Goal: Task Accomplishment & Management: Manage account settings

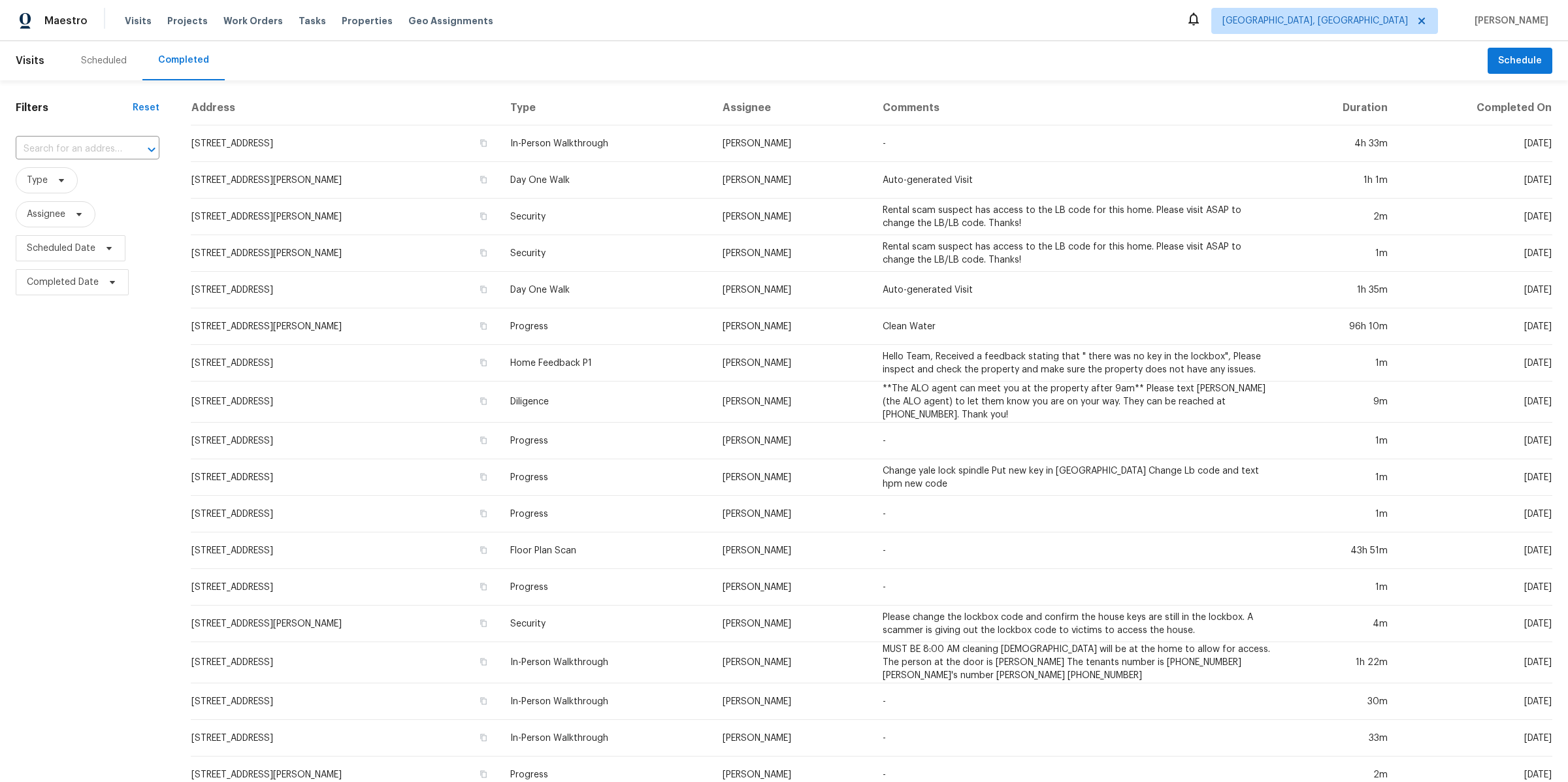
click at [342, 18] on span "Properties" at bounding box center [367, 21] width 51 height 13
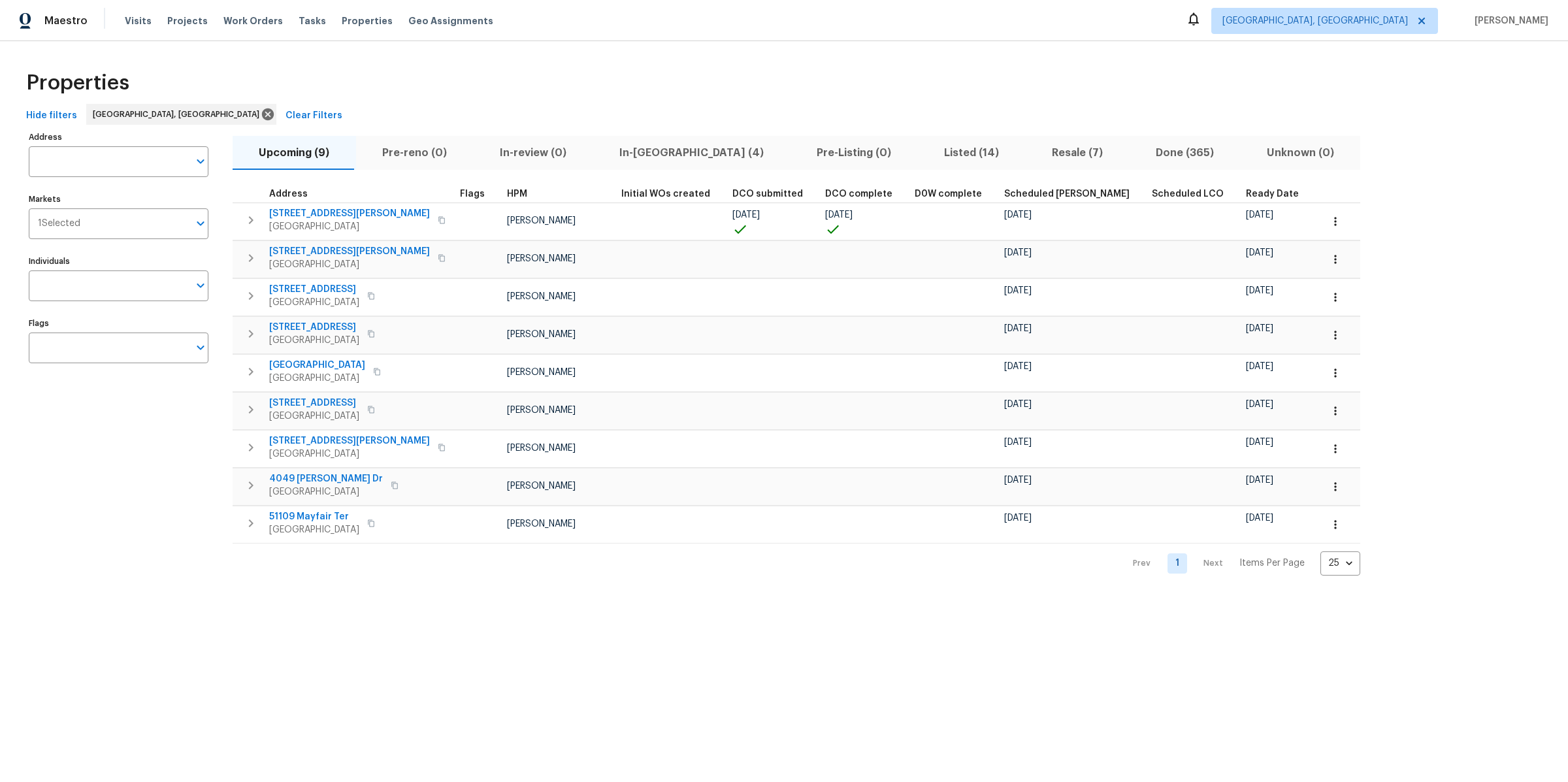
click at [637, 153] on span "In-reno (4)" at bounding box center [691, 153] width 182 height 18
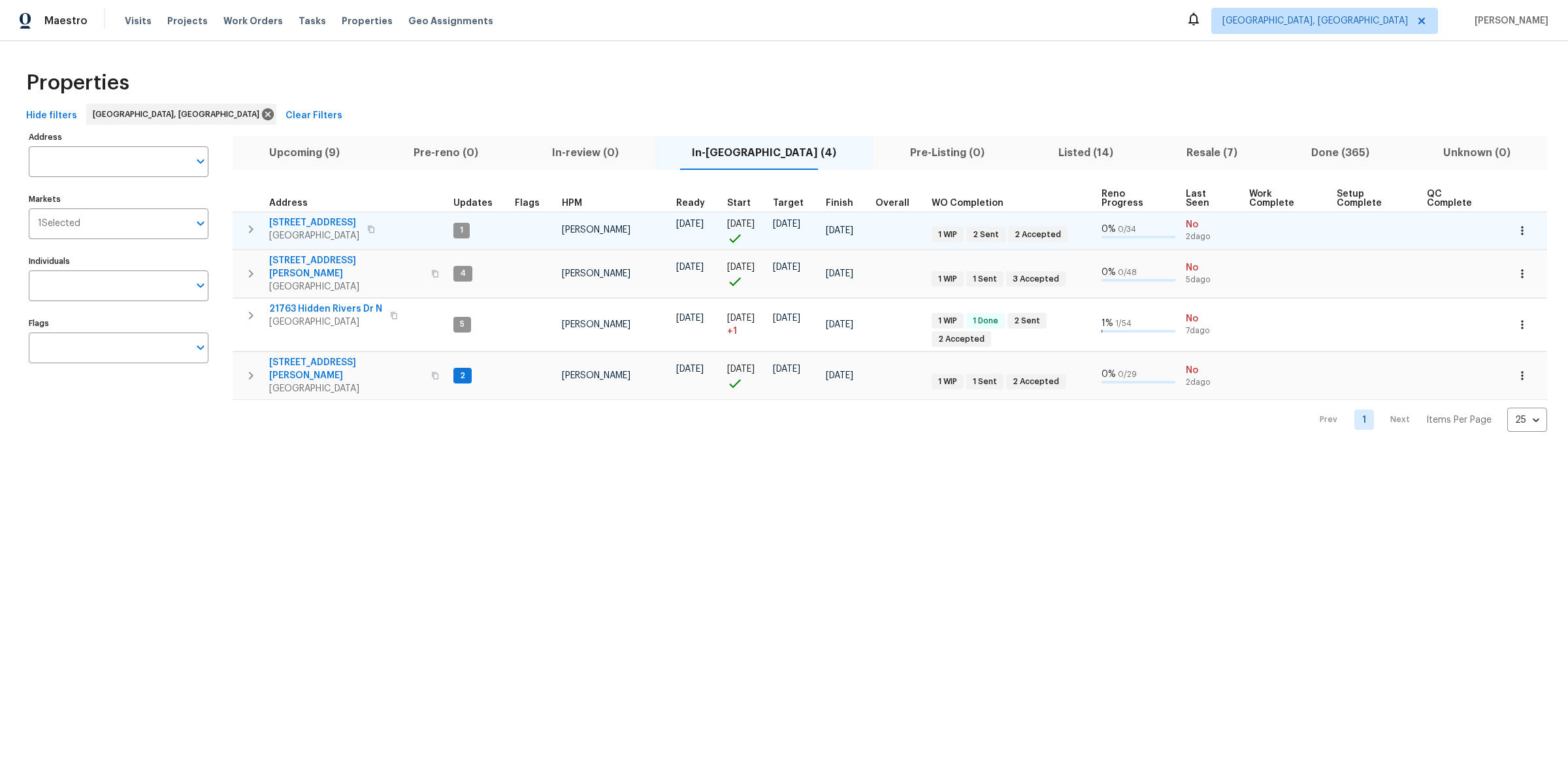
click at [311, 217] on span "14164 Bainbridge St" at bounding box center [314, 223] width 90 height 13
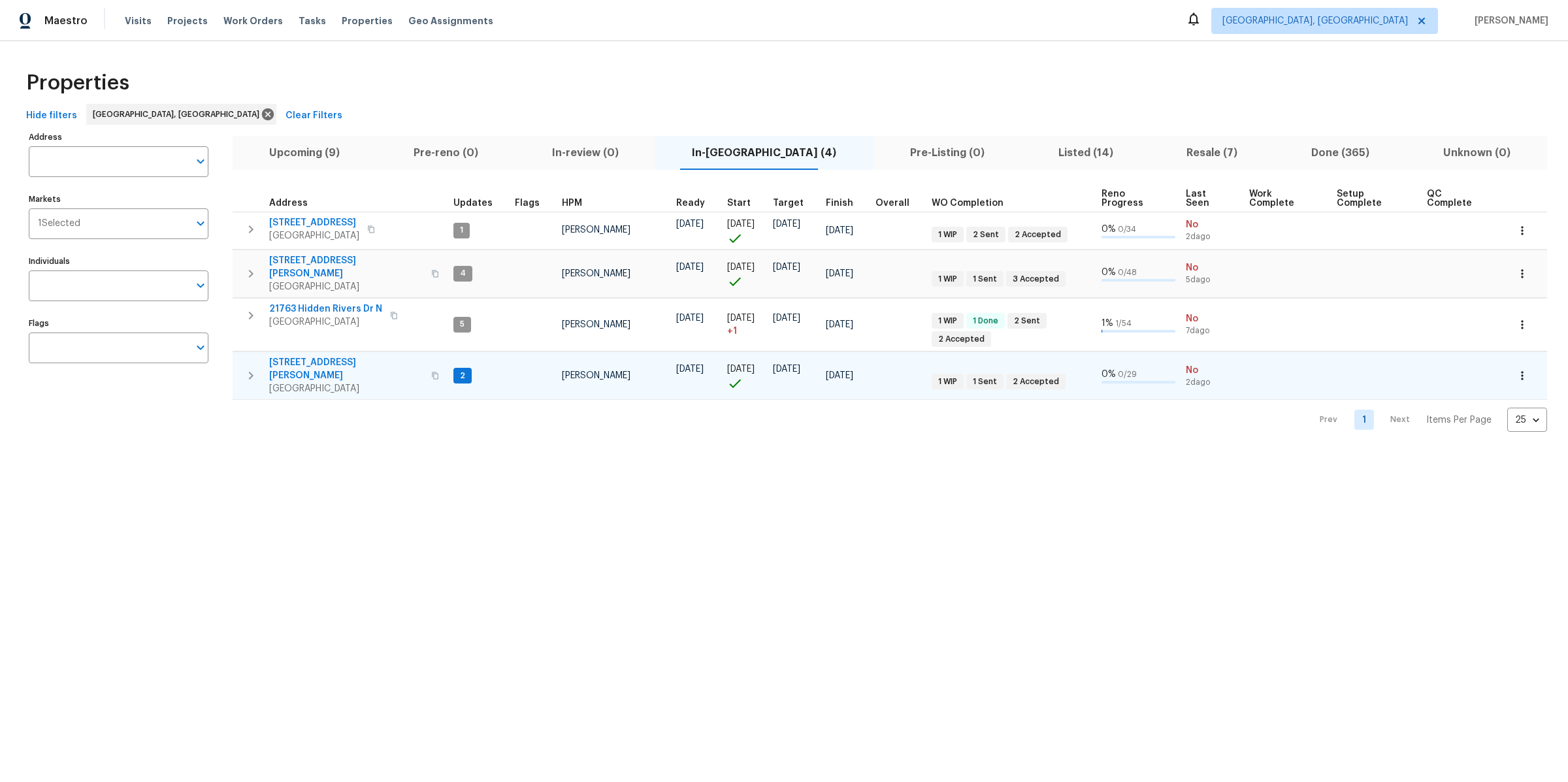
click at [300, 357] on span "4227 Coolidge Ave" at bounding box center [347, 369] width 154 height 26
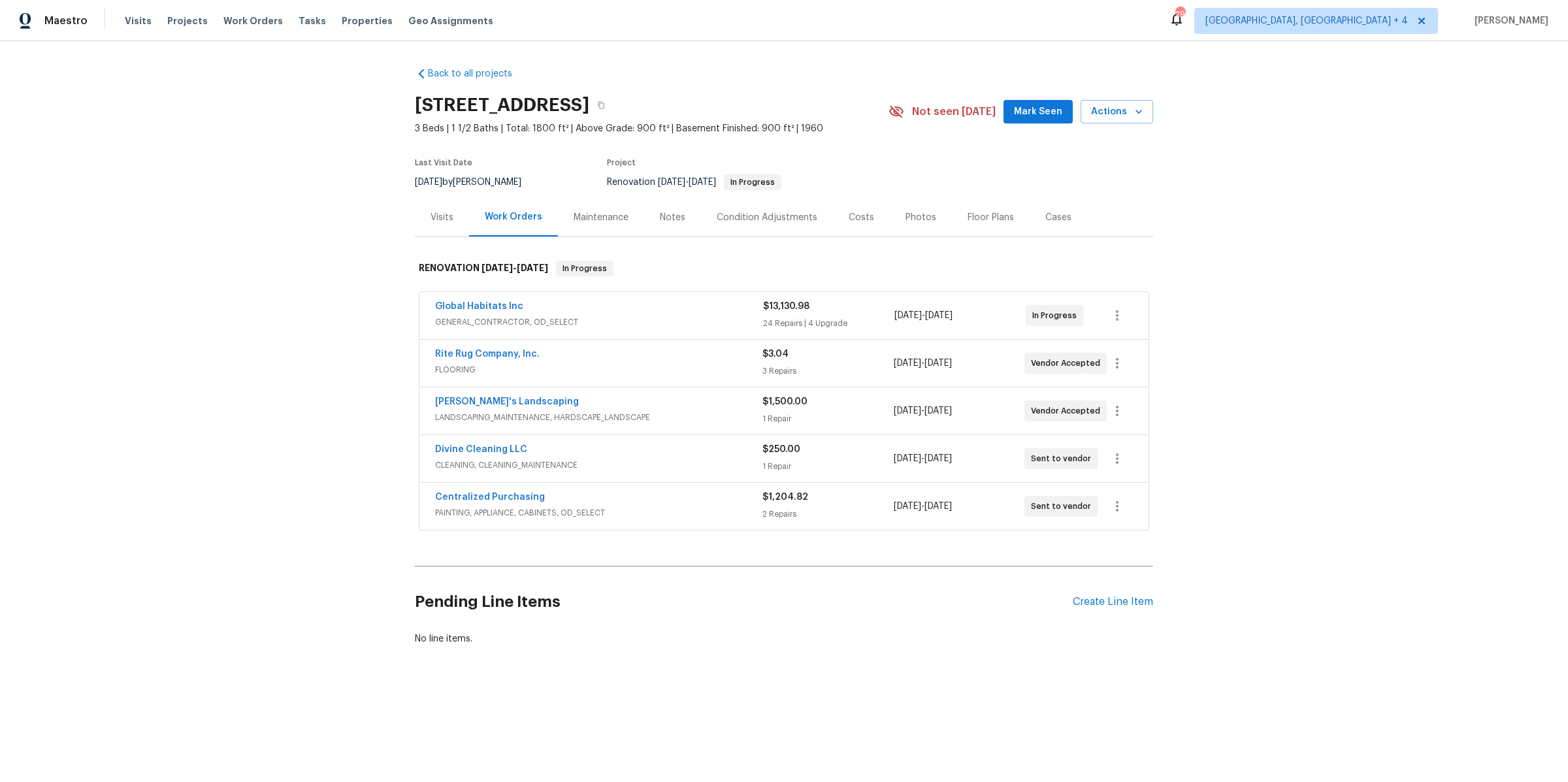
click at [578, 369] on span "FLOORING" at bounding box center [599, 370] width 328 height 13
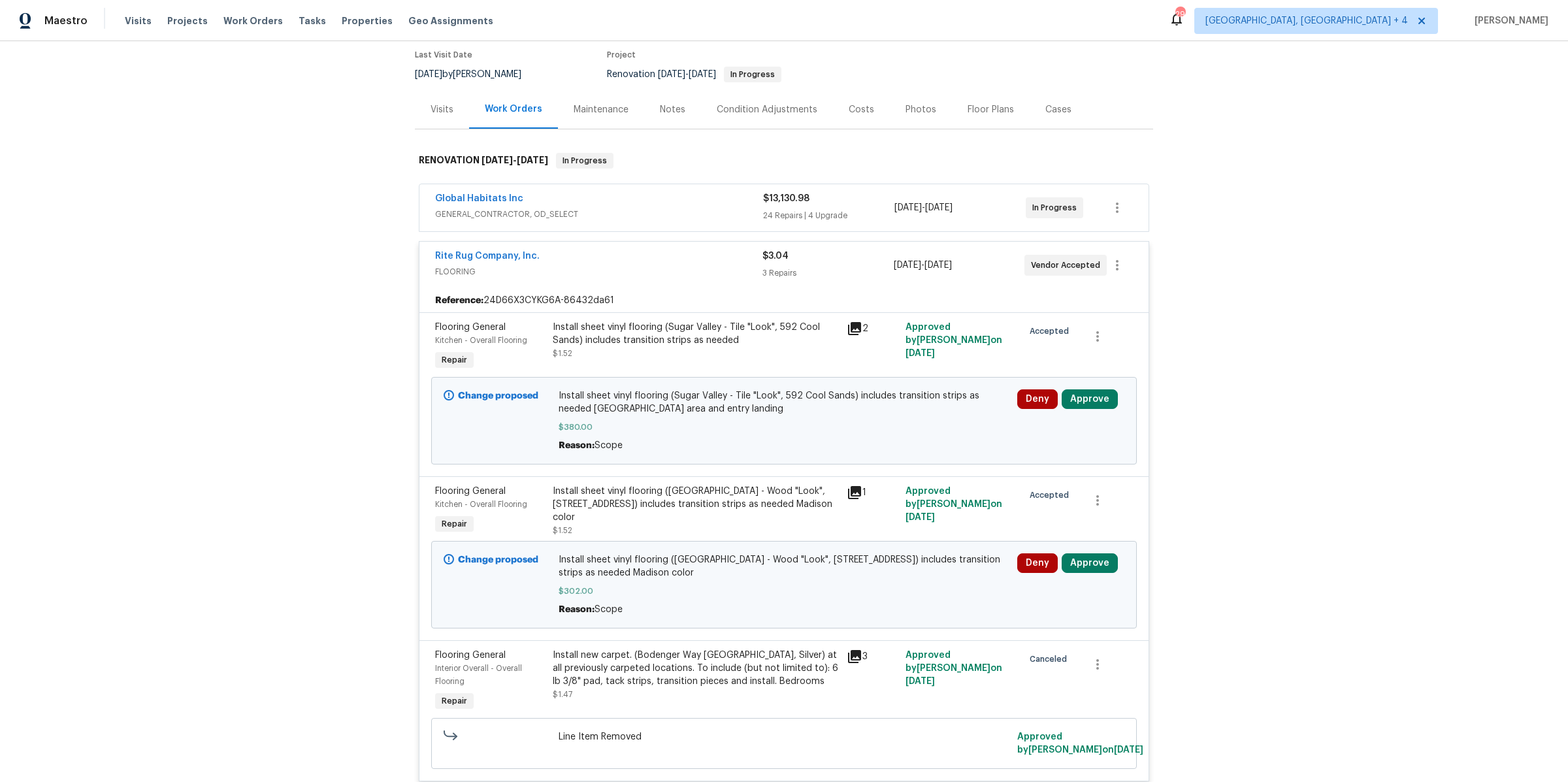
scroll to position [193, 0]
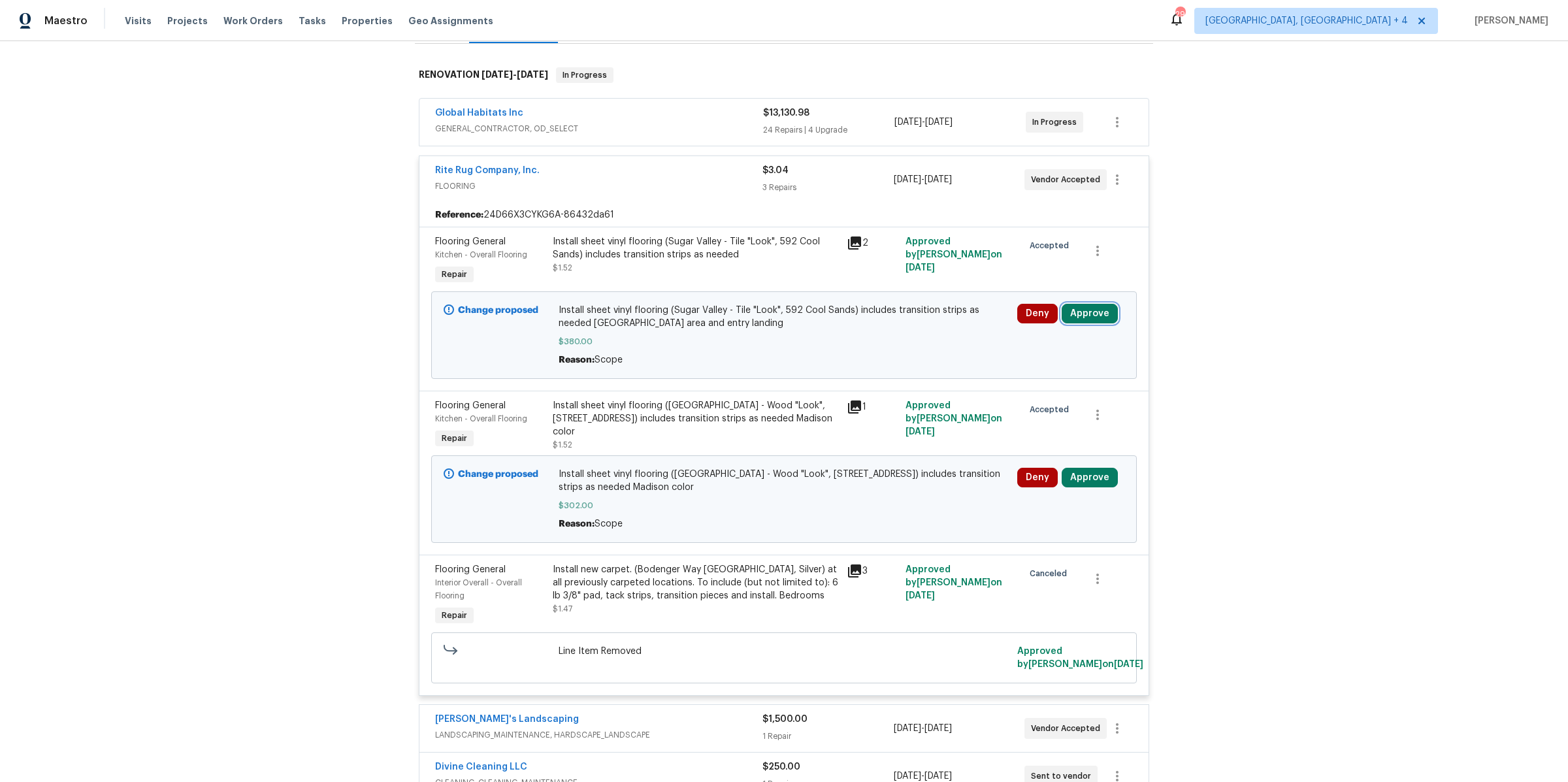
click at [1091, 311] on button "Approve" at bounding box center [1090, 314] width 56 height 20
click at [912, 323] on span "Approve" at bounding box center [902, 324] width 37 height 10
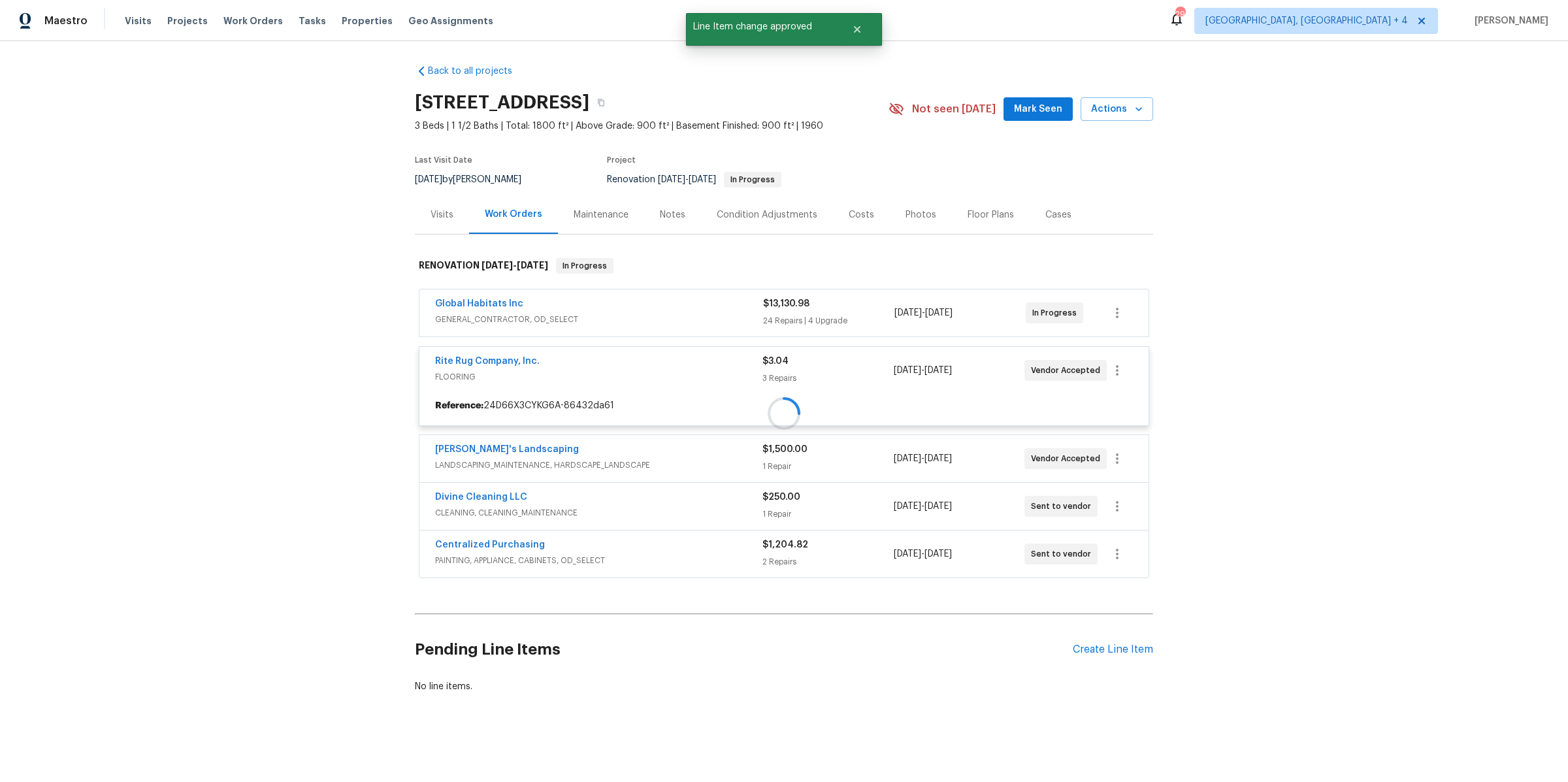
scroll to position [0, 0]
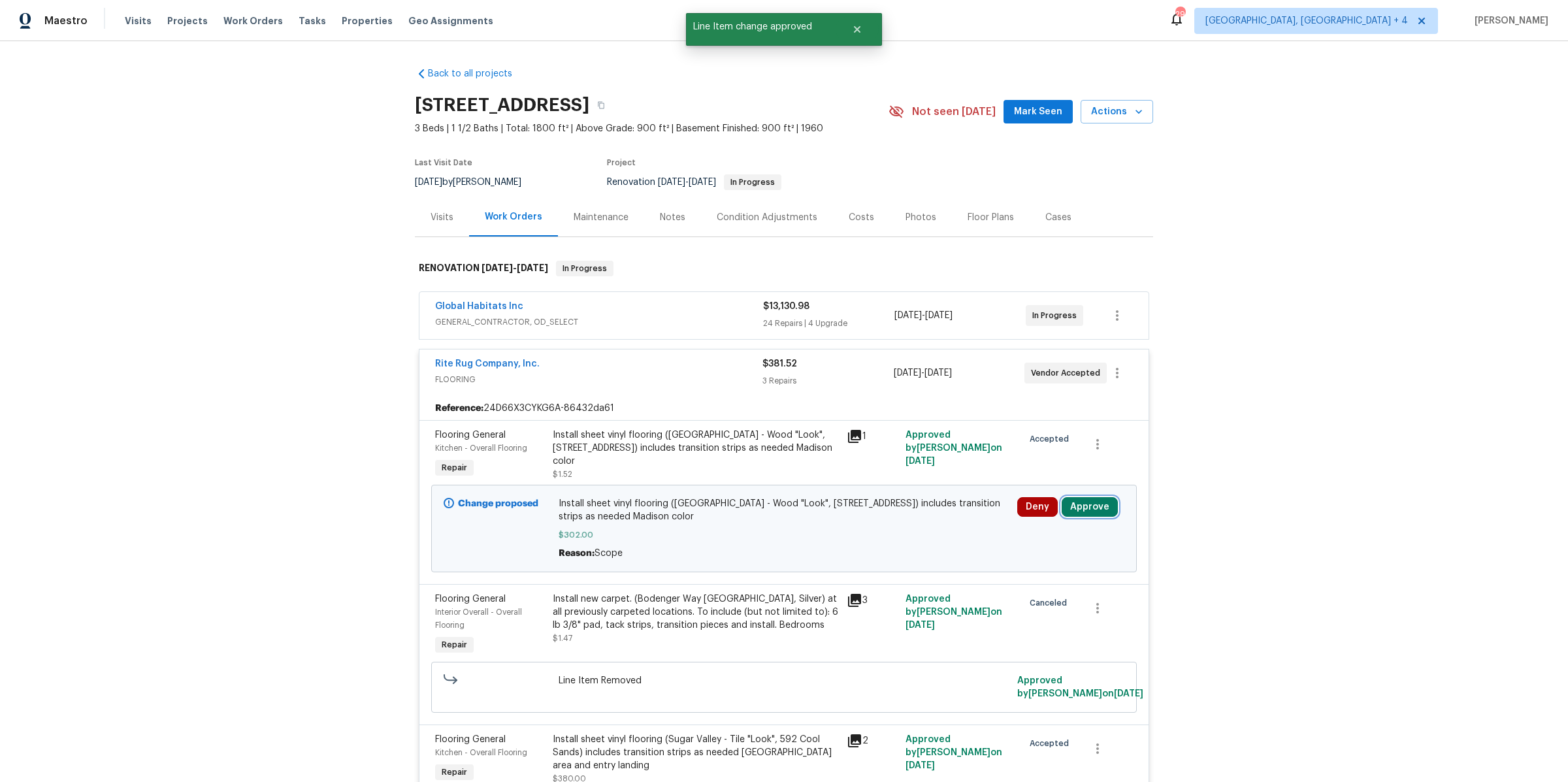
click at [1082, 504] on button "Approve" at bounding box center [1090, 507] width 56 height 20
click at [919, 522] on button "Approve" at bounding box center [903, 517] width 79 height 26
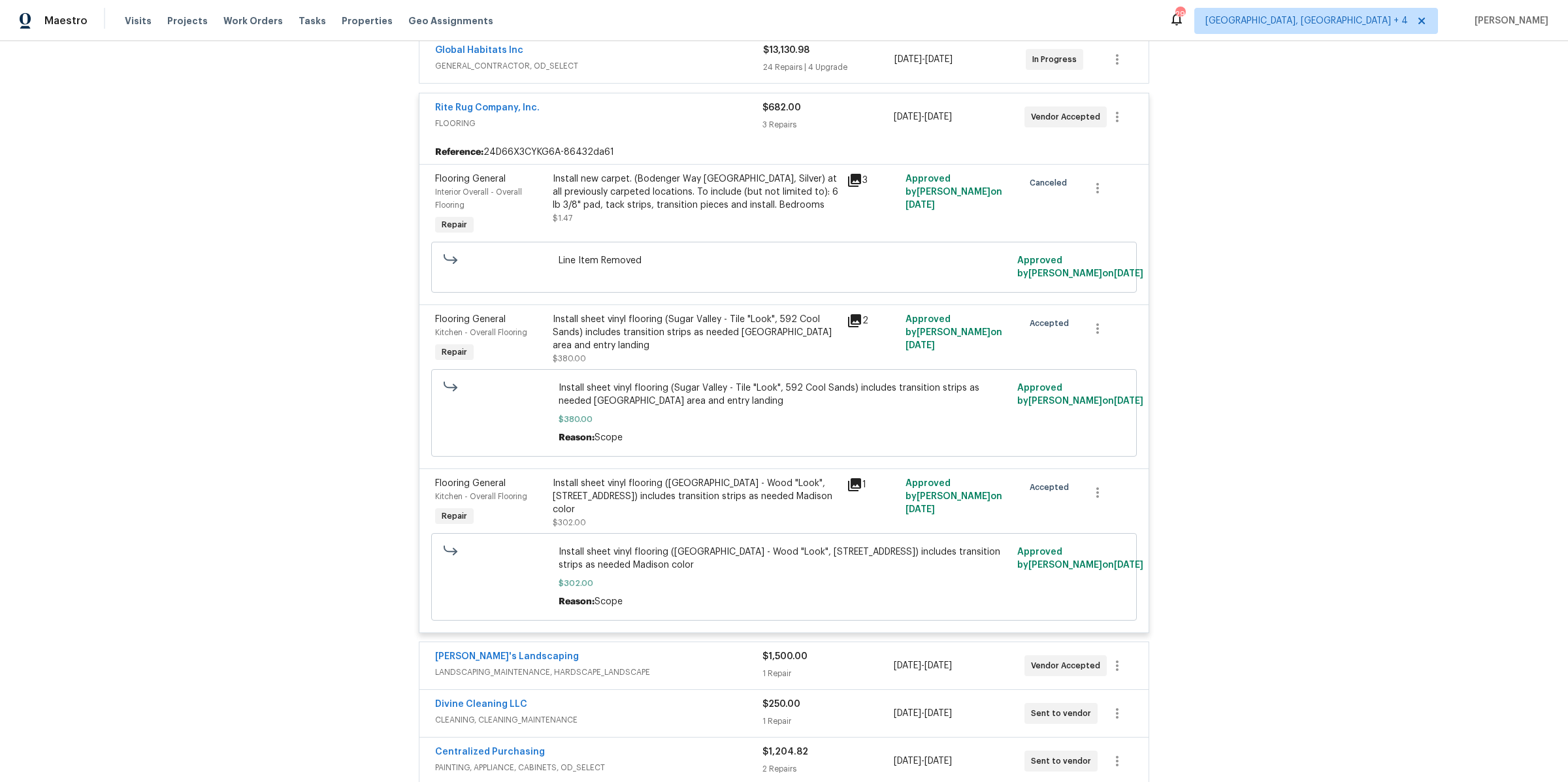
scroll to position [262, 0]
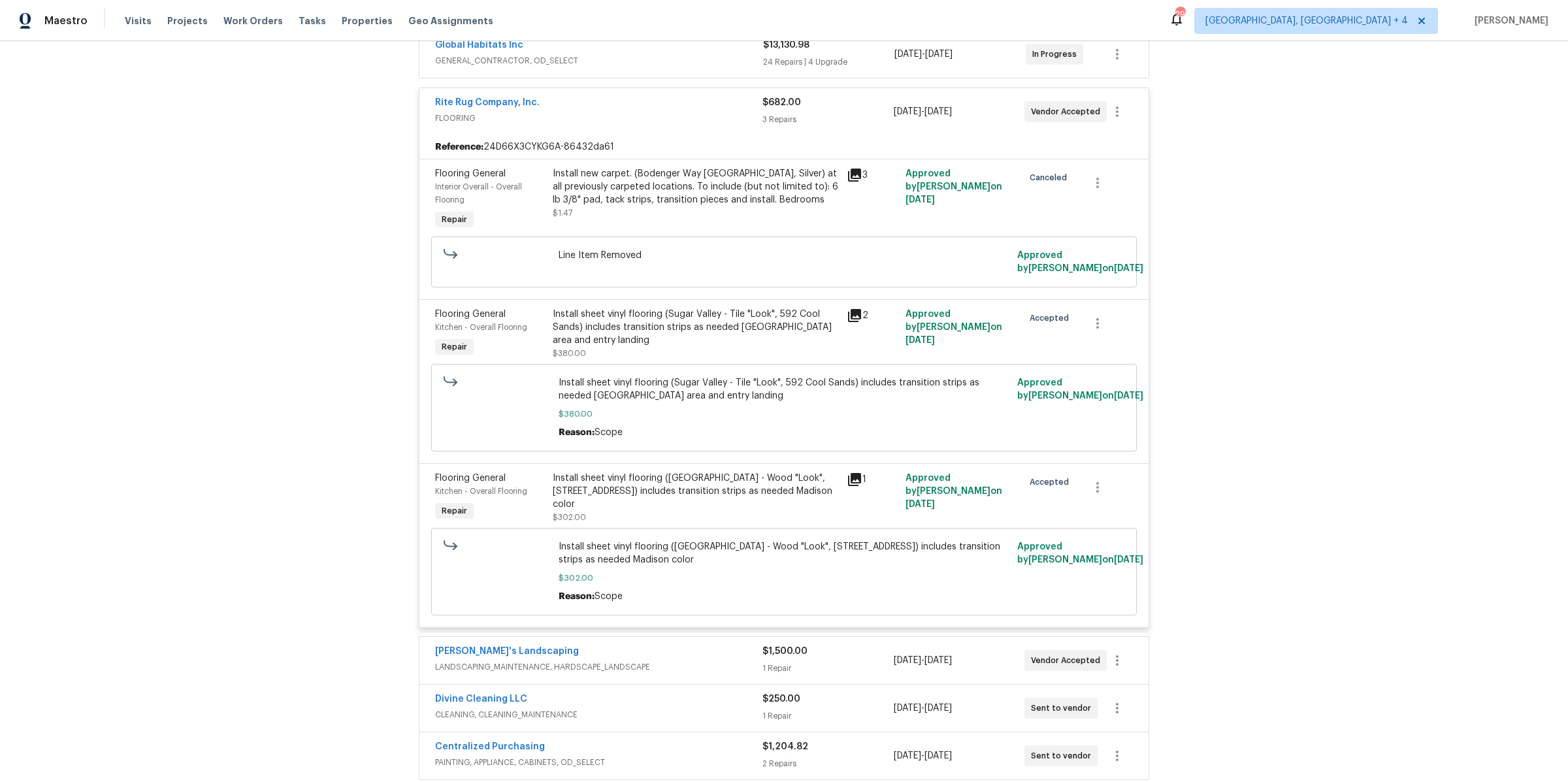
click at [860, 175] on icon at bounding box center [854, 175] width 13 height 13
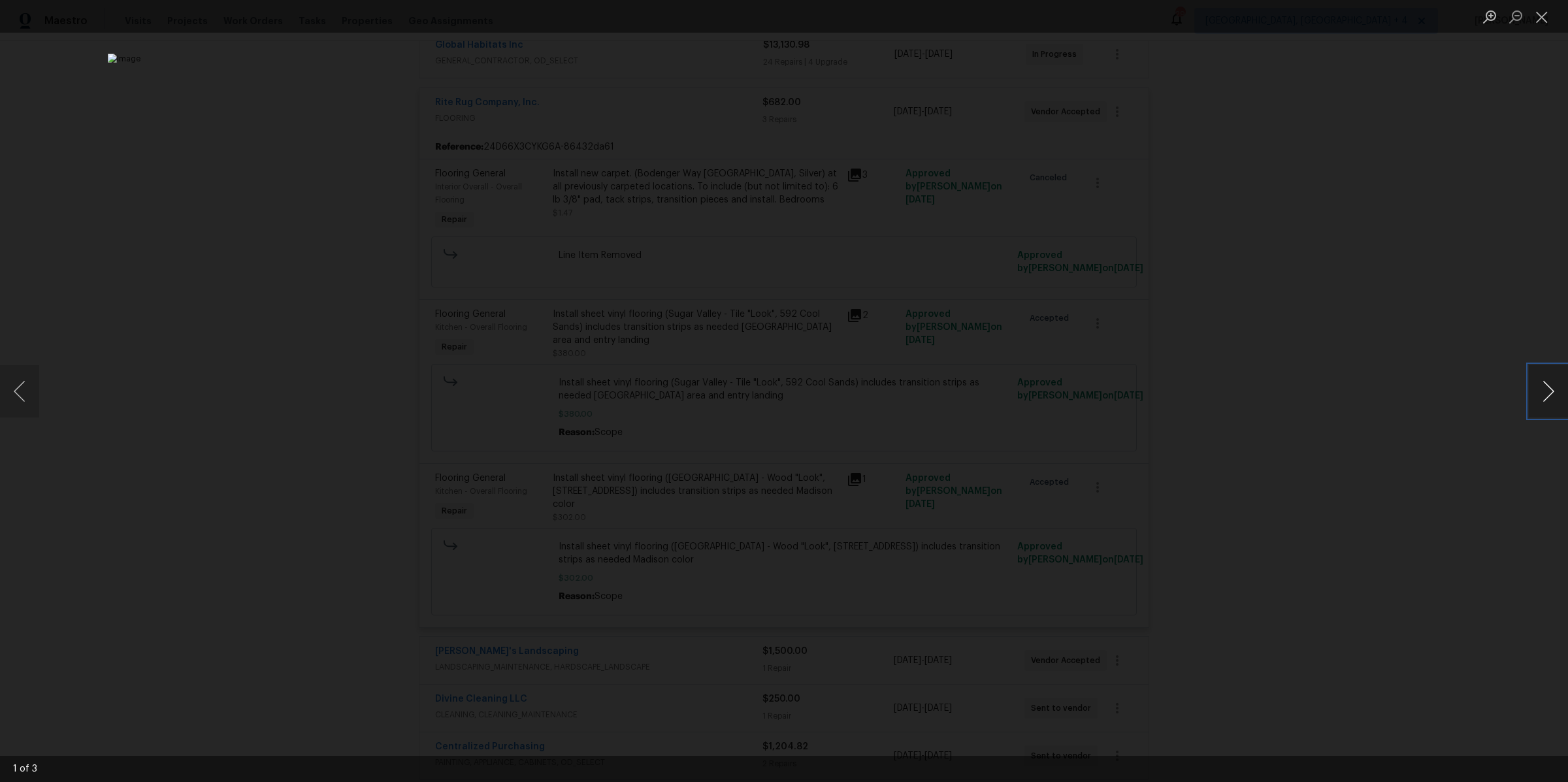
click at [1547, 395] on button "Next image" at bounding box center [1548, 391] width 39 height 52
click at [1309, 378] on div "Lightbox" at bounding box center [784, 391] width 1568 height 782
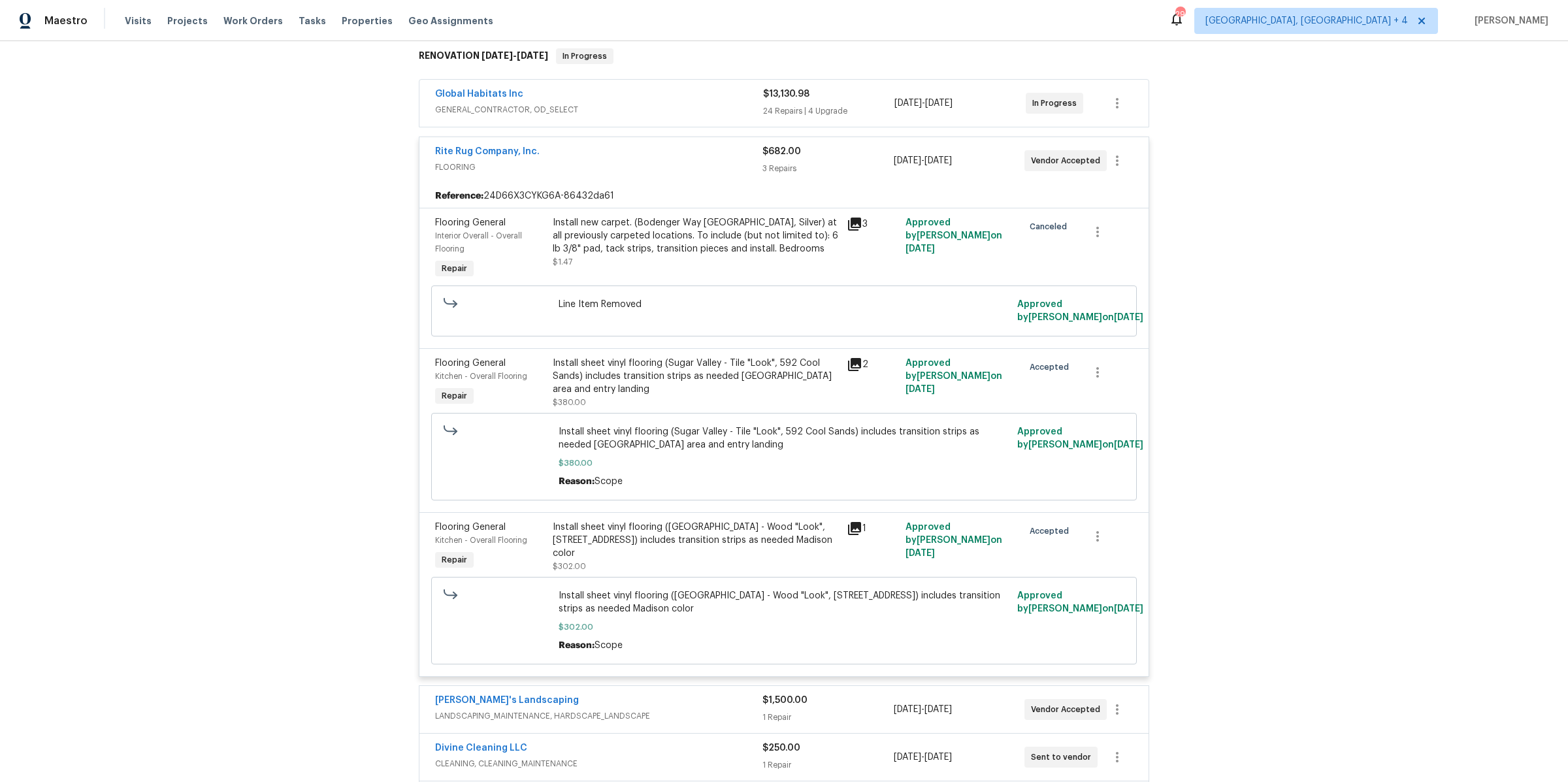
scroll to position [211, 0]
click at [642, 154] on div "Rite Rug Company, Inc." at bounding box center [599, 154] width 328 height 16
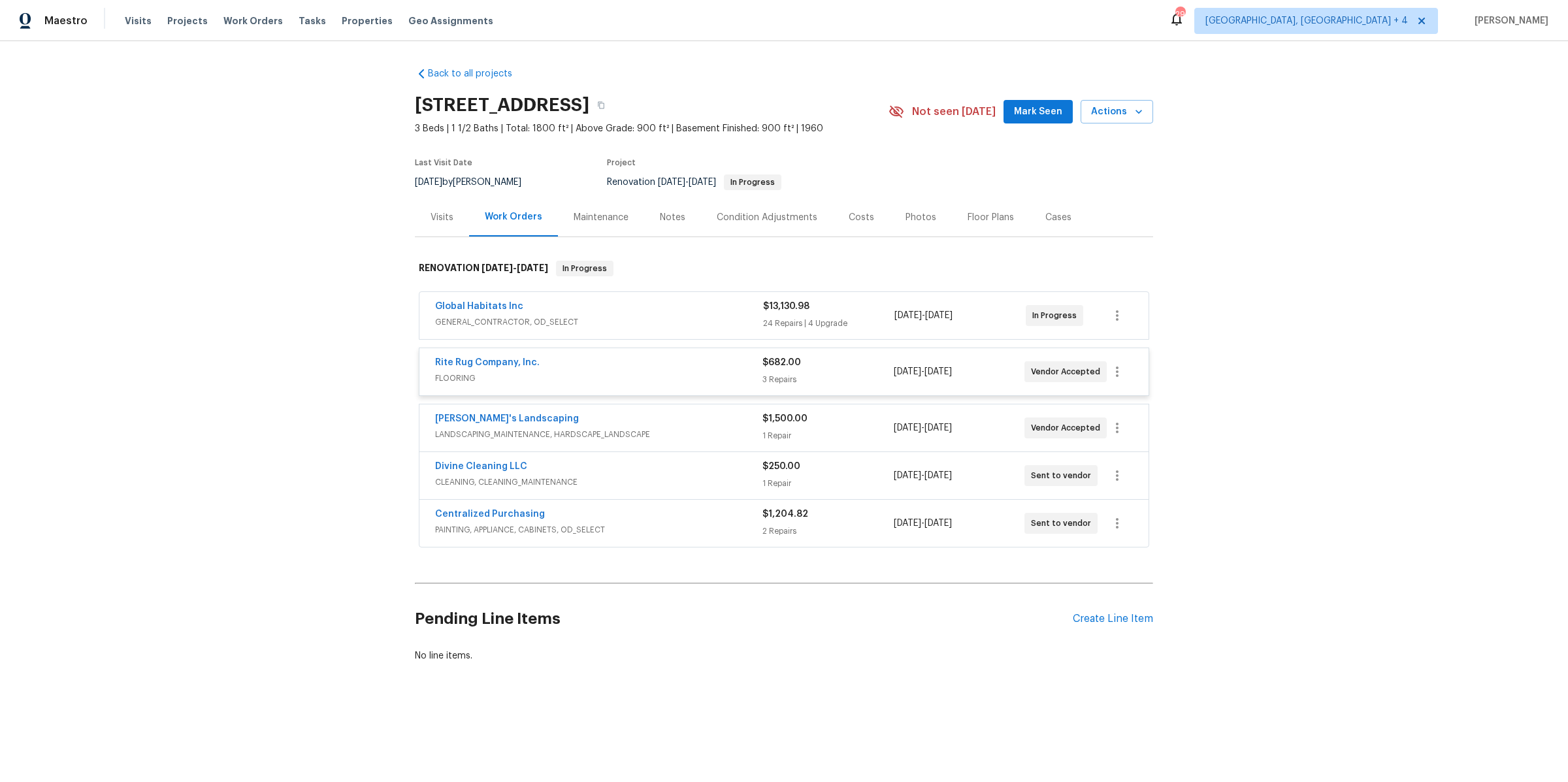
scroll to position [0, 0]
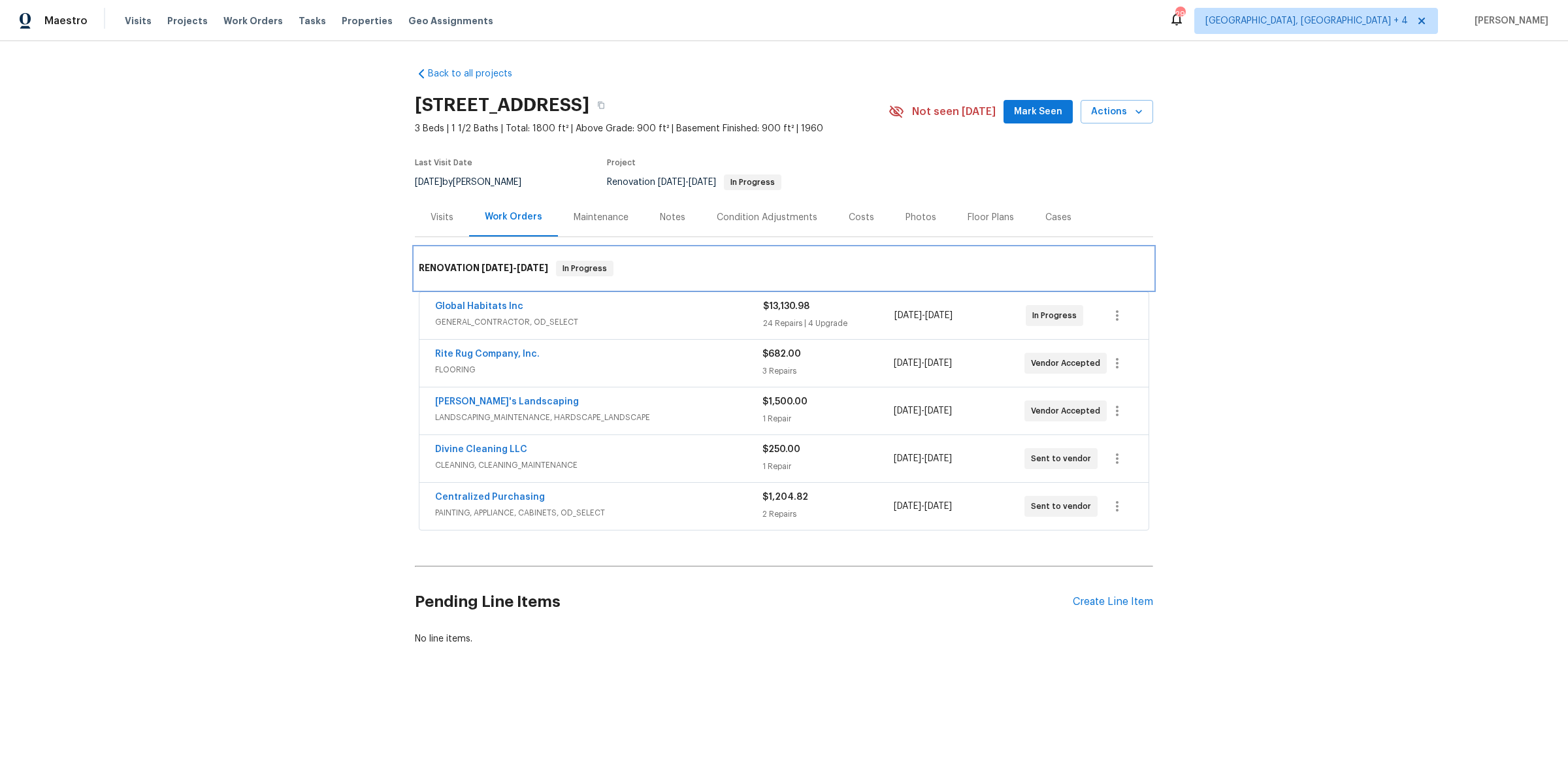
click at [690, 271] on div "RENOVATION 9/16/25 - 9/25/25 In Progress" at bounding box center [784, 269] width 731 height 16
drag, startPoint x: 690, startPoint y: 271, endPoint x: 761, endPoint y: 530, distance: 268.6
click at [760, 528] on div "RENOVATION 9/16/25 - 9/25/25 In Progress Global Habitats Inc GENERAL_CONTRACTOR…" at bounding box center [784, 391] width 739 height 287
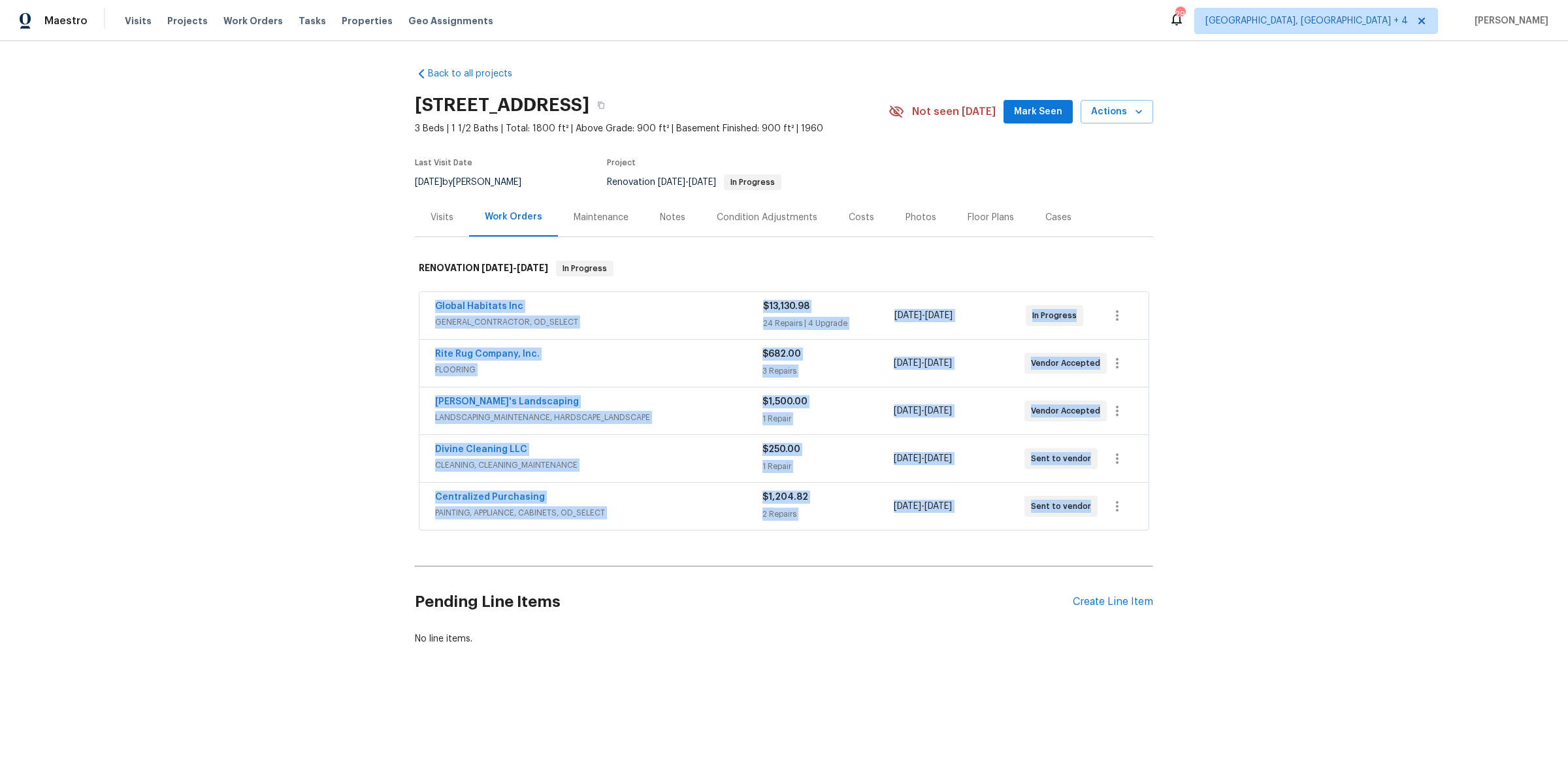
drag, startPoint x: 724, startPoint y: 564, endPoint x: 347, endPoint y: 265, distance: 481.2
click at [347, 265] on div "Back to all projects 14164 Bainbridge St, Livonia, MI 48154 3 Beds | 1 1/2 Bath…" at bounding box center [784, 388] width 1568 height 693
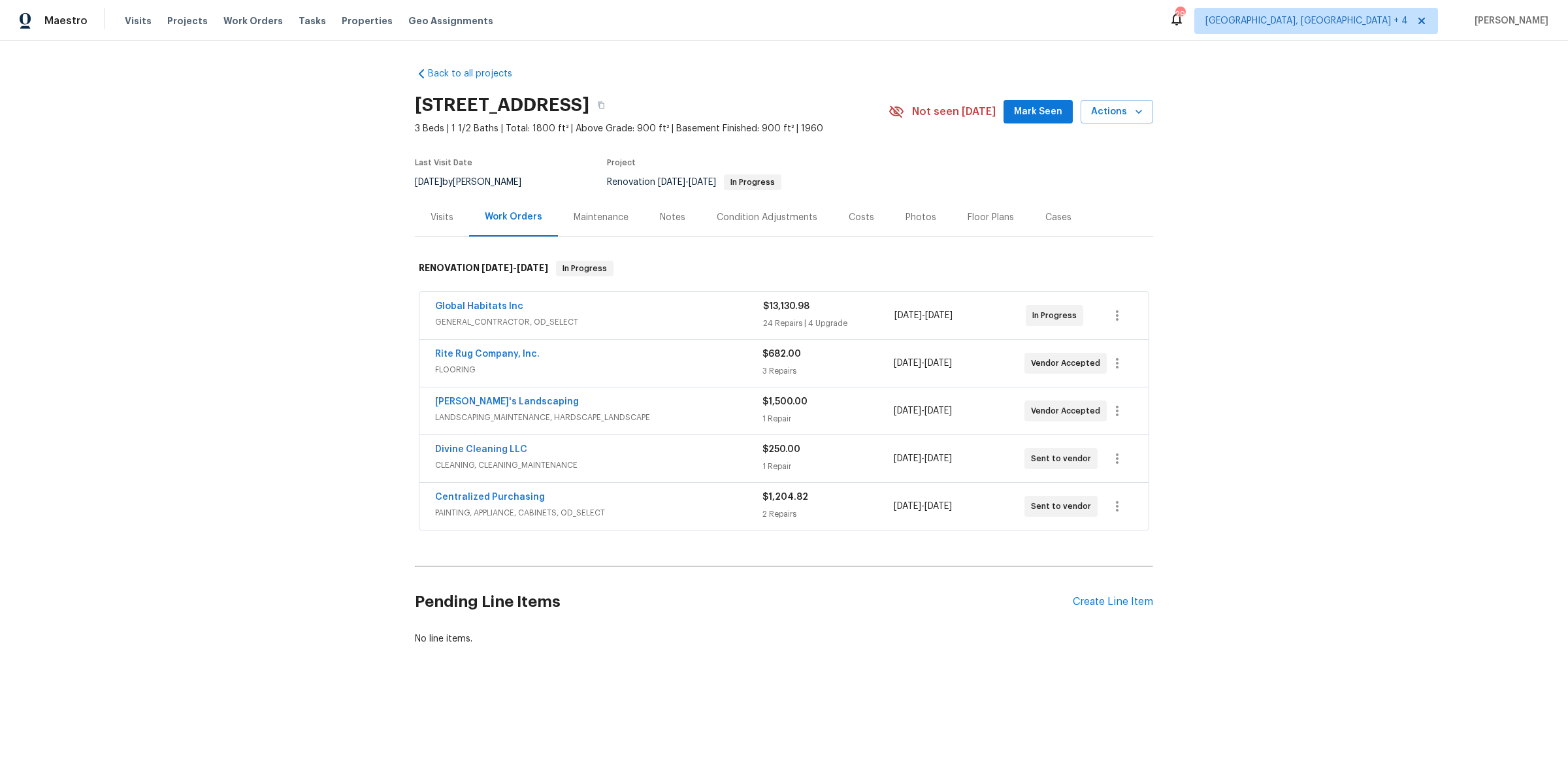
click at [347, 265] on div "Back to all projects 14164 Bainbridge St, Livonia, MI 48154 3 Beds | 1 1/2 Bath…" at bounding box center [784, 388] width 1568 height 693
click at [861, 216] on div "Costs" at bounding box center [861, 218] width 25 height 13
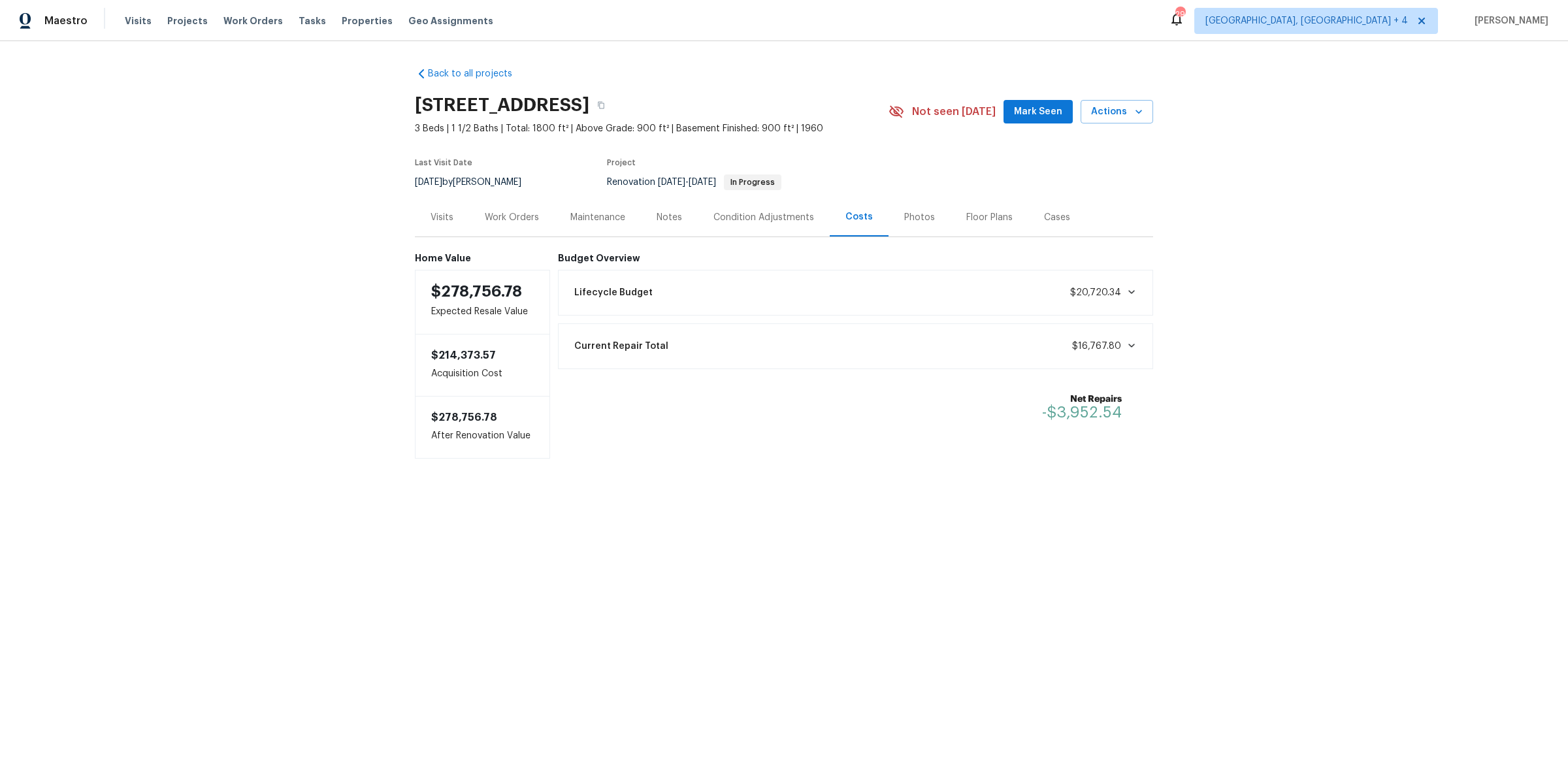
click at [771, 291] on div "Lifecycle Budget $20,720.34" at bounding box center [856, 293] width 578 height 29
drag, startPoint x: 1076, startPoint y: 336, endPoint x: 1189, endPoint y: 339, distance: 113.0
click at [1189, 339] on div "Back to all projects 14164 Bainbridge St, Livonia, MI 48154 3 Beds | 1 1/2 Bath…" at bounding box center [784, 346] width 1568 height 610
click at [765, 222] on div "Condition Adjustments" at bounding box center [764, 218] width 100 height 13
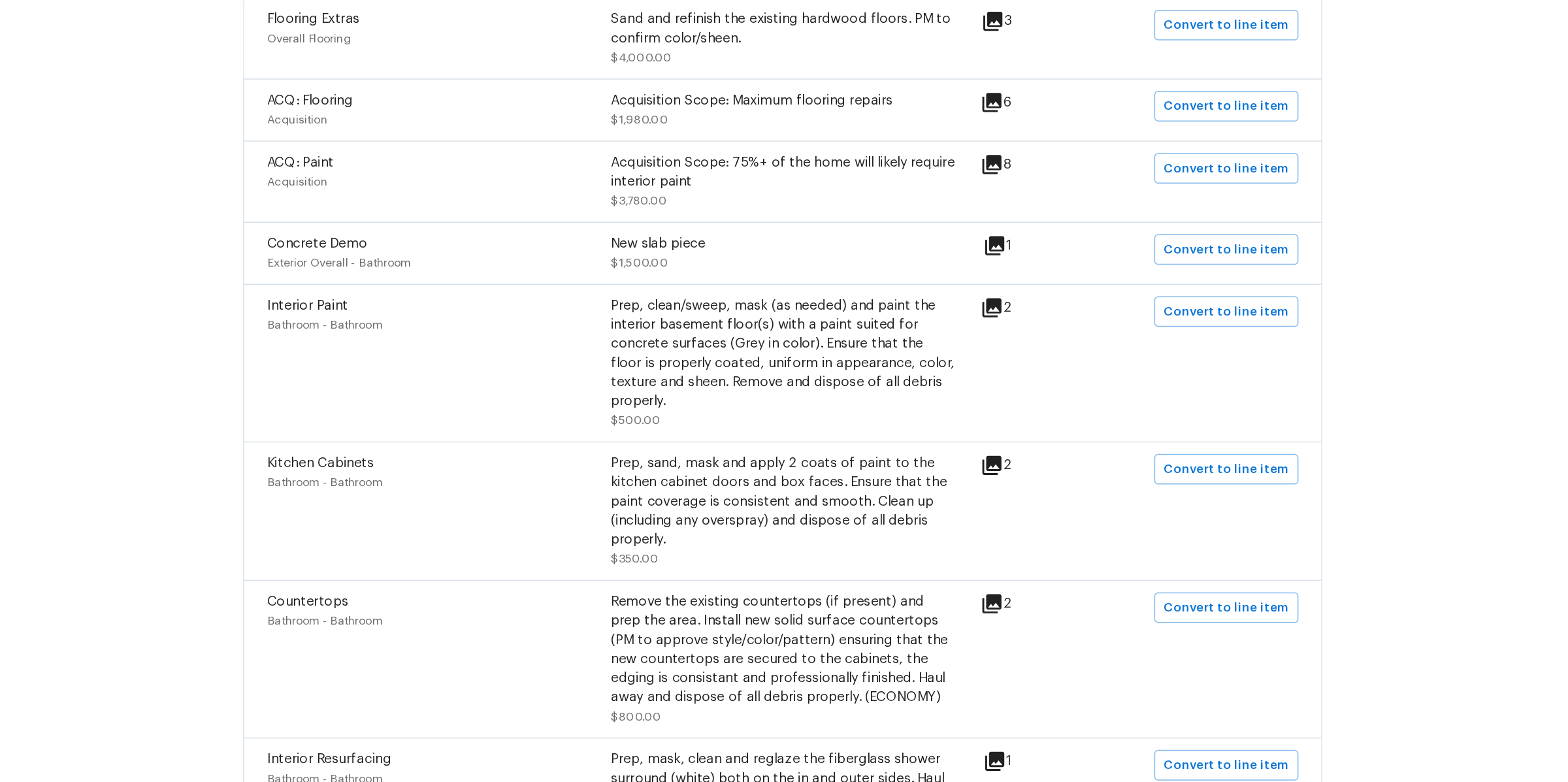
scroll to position [262, 0]
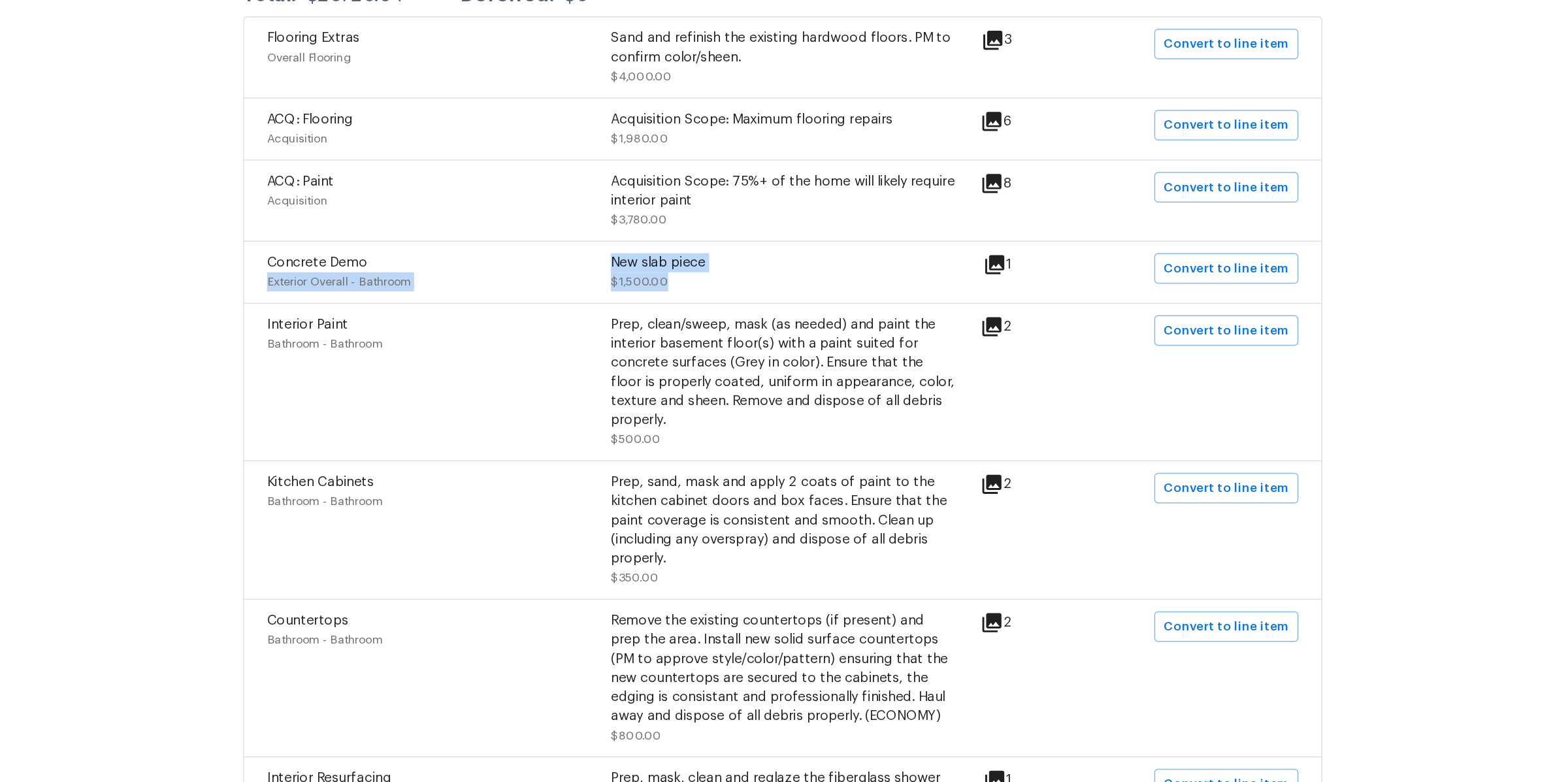
drag, startPoint x: 664, startPoint y: 239, endPoint x: 787, endPoint y: 257, distance: 124.3
click at [786, 257] on div "Concrete Demo Exterior Overall - Bathroom New slab piece $1,500.00" at bounding box center [666, 245] width 470 height 26
click at [937, 241] on icon at bounding box center [930, 240] width 16 height 16
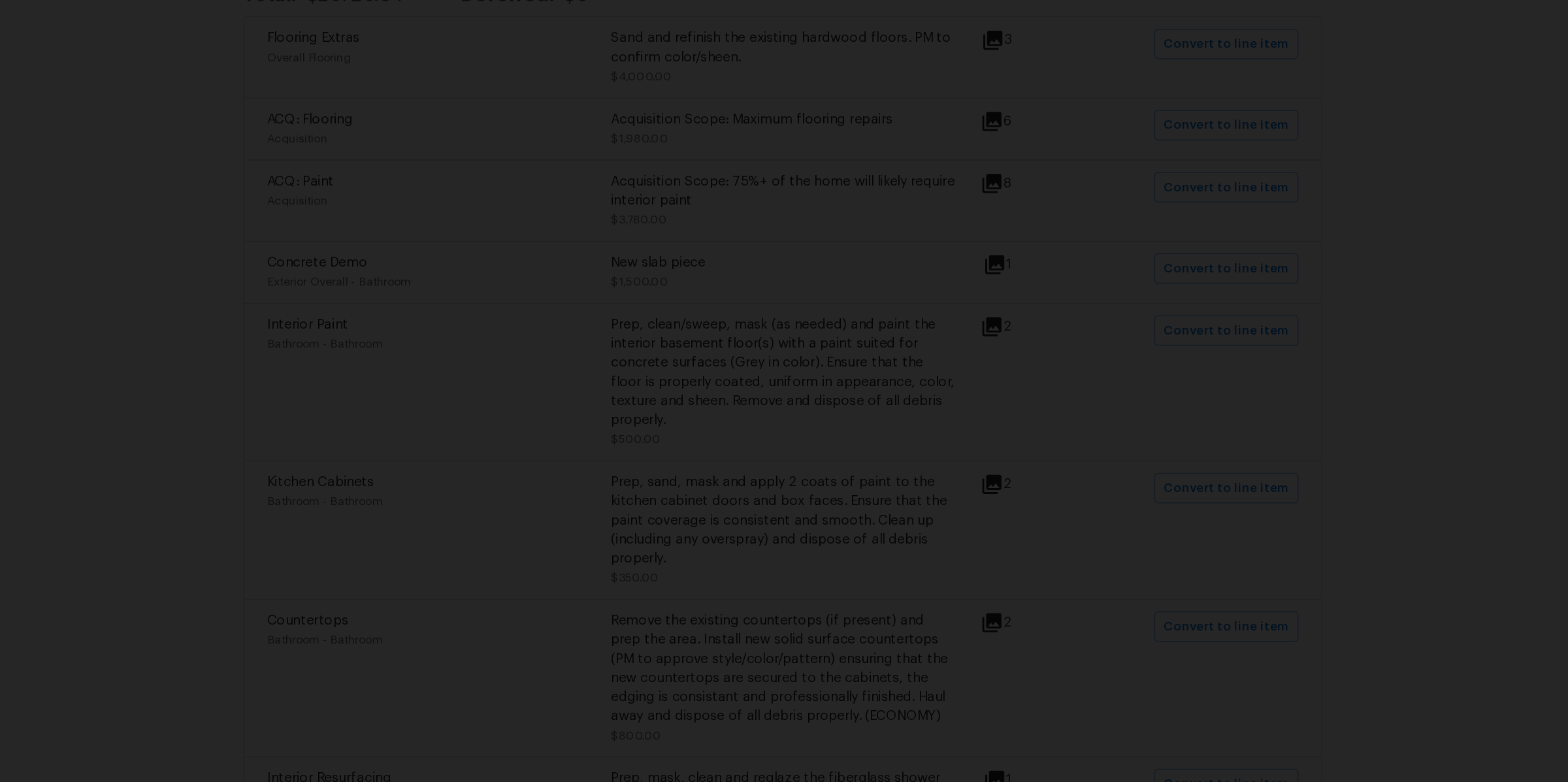
click at [1217, 218] on div "Lightbox" at bounding box center [784, 391] width 1568 height 782
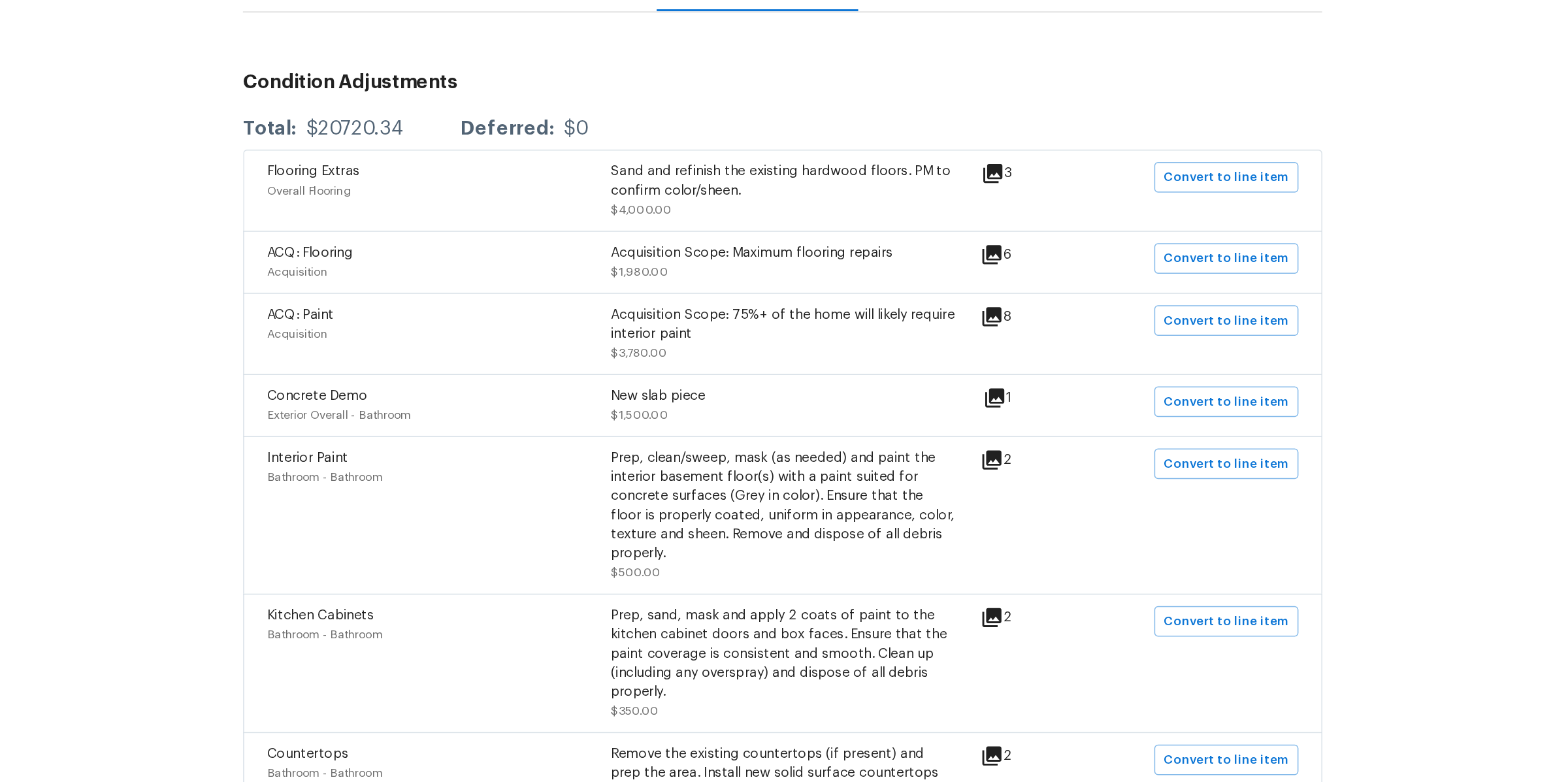
scroll to position [0, 0]
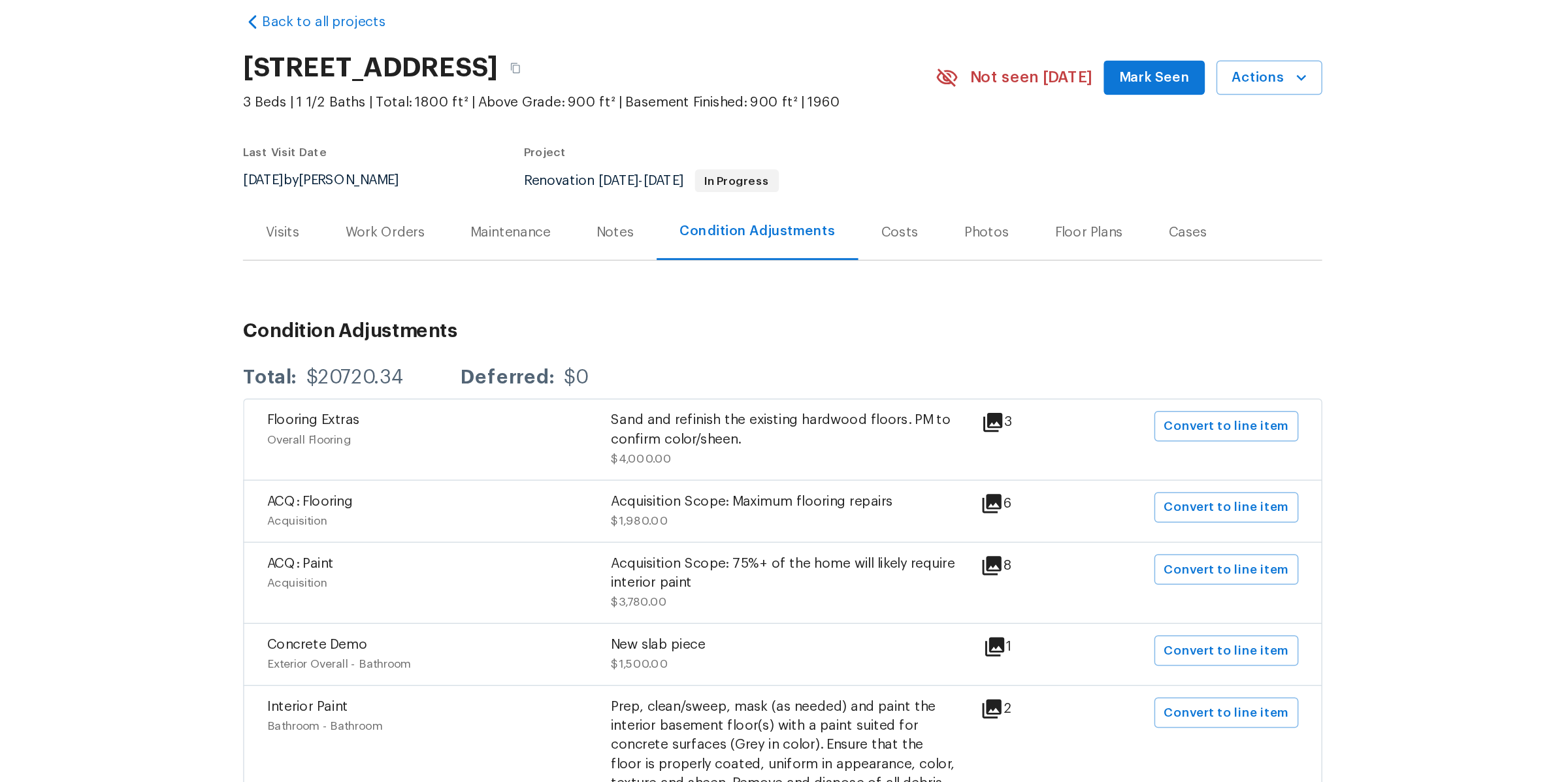
click at [516, 216] on div "Work Orders" at bounding box center [511, 218] width 55 height 13
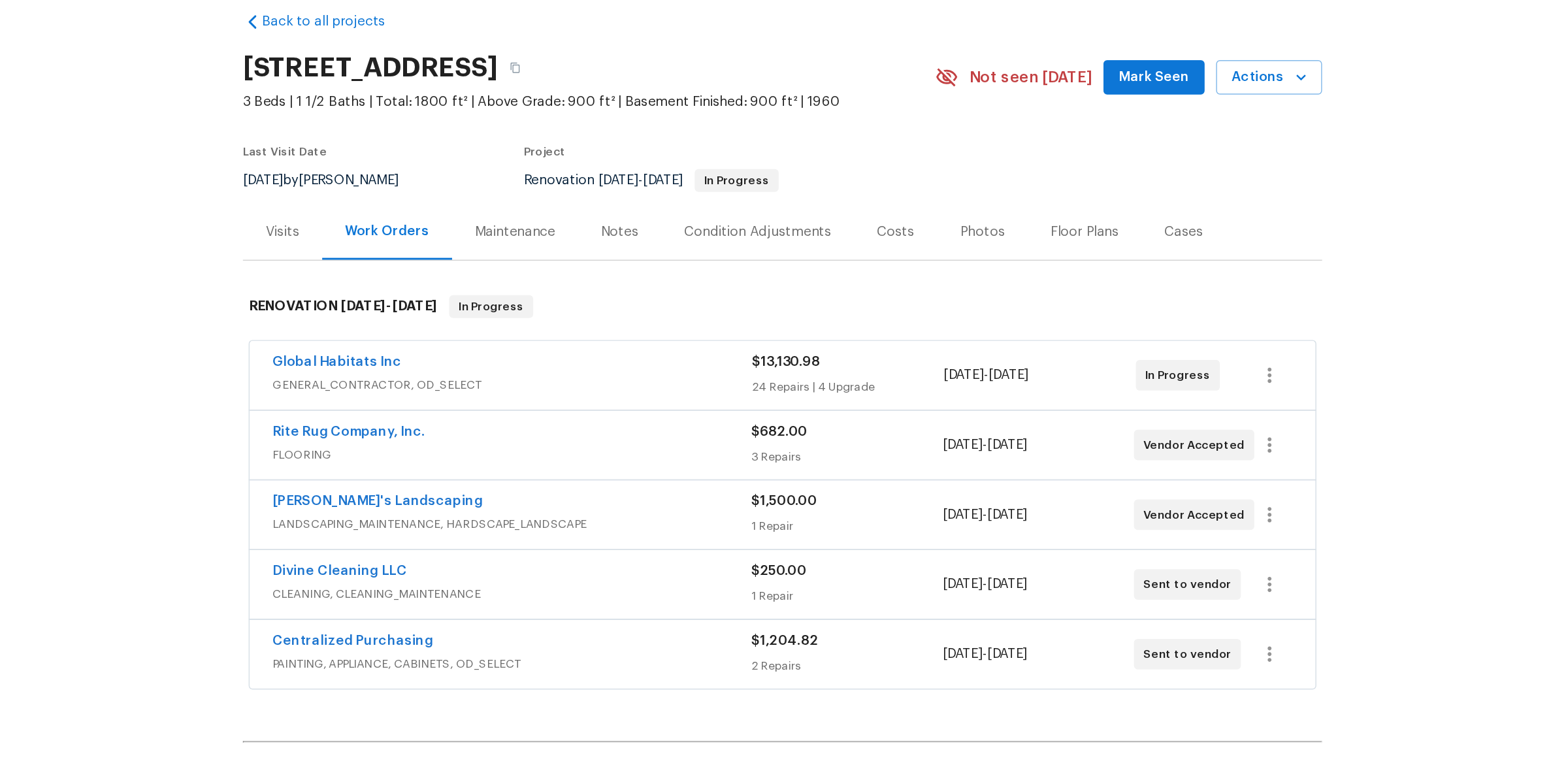
click at [663, 364] on span "FLOORING" at bounding box center [599, 370] width 328 height 13
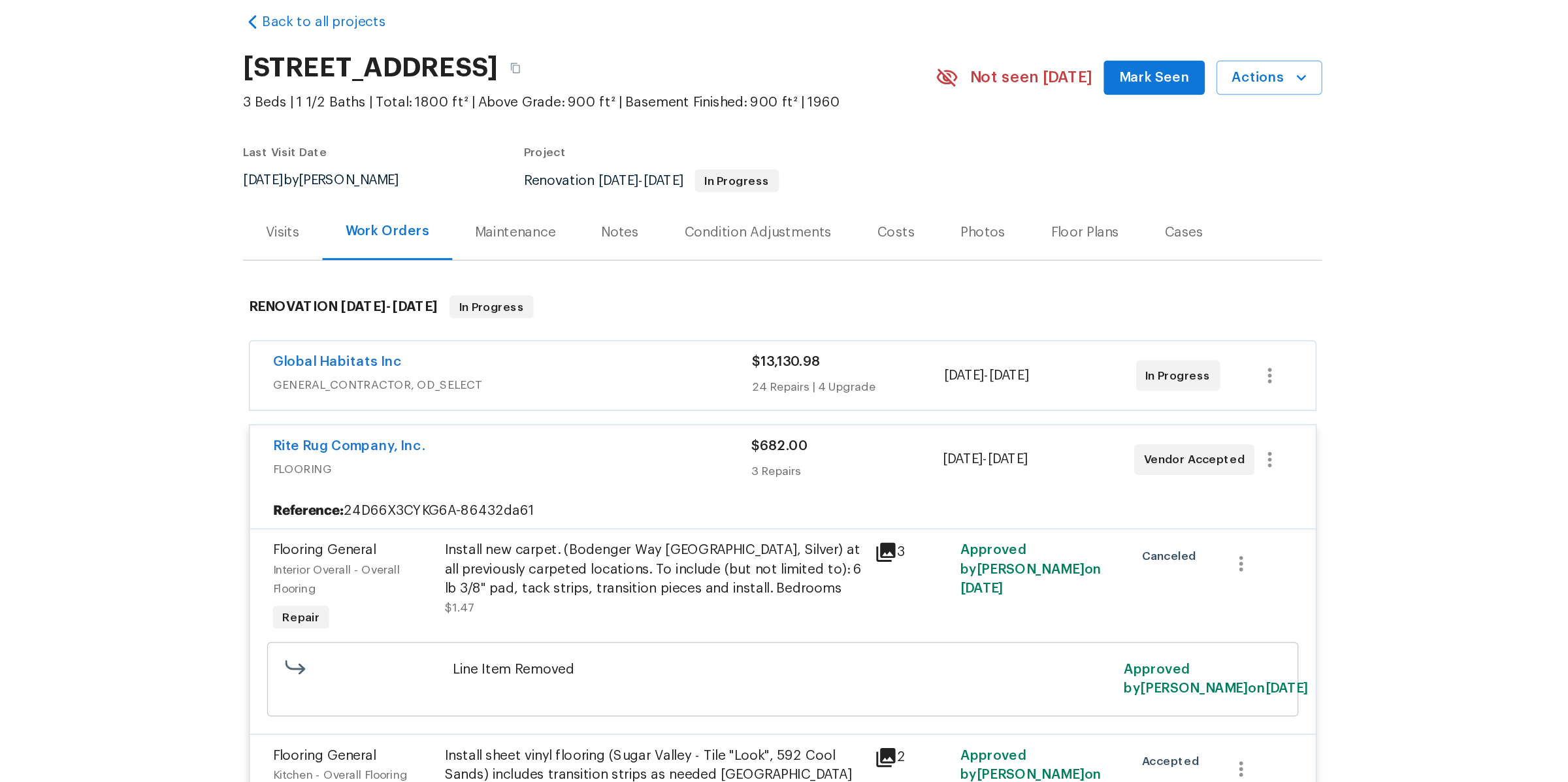
click at [663, 364] on div "Rite Rug Company, Inc." at bounding box center [599, 365] width 328 height 16
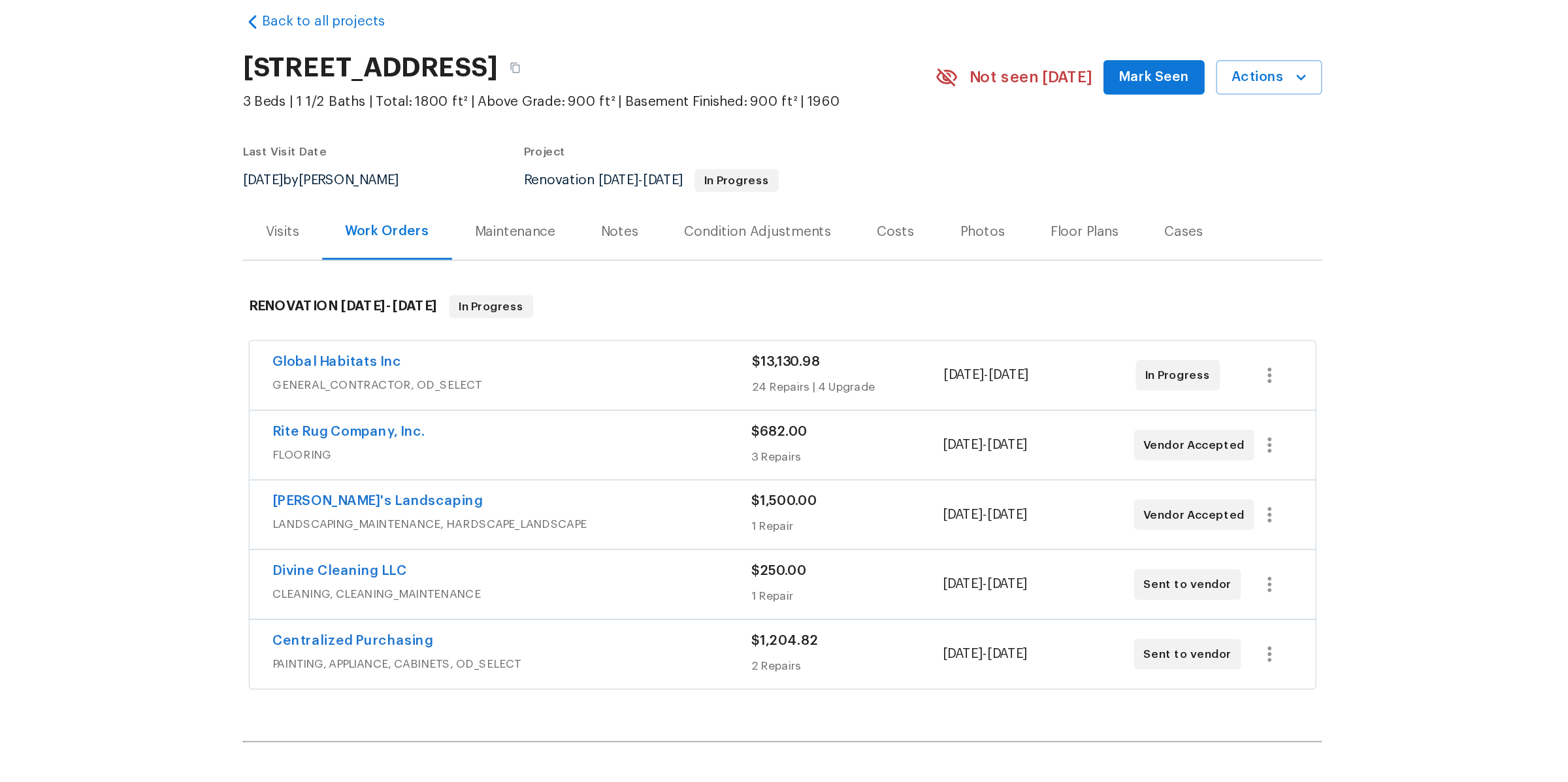
click at [663, 364] on span "FLOORING" at bounding box center [599, 370] width 328 height 13
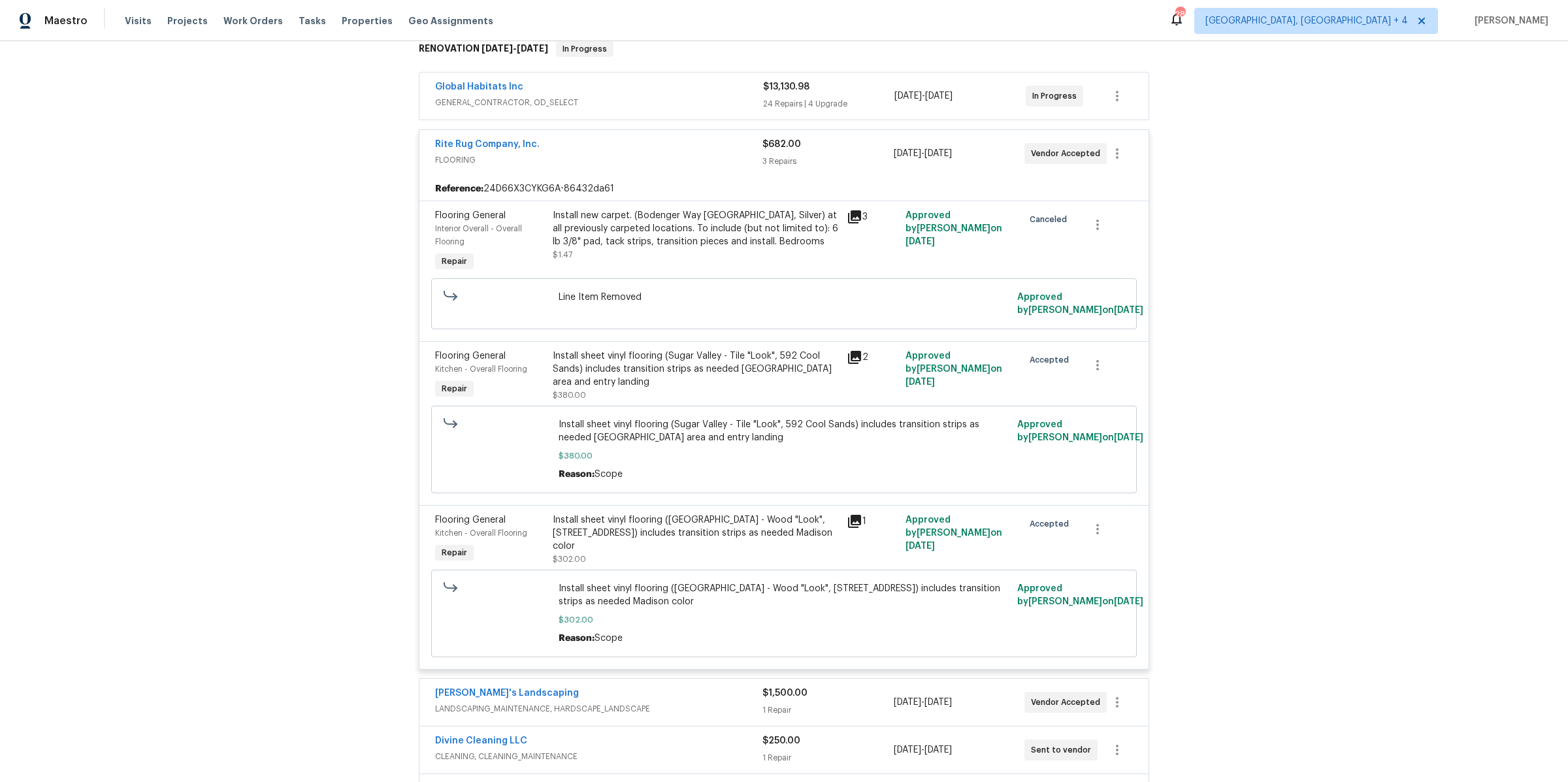
scroll to position [214, 0]
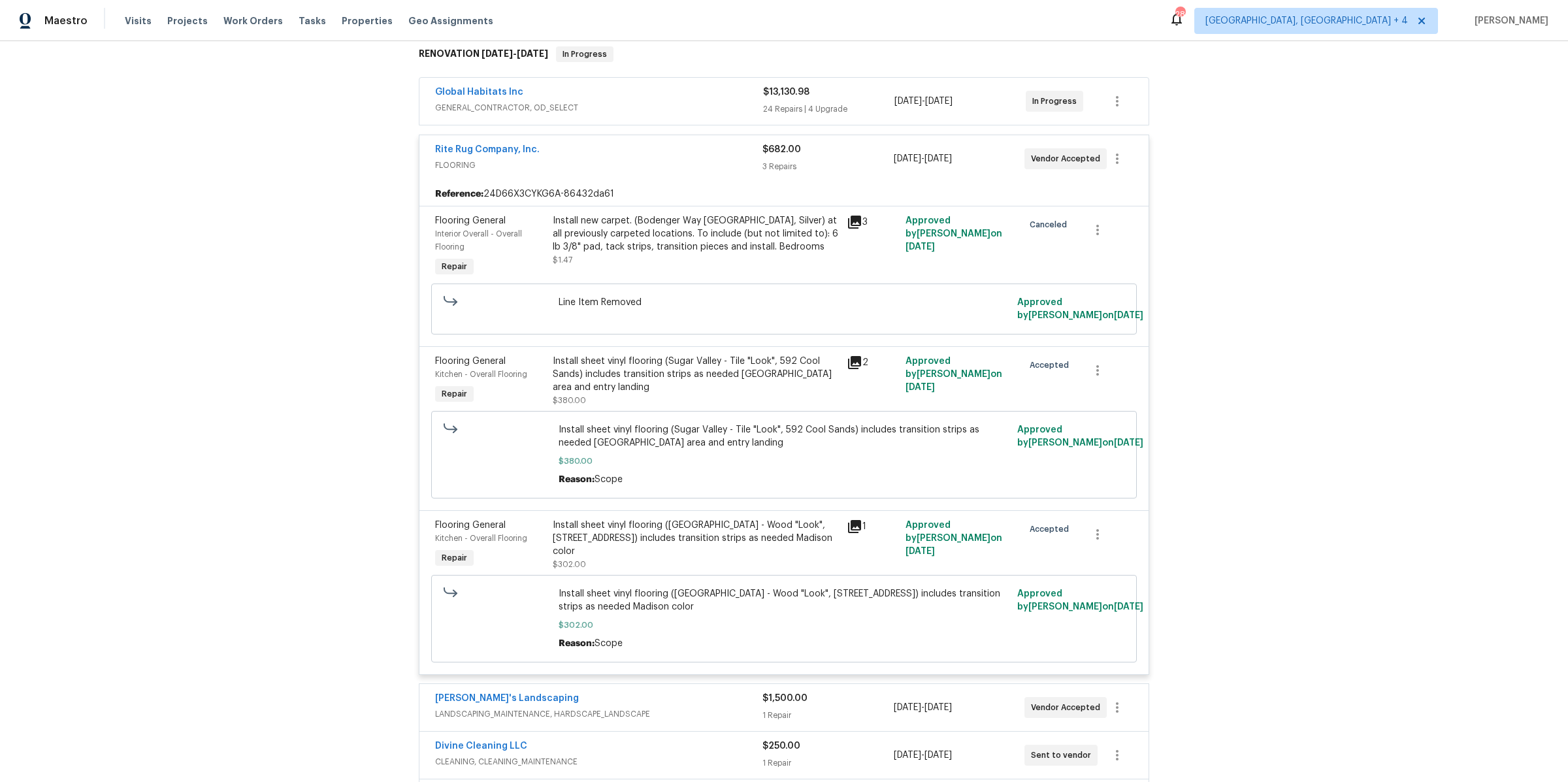
click at [858, 530] on icon at bounding box center [854, 527] width 13 height 13
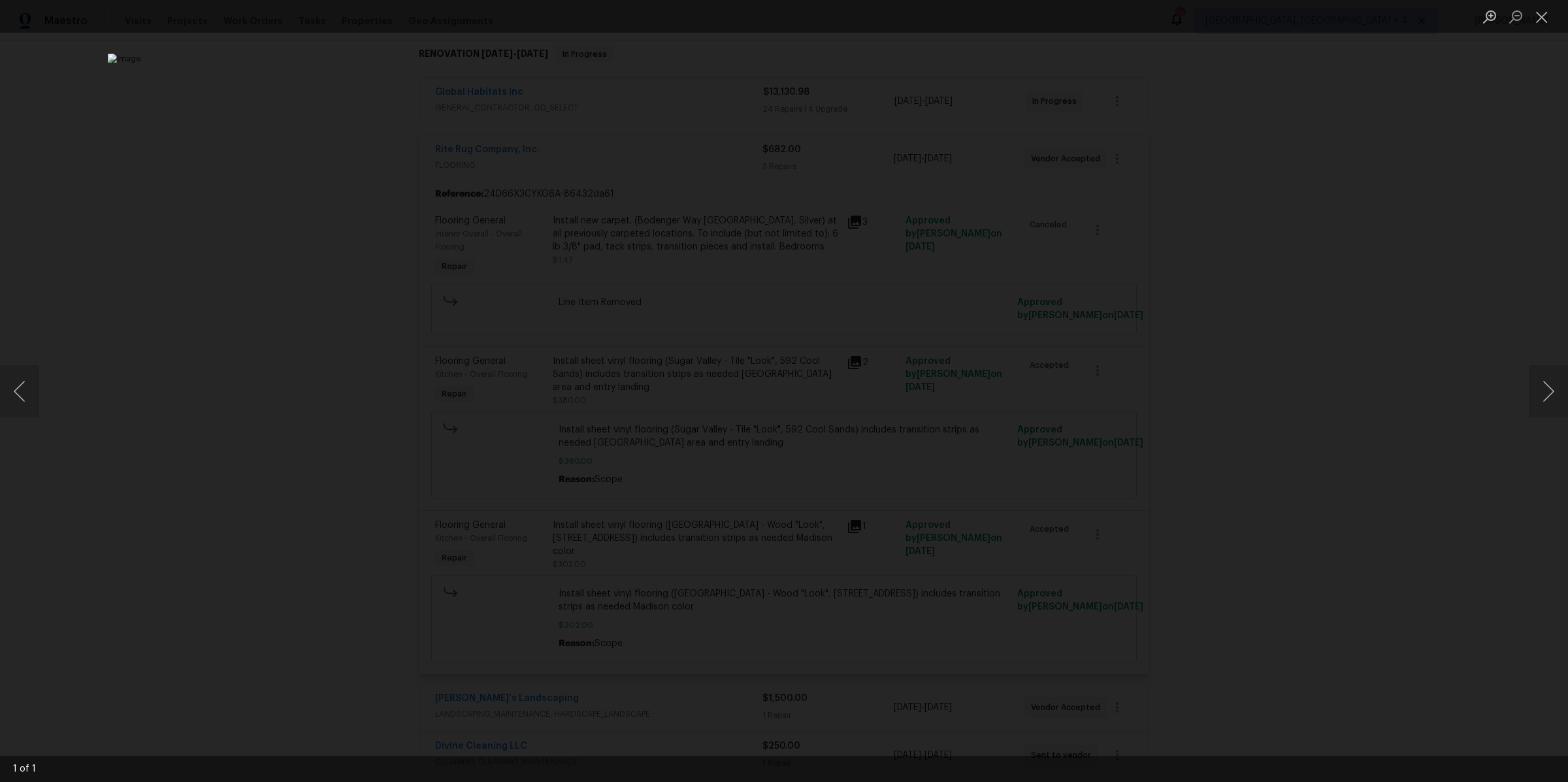
click at [1198, 392] on div "Lightbox" at bounding box center [784, 391] width 1568 height 782
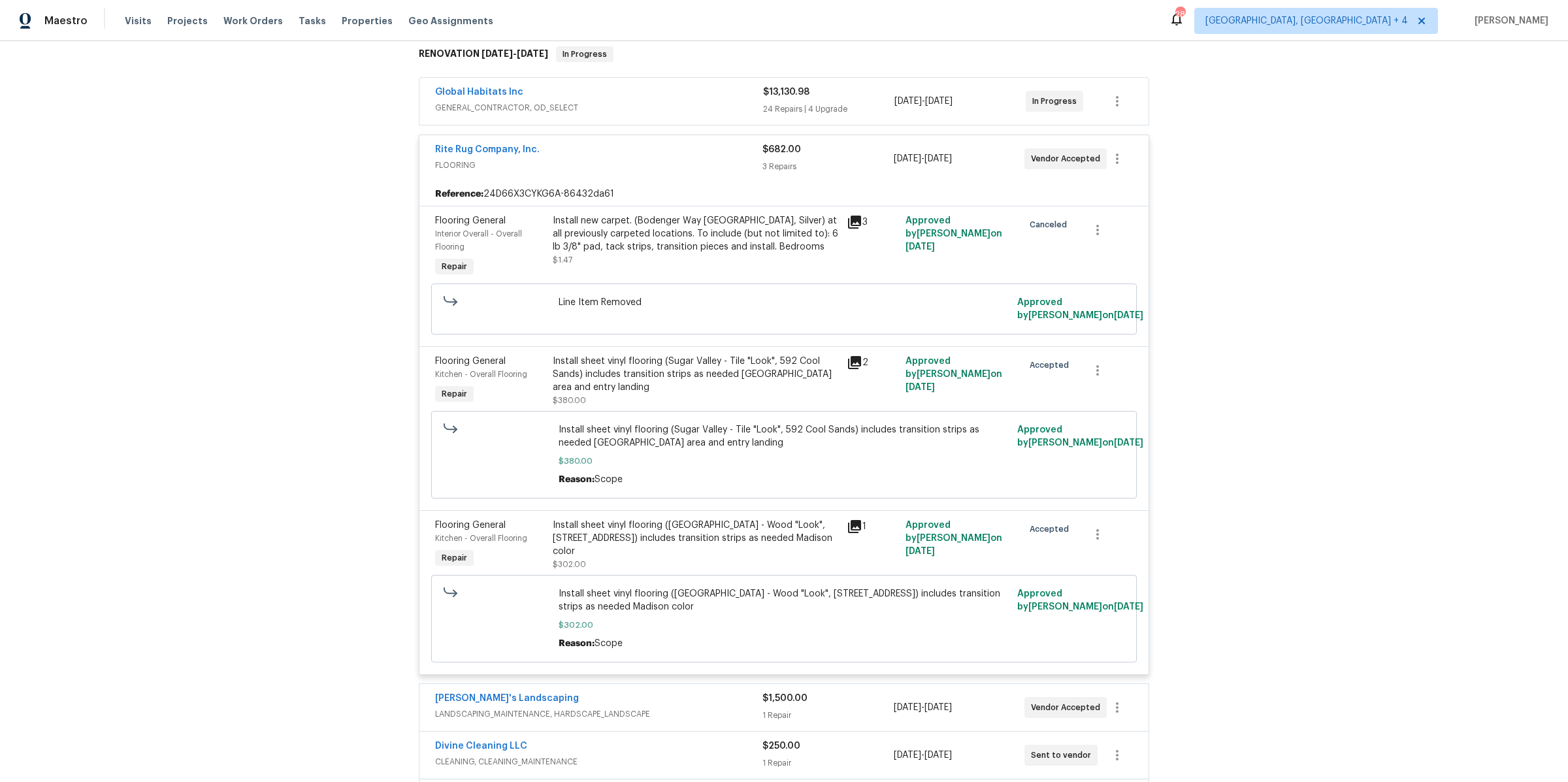
click at [1285, 372] on div "Back to all projects 14164 Bainbridge St, Livonia, MI 48154 3 Beds | 1 1/2 Bath…" at bounding box center [784, 411] width 1568 height 741
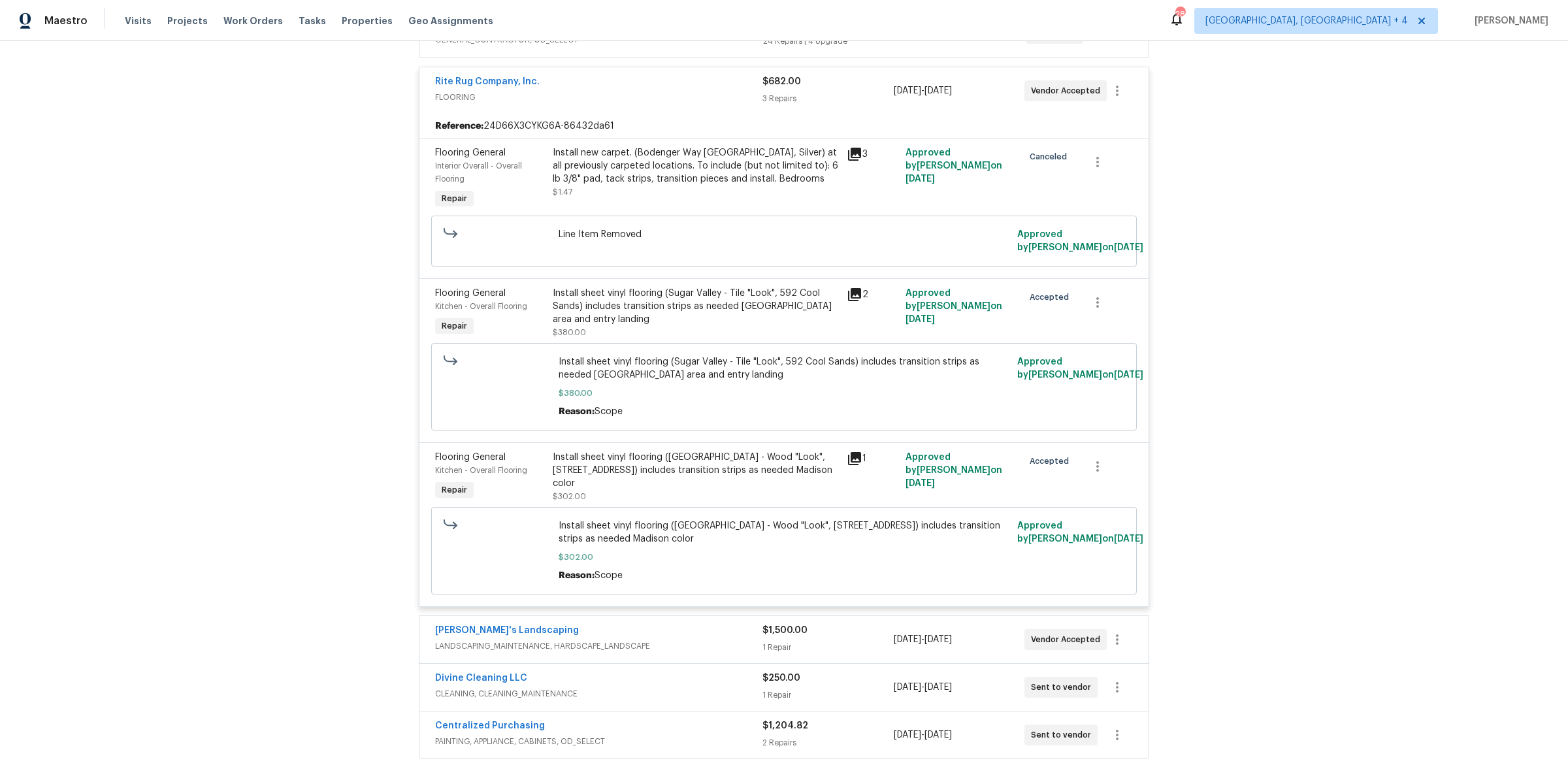
scroll to position [288, 0]
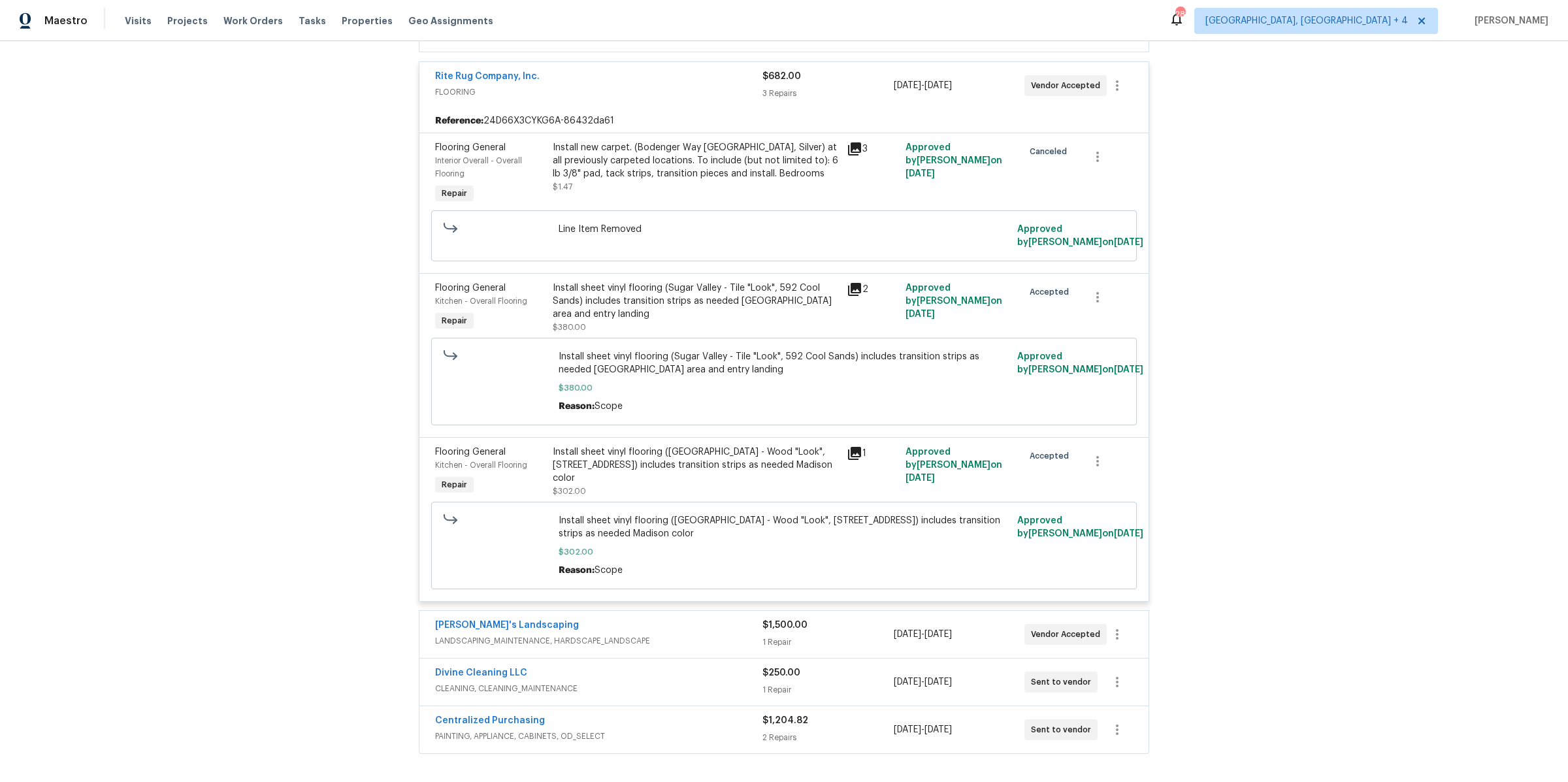
click at [625, 73] on div "Rite Rug Company, Inc." at bounding box center [599, 78] width 328 height 16
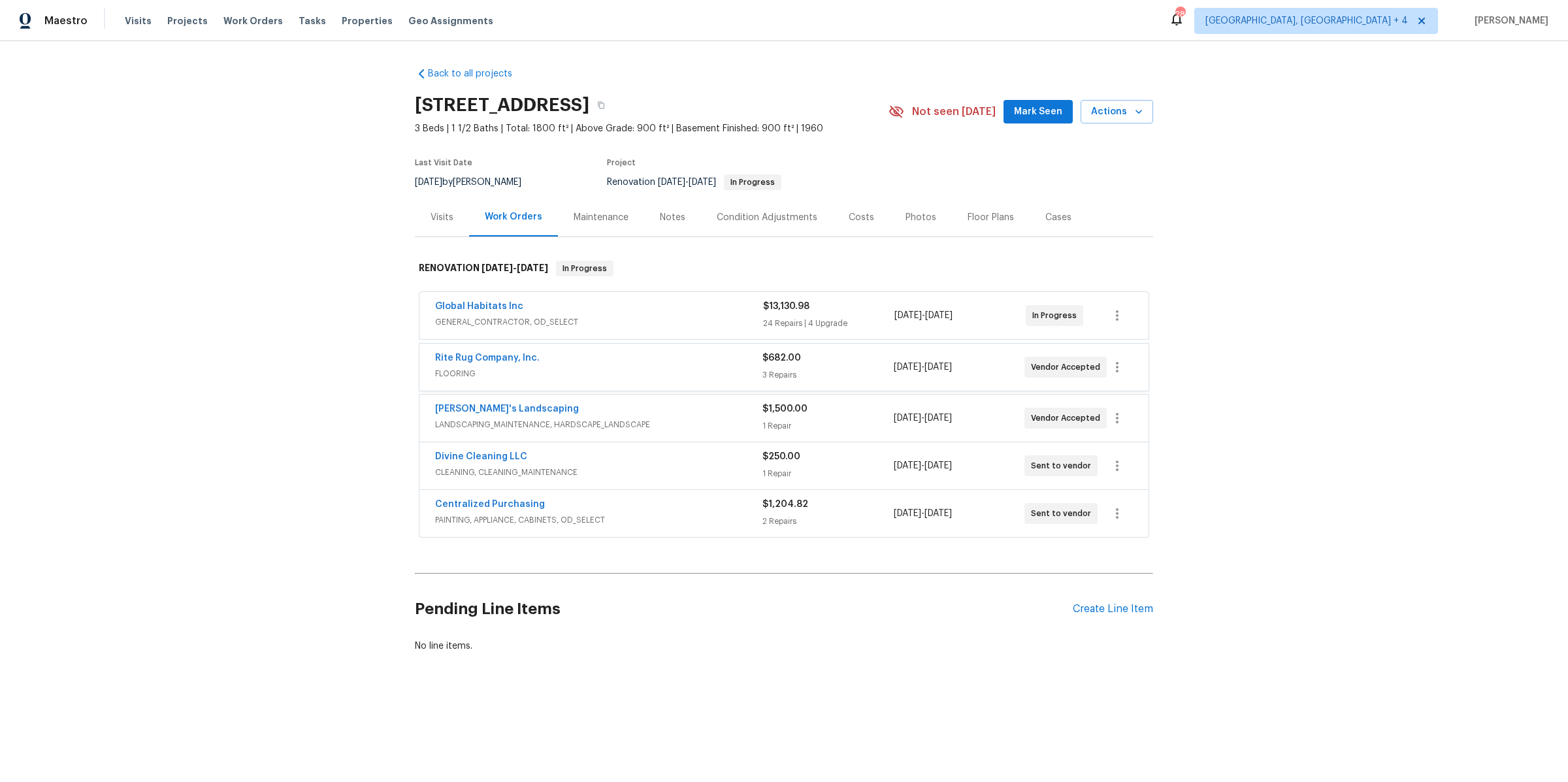
scroll to position [0, 0]
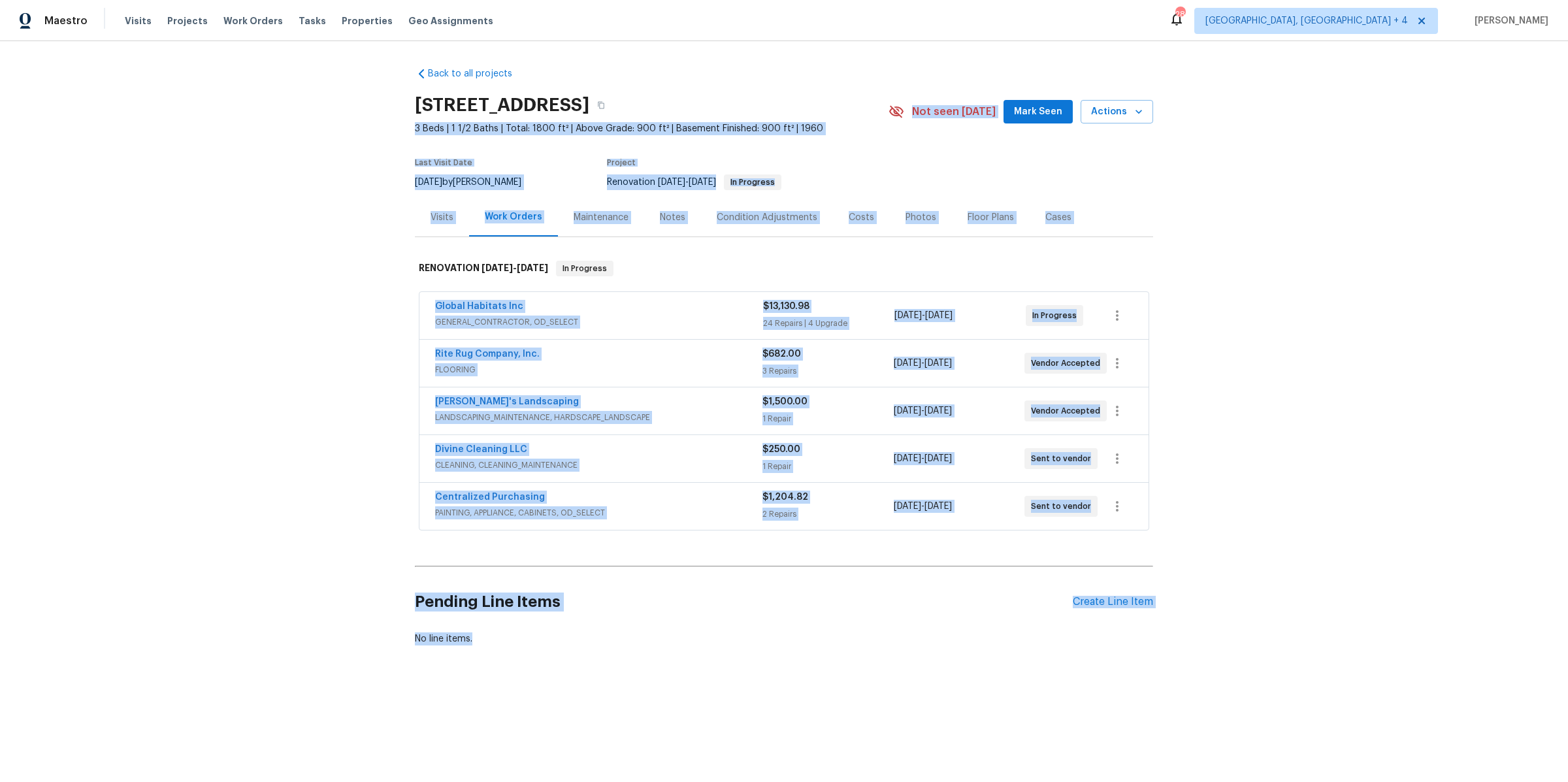
drag, startPoint x: 381, startPoint y: 127, endPoint x: 735, endPoint y: 675, distance: 652.4
click at [735, 675] on div "Back to all projects 14164 Bainbridge St, Livonia, MI 48154 3 Beds | 1 1/2 Bath…" at bounding box center [784, 388] width 1568 height 693
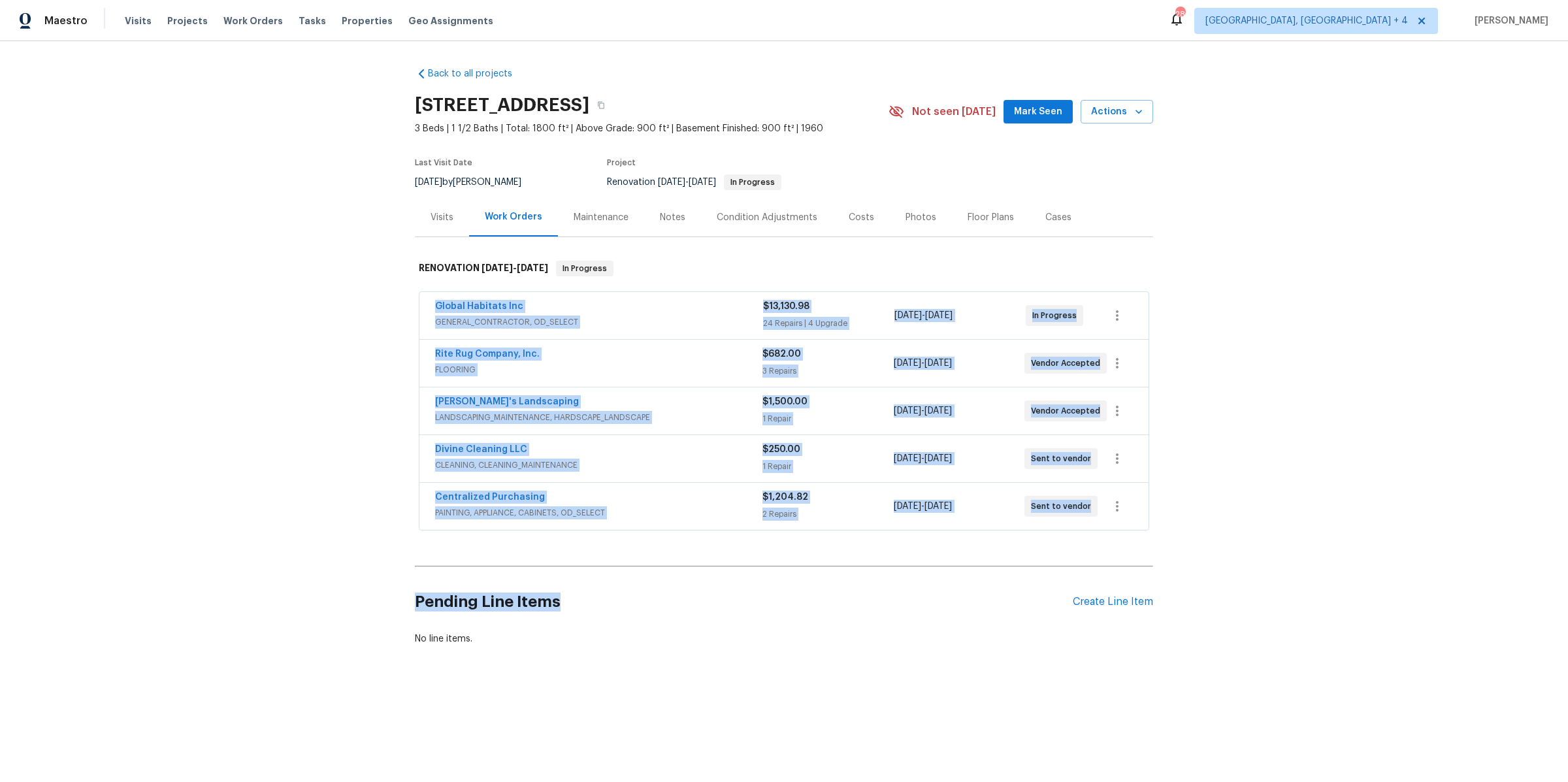
drag, startPoint x: 622, startPoint y: 626, endPoint x: 285, endPoint y: 240, distance: 512.4
click at [285, 240] on div "Back to all projects 14164 Bainbridge St, Livonia, MI 48154 3 Beds | 1 1/2 Bath…" at bounding box center [784, 388] width 1568 height 693
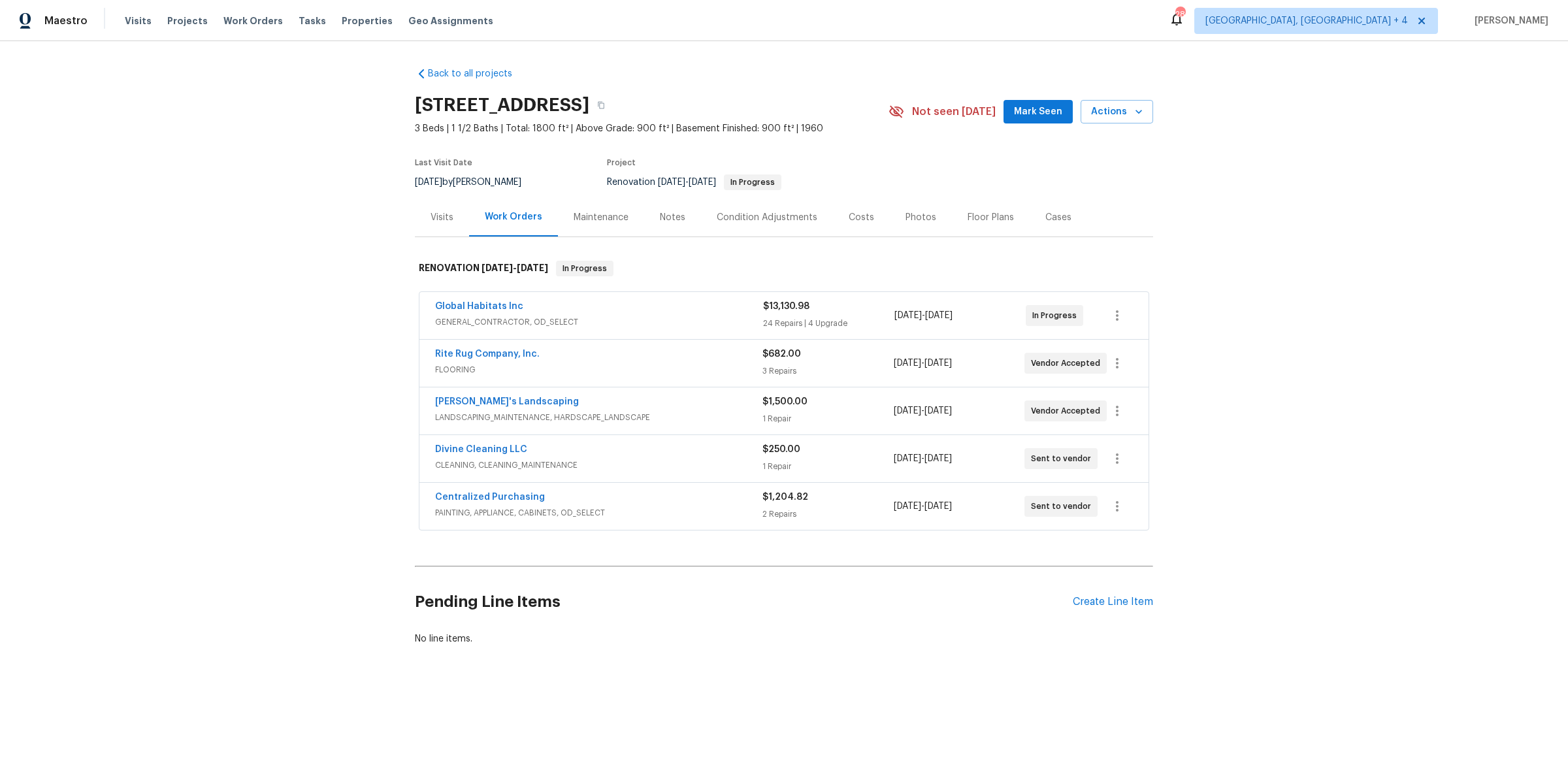
click at [285, 240] on div "Back to all projects 14164 Bainbridge St, Livonia, MI 48154 3 Beds | 1 1/2 Bath…" at bounding box center [784, 388] width 1568 height 693
drag, startPoint x: 366, startPoint y: 133, endPoint x: 379, endPoint y: 224, distance: 91.9
click at [379, 224] on div "Back to all projects 14164 Bainbridge St, Livonia, MI 48154 3 Beds | 1 1/2 Bath…" at bounding box center [784, 388] width 1568 height 693
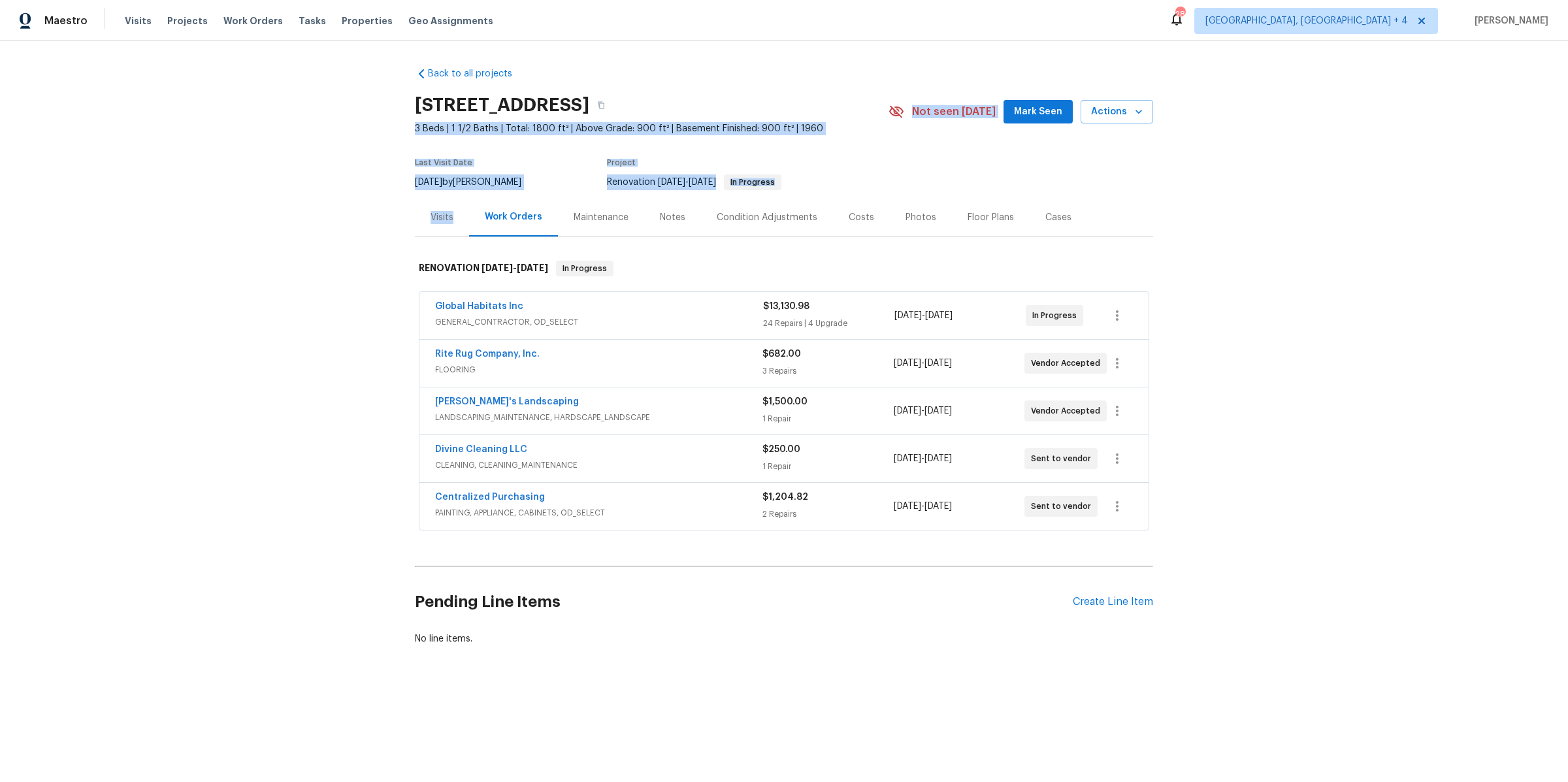
click at [379, 224] on div "Back to all projects 14164 Bainbridge St, Livonia, MI 48154 3 Beds | 1 1/2 Bath…" at bounding box center [784, 388] width 1568 height 693
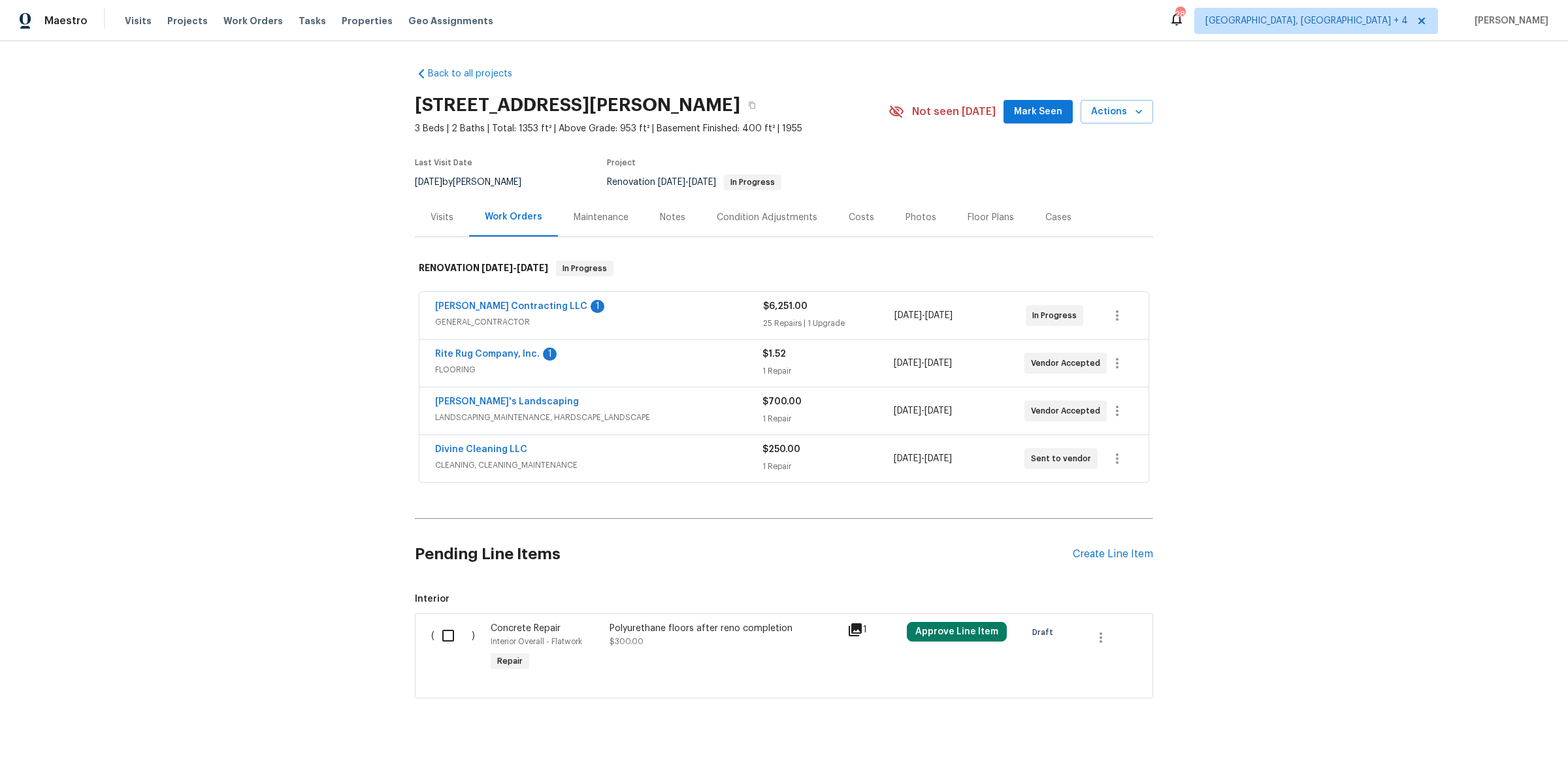
click at [598, 320] on span "GENERAL_CONTRACTOR" at bounding box center [599, 322] width 328 height 13
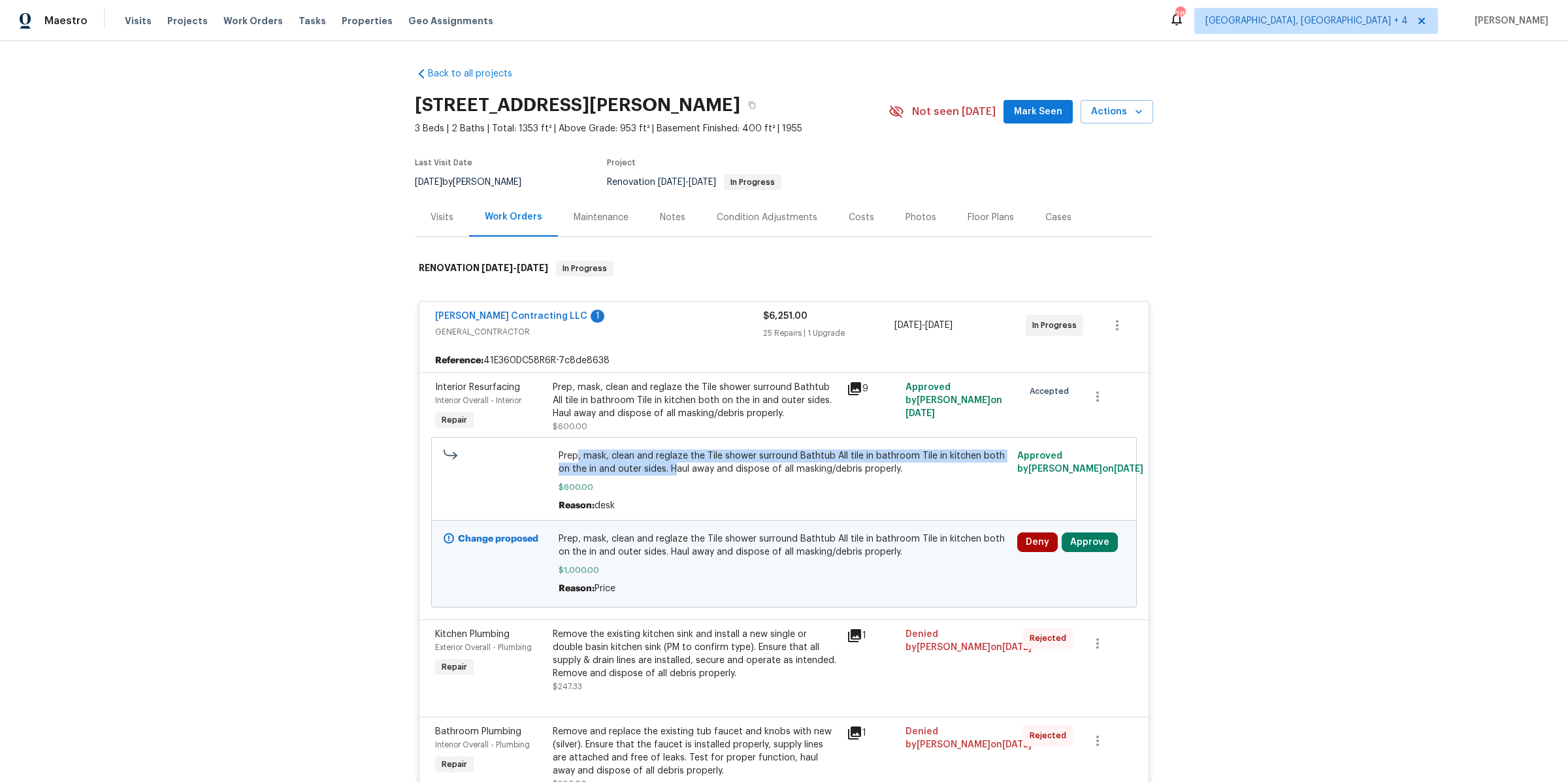
drag, startPoint x: 578, startPoint y: 457, endPoint x: 668, endPoint y: 468, distance: 90.7
click at [673, 469] on span "Prep, mask, clean and reglaze the Tile shower surround Bathtub All tile in bath…" at bounding box center [784, 462] width 451 height 26
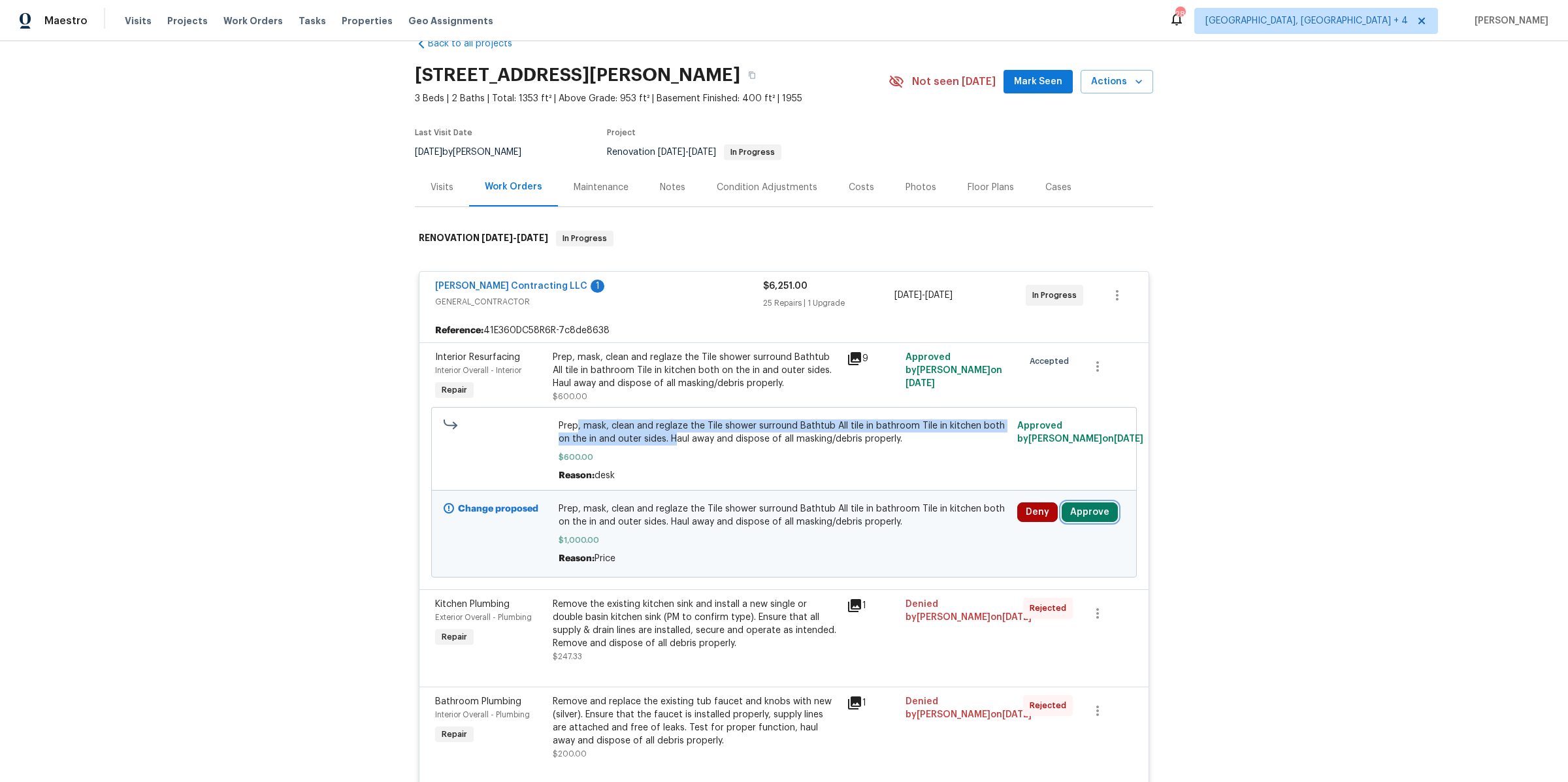
click at [1102, 514] on button "Approve" at bounding box center [1090, 512] width 56 height 20
click at [896, 534] on button "Approve" at bounding box center [903, 523] width 79 height 26
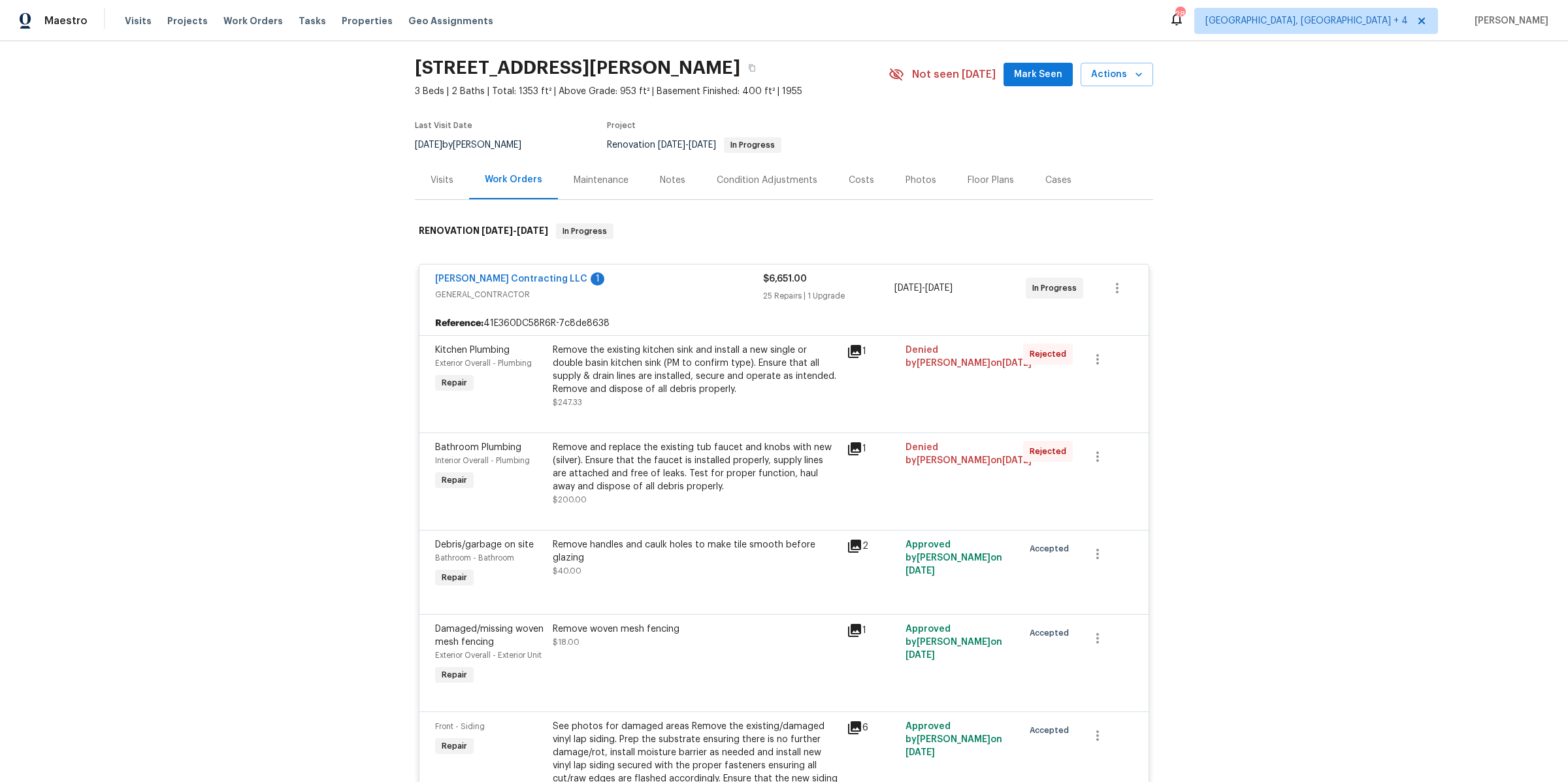
scroll to position [0, 0]
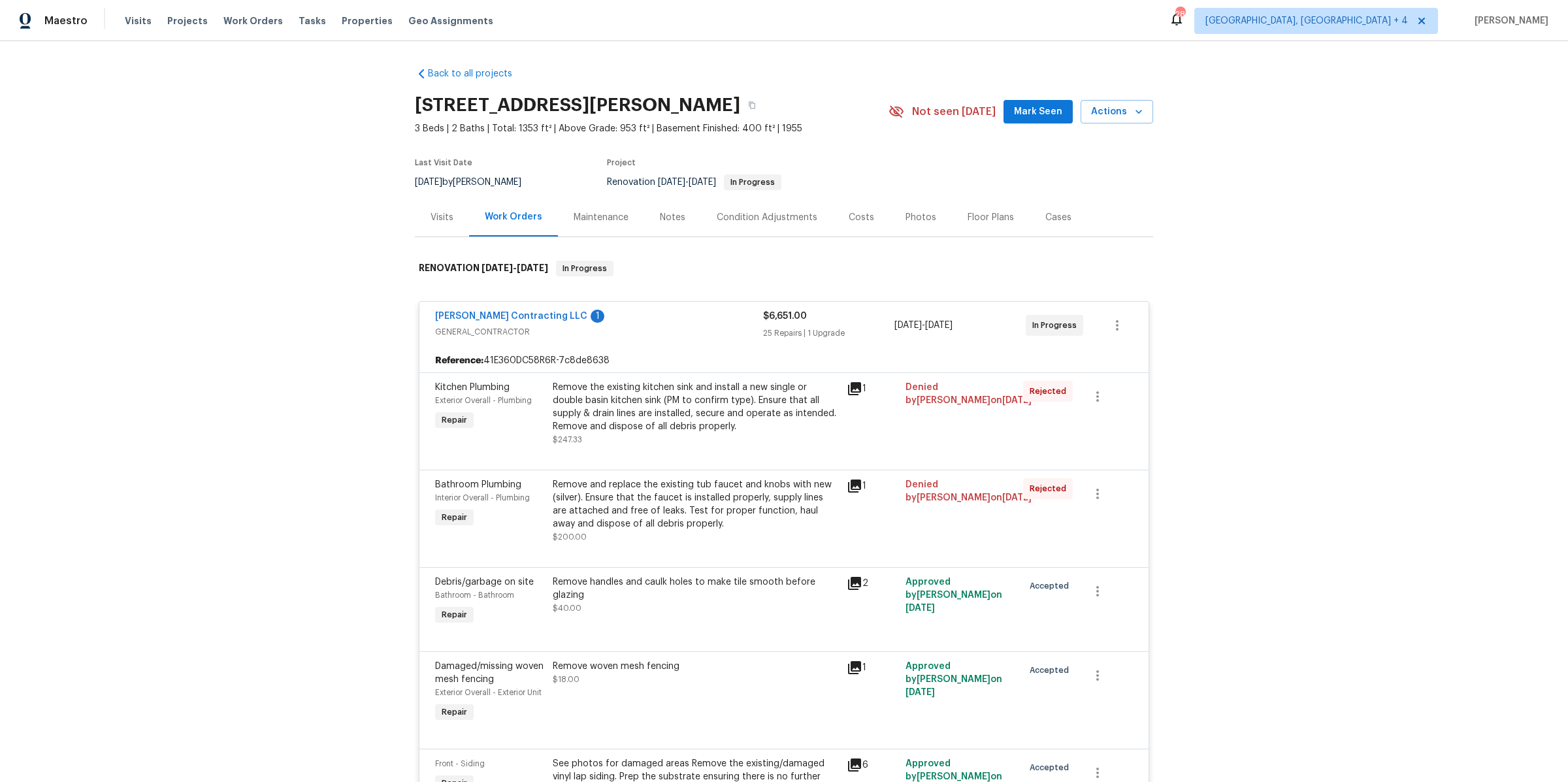
click at [777, 225] on div "Condition Adjustments" at bounding box center [767, 217] width 132 height 39
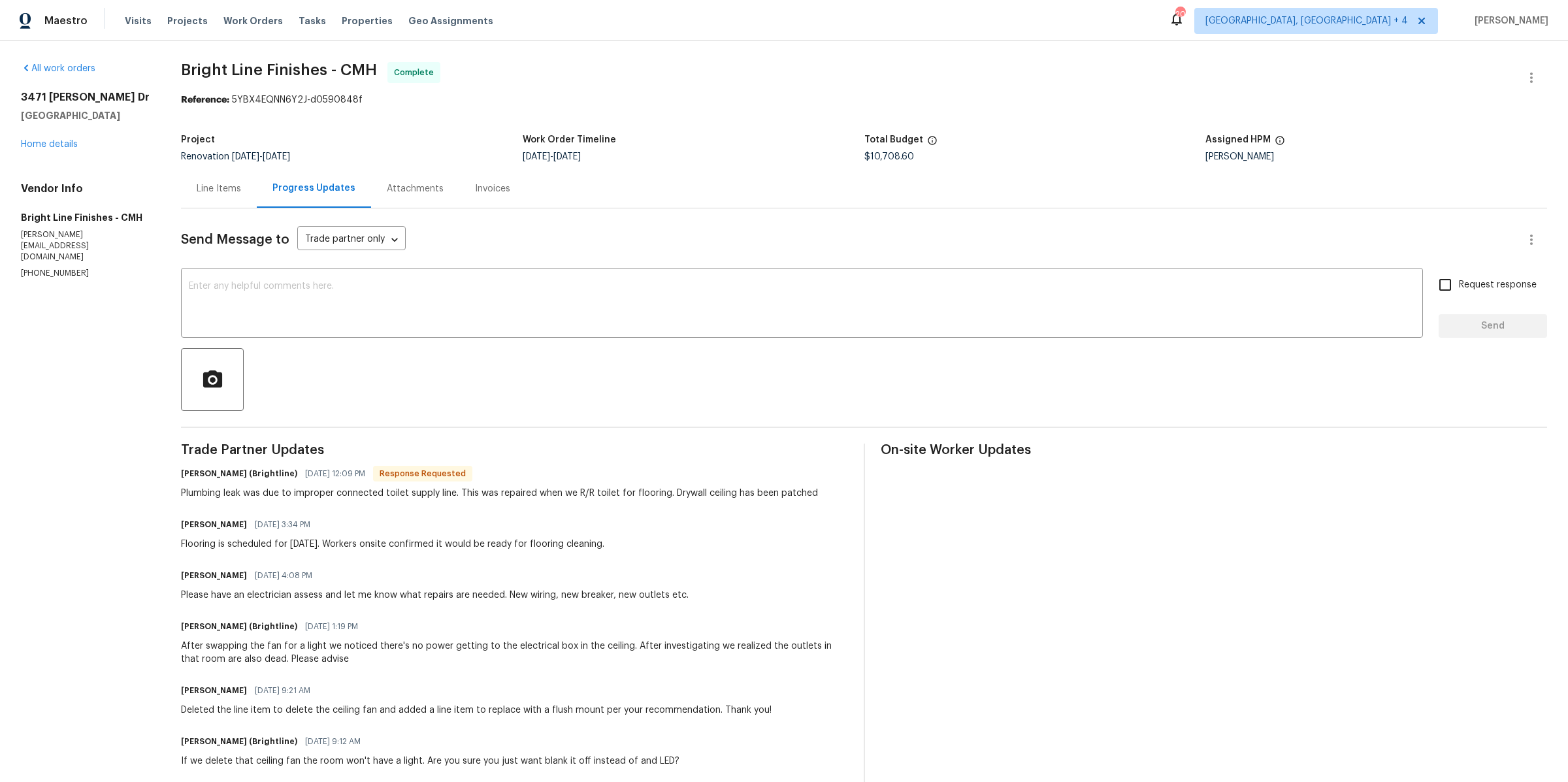
click at [241, 196] on div "Line Items" at bounding box center [218, 188] width 76 height 39
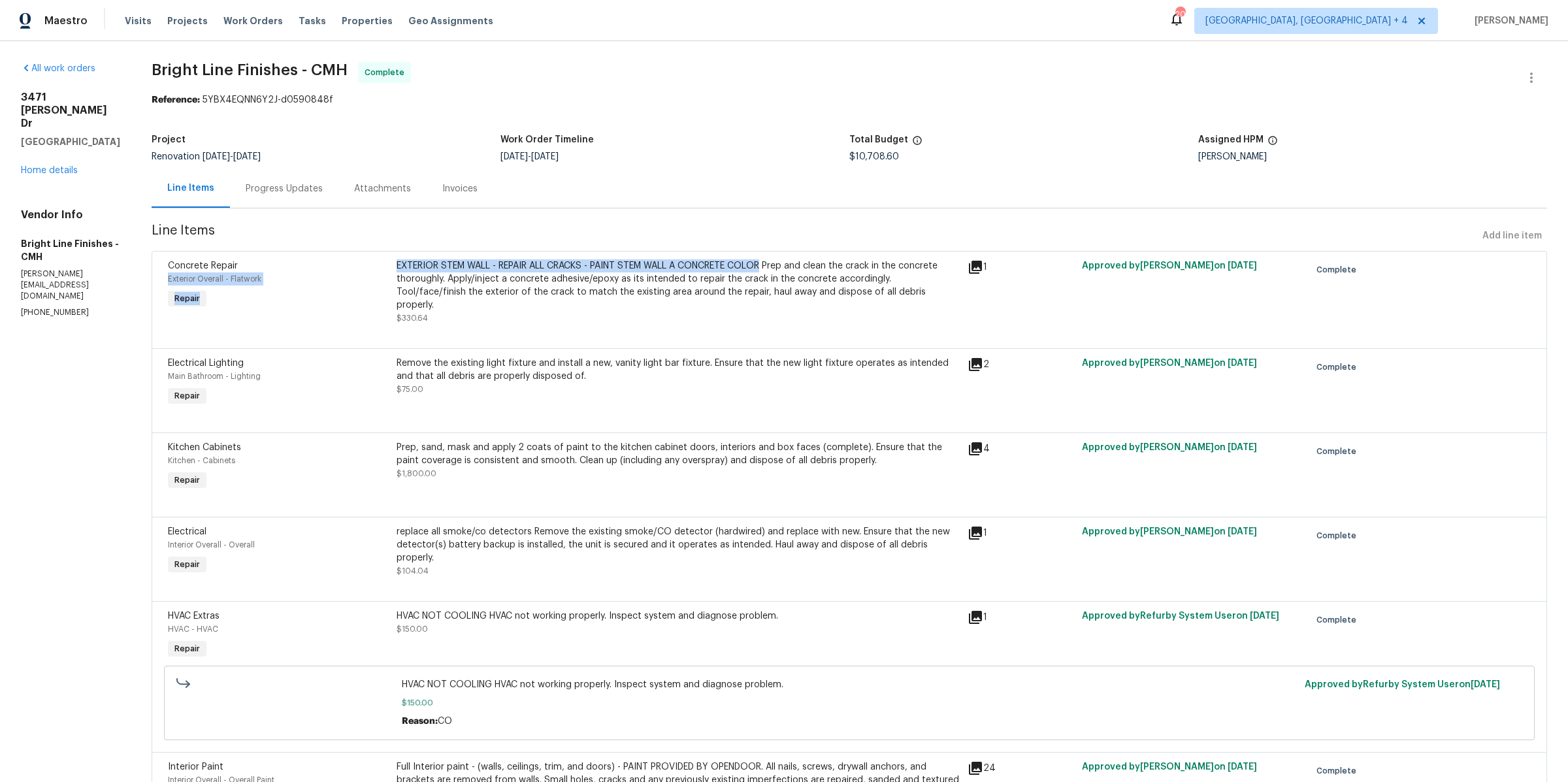
drag, startPoint x: 386, startPoint y: 263, endPoint x: 762, endPoint y: 267, distance: 376.0
click at [762, 267] on div "Concrete Repair Exterior Overall - Flatwork Repair EXTERIOR STEM WALL - REPAIR …" at bounding box center [849, 292] width 1371 height 73
click at [762, 267] on div "EXTERIOR STEM WALL - REPAIR ALL CRACKS - PAINT STEM WALL A CONCRETE COLOR Prep …" at bounding box center [678, 286] width 563 height 52
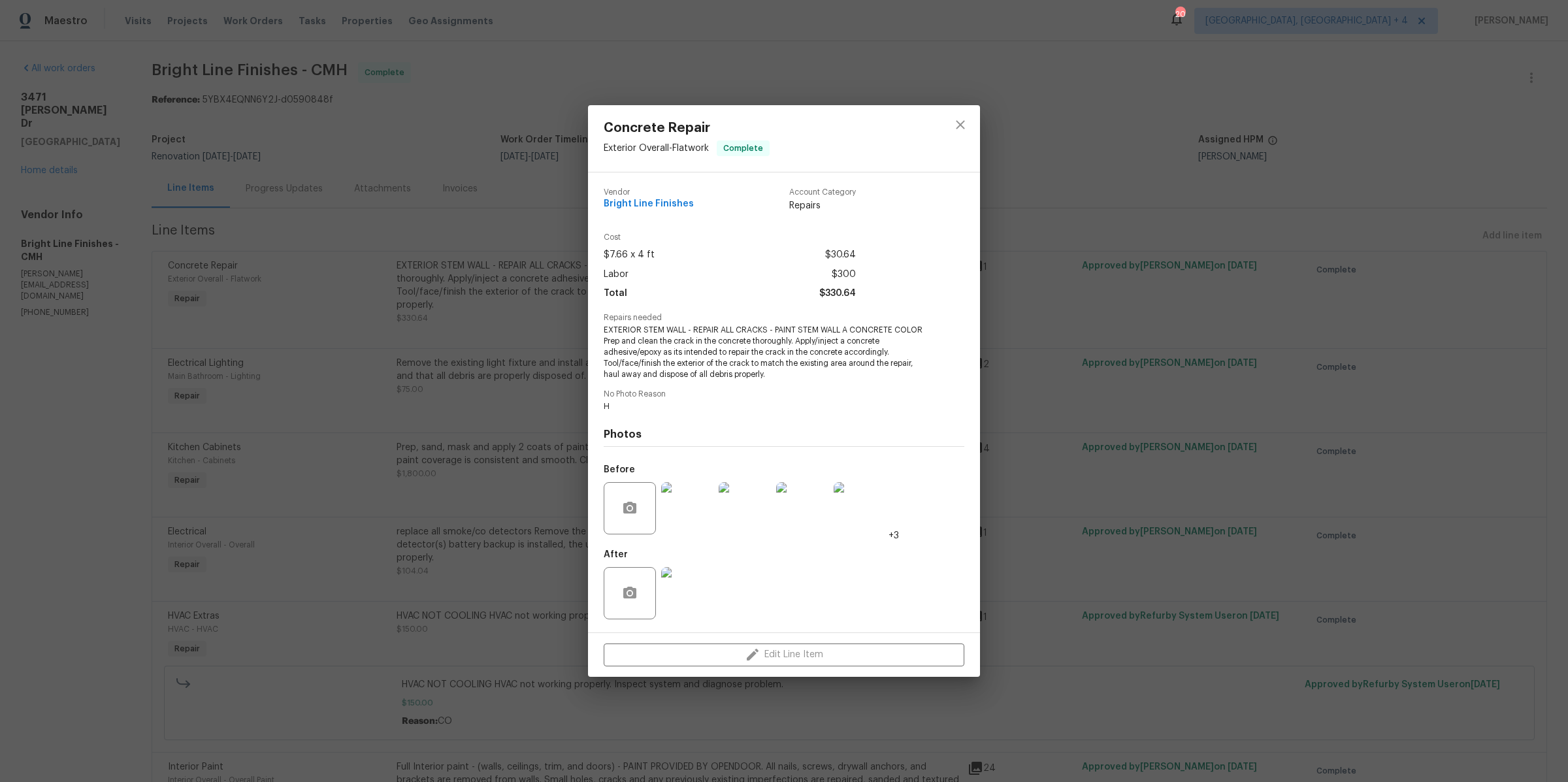
click at [550, 303] on div "Concrete Repair Exterior Overall - Flatwork Complete Vendor Bright Line Finishe…" at bounding box center [784, 391] width 1568 height 782
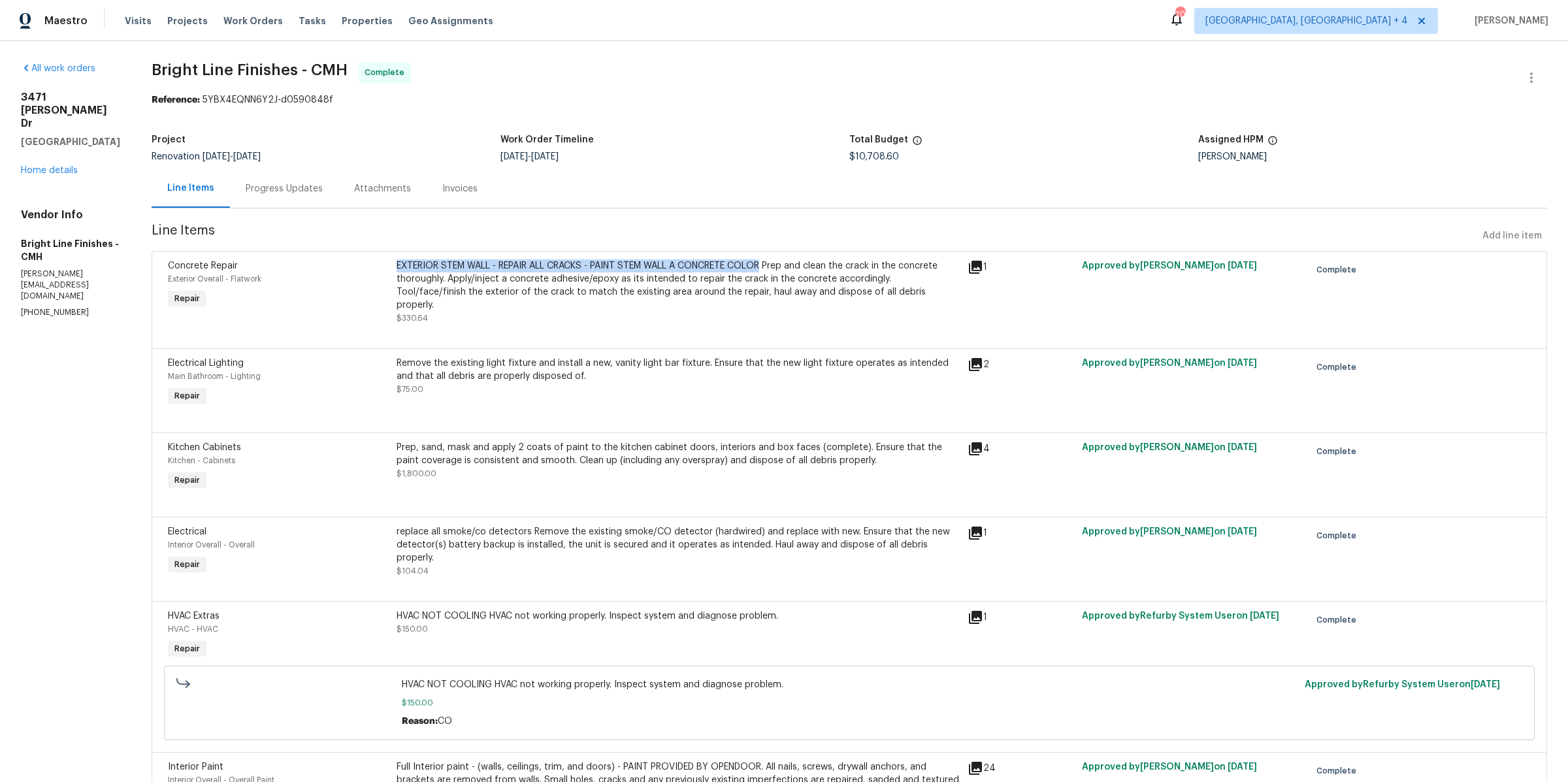
drag, startPoint x: 763, startPoint y: 266, endPoint x: 393, endPoint y: 264, distance: 370.0
click at [397, 264] on div "EXTERIOR STEM WALL - REPAIR ALL CRACKS - PAINT STEM WALL A CONCRETE COLOR Prep …" at bounding box center [678, 286] width 563 height 52
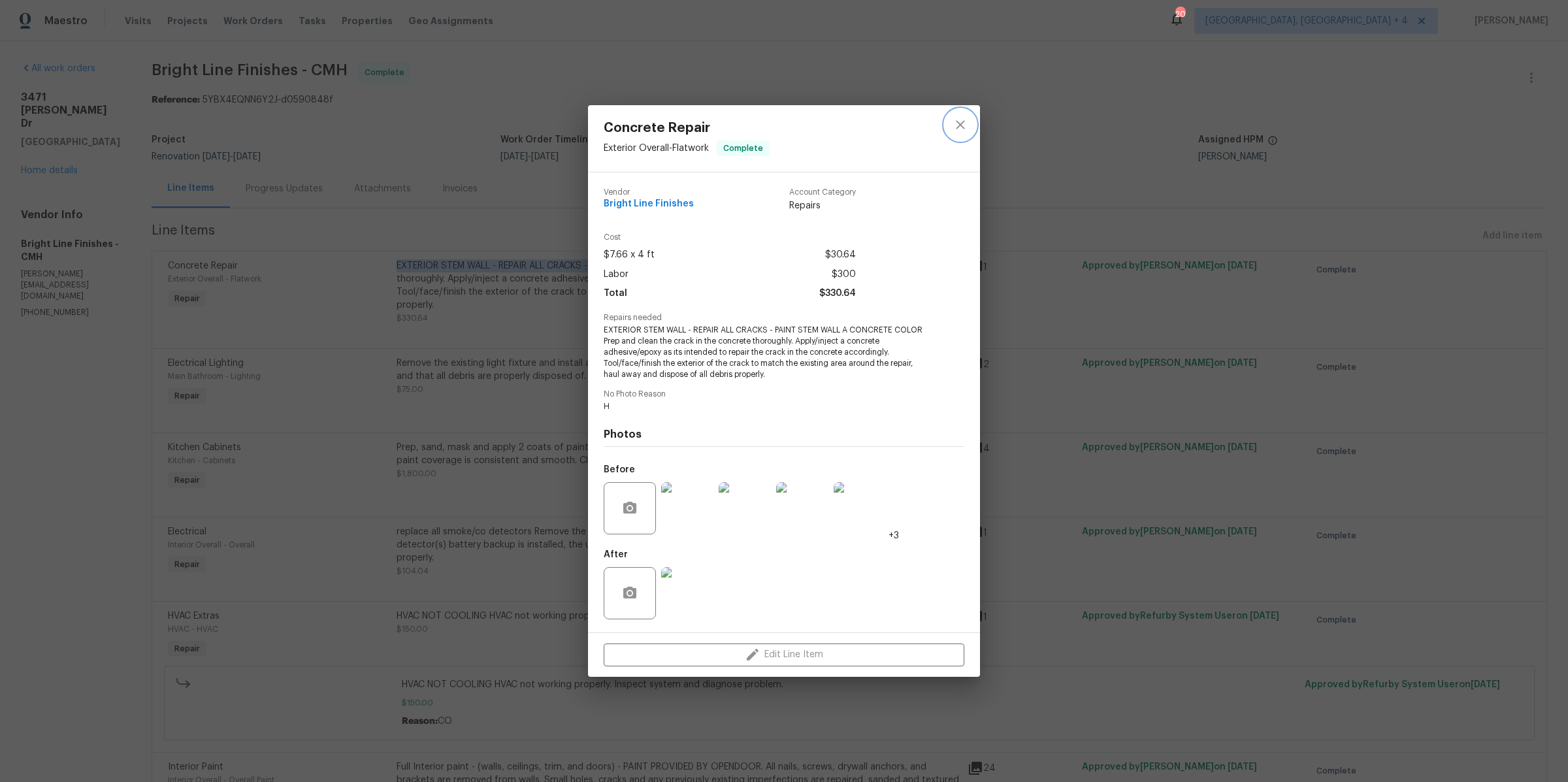
click at [963, 125] on icon "close" at bounding box center [961, 125] width 16 height 16
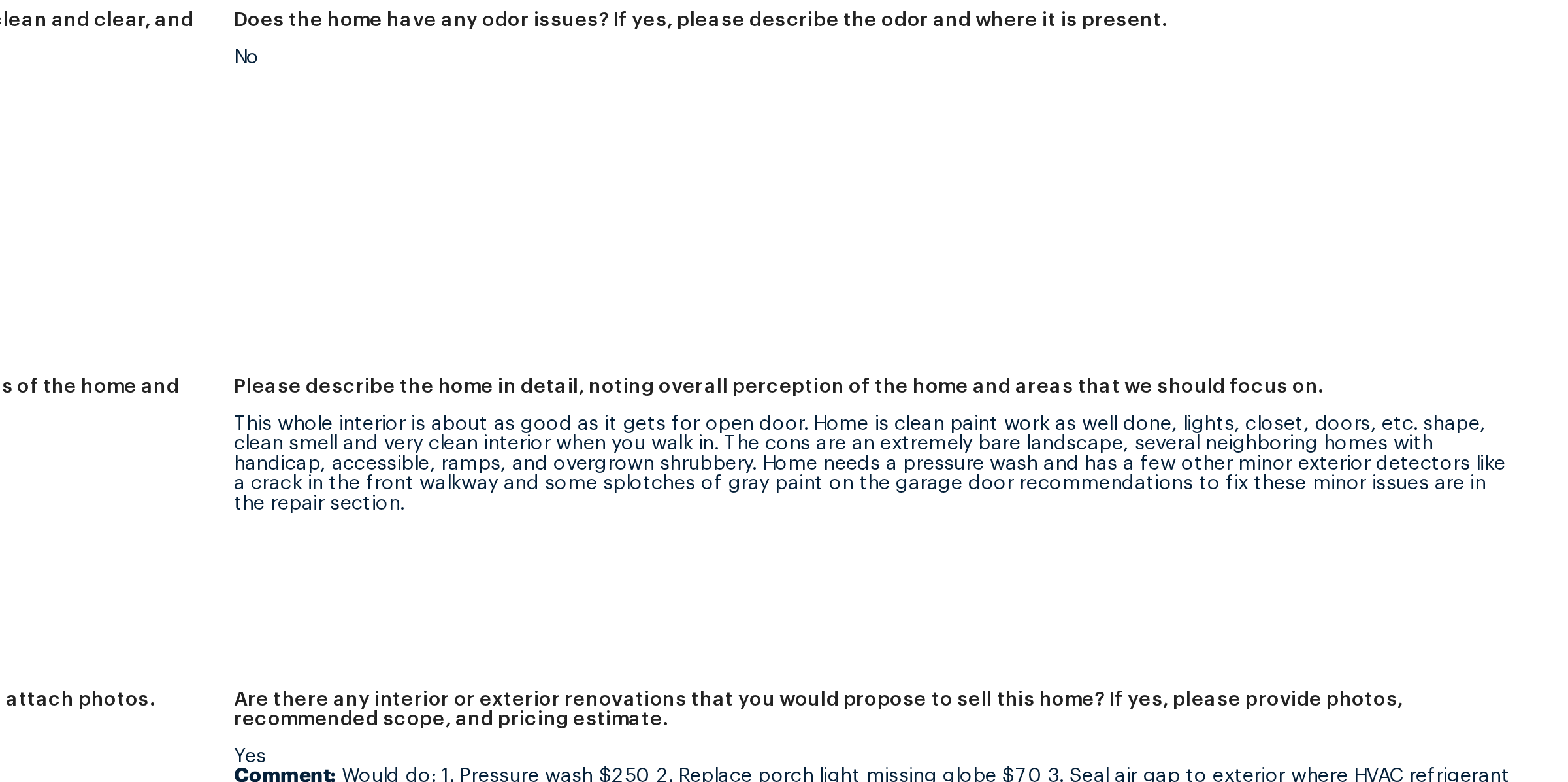
scroll to position [184, 0]
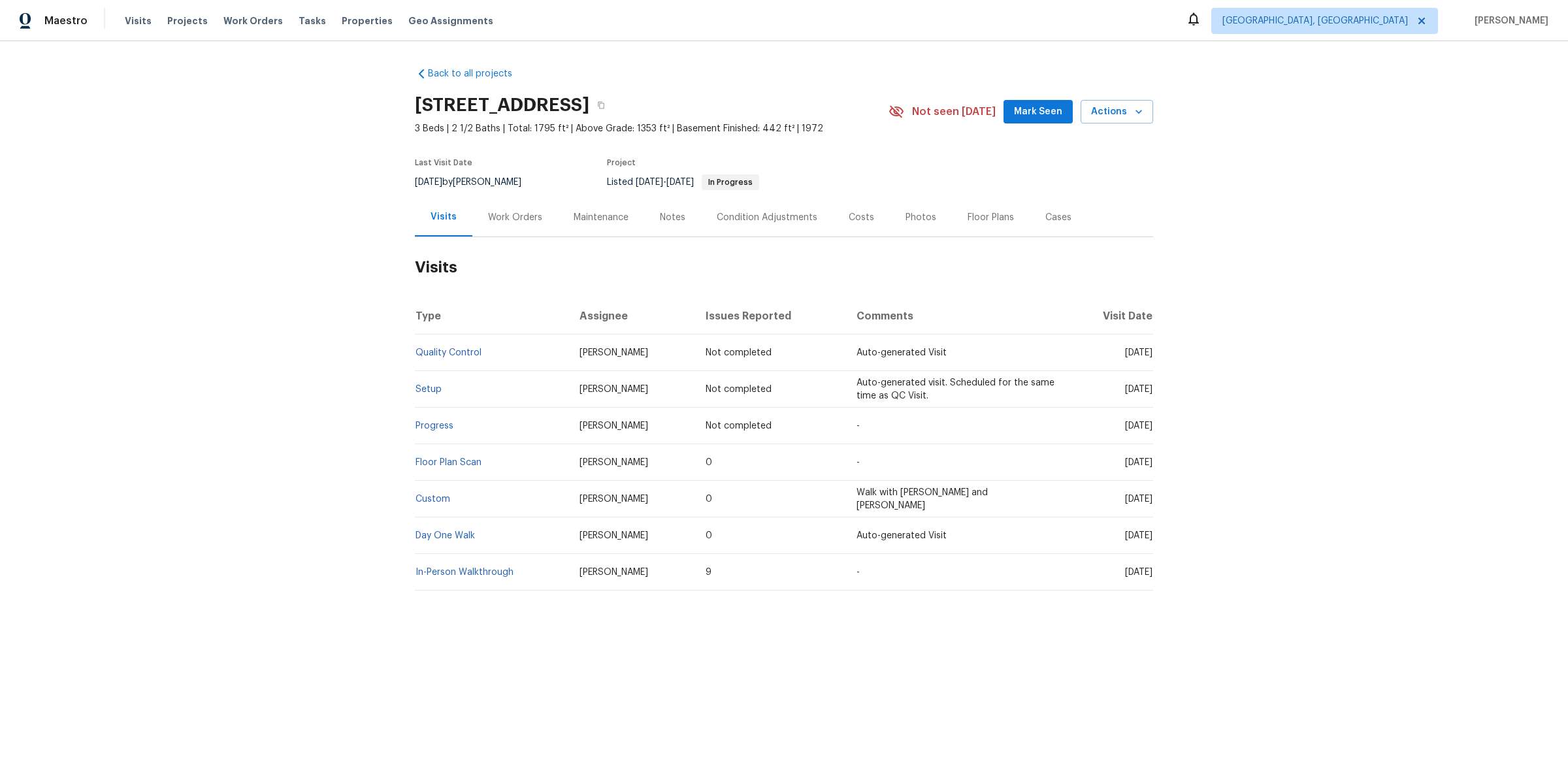
click at [526, 218] on div "Work Orders" at bounding box center [515, 218] width 55 height 13
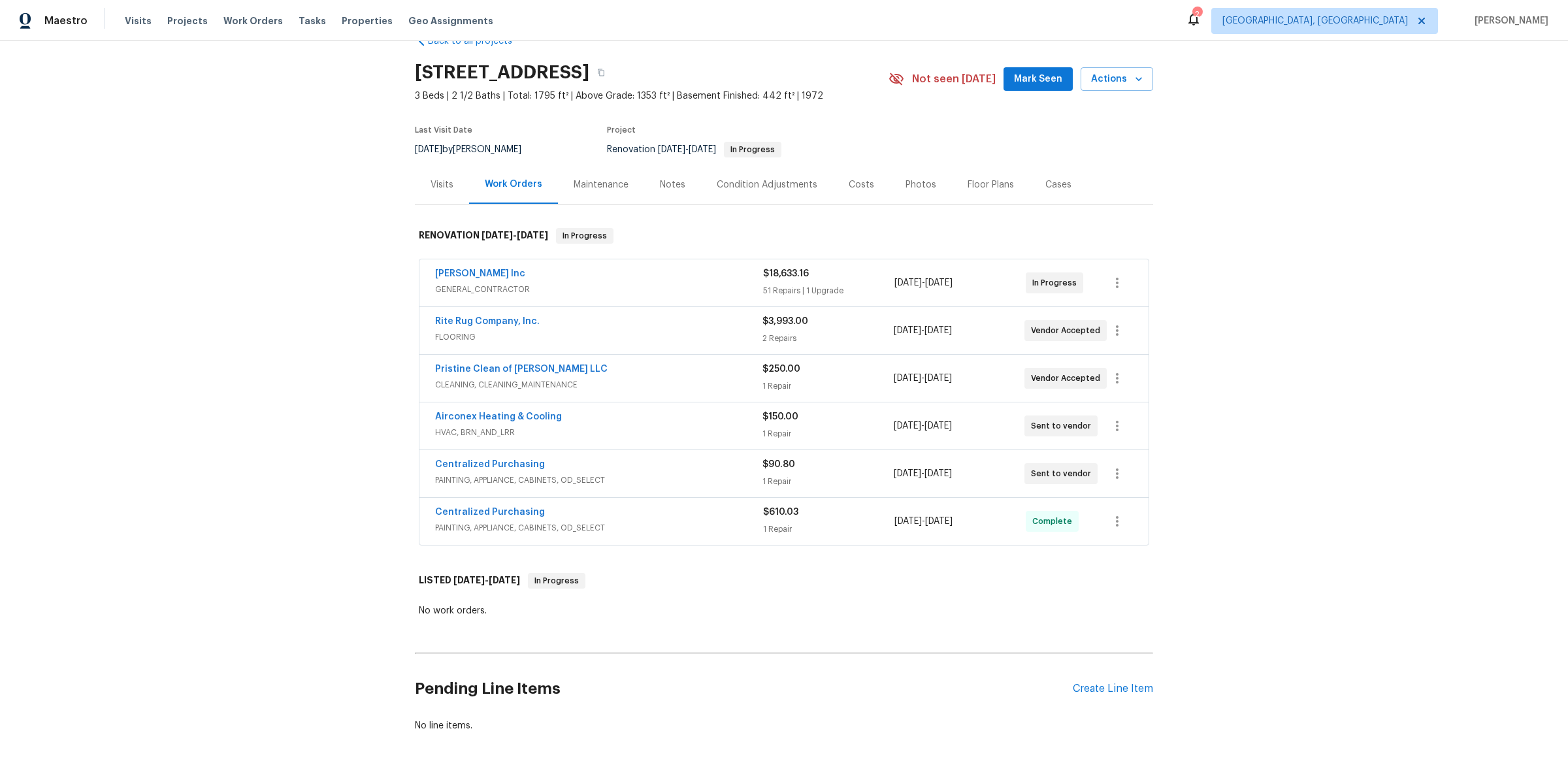
scroll to position [33, 0]
click at [764, 182] on div "Condition Adjustments" at bounding box center [767, 184] width 100 height 13
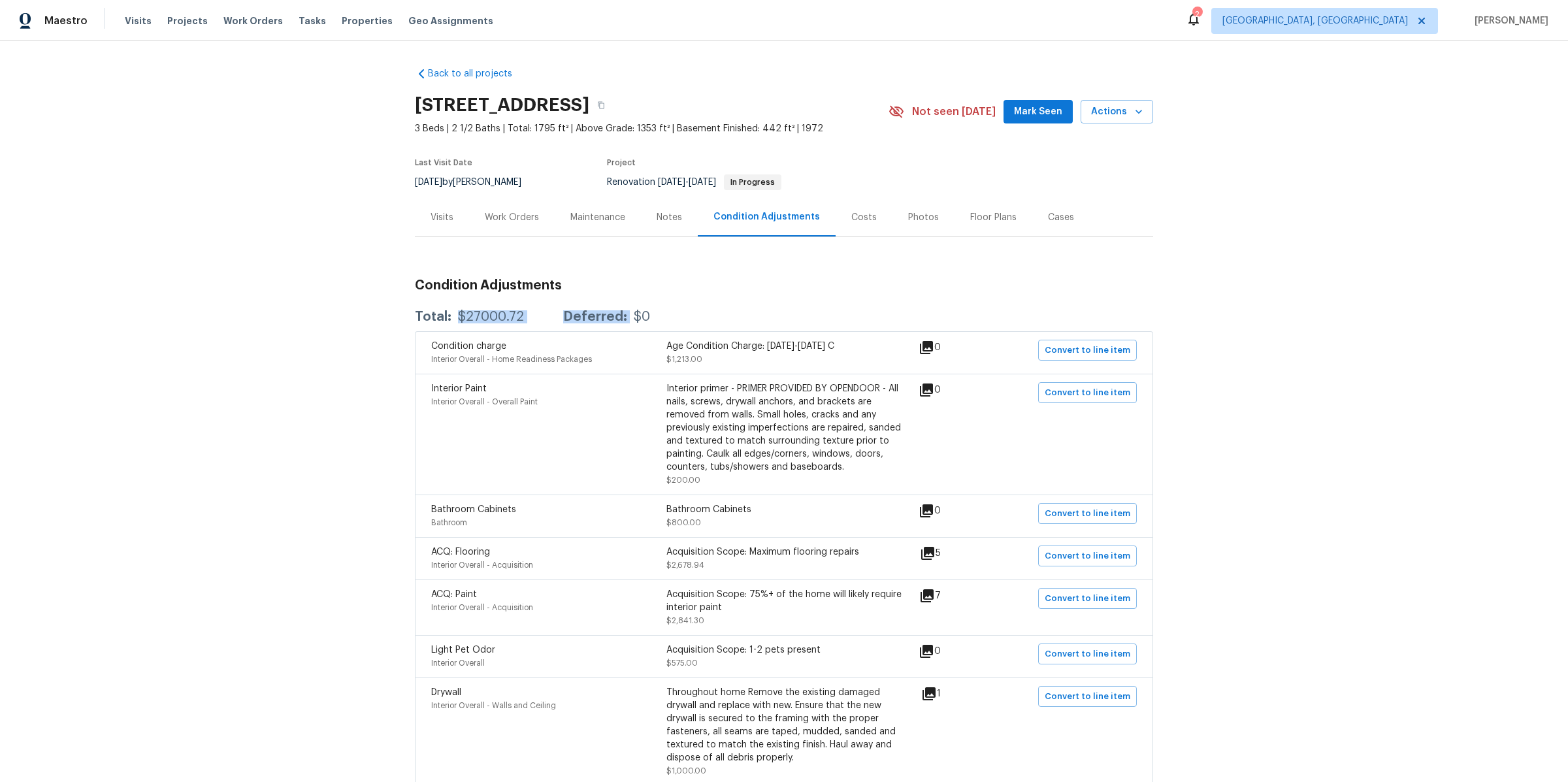
drag, startPoint x: 523, startPoint y: 306, endPoint x: 741, endPoint y: 306, distance: 218.0
click at [741, 306] on div "Total: $27000.72 Deferred: $0" at bounding box center [784, 317] width 739 height 29
click at [741, 306] on div "Total: $27000.72 Deferred: $0" at bounding box center [784, 317] width 739 height 29
click at [852, 221] on div "Costs" at bounding box center [864, 218] width 25 height 13
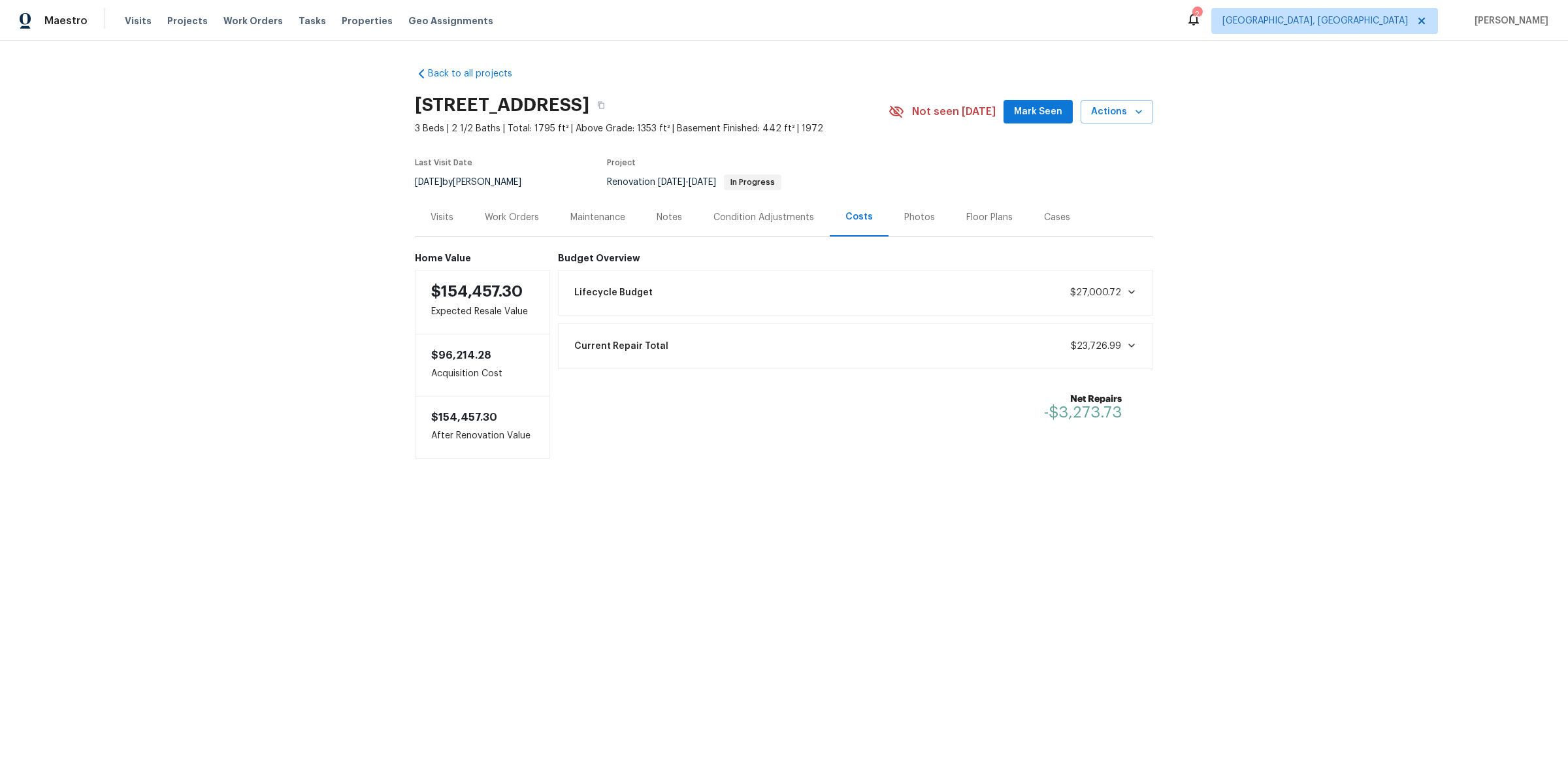
click at [746, 286] on div "Lifecycle Budget $27,000.72" at bounding box center [856, 293] width 578 height 29
click at [580, 220] on div "Maintenance" at bounding box center [597, 218] width 55 height 13
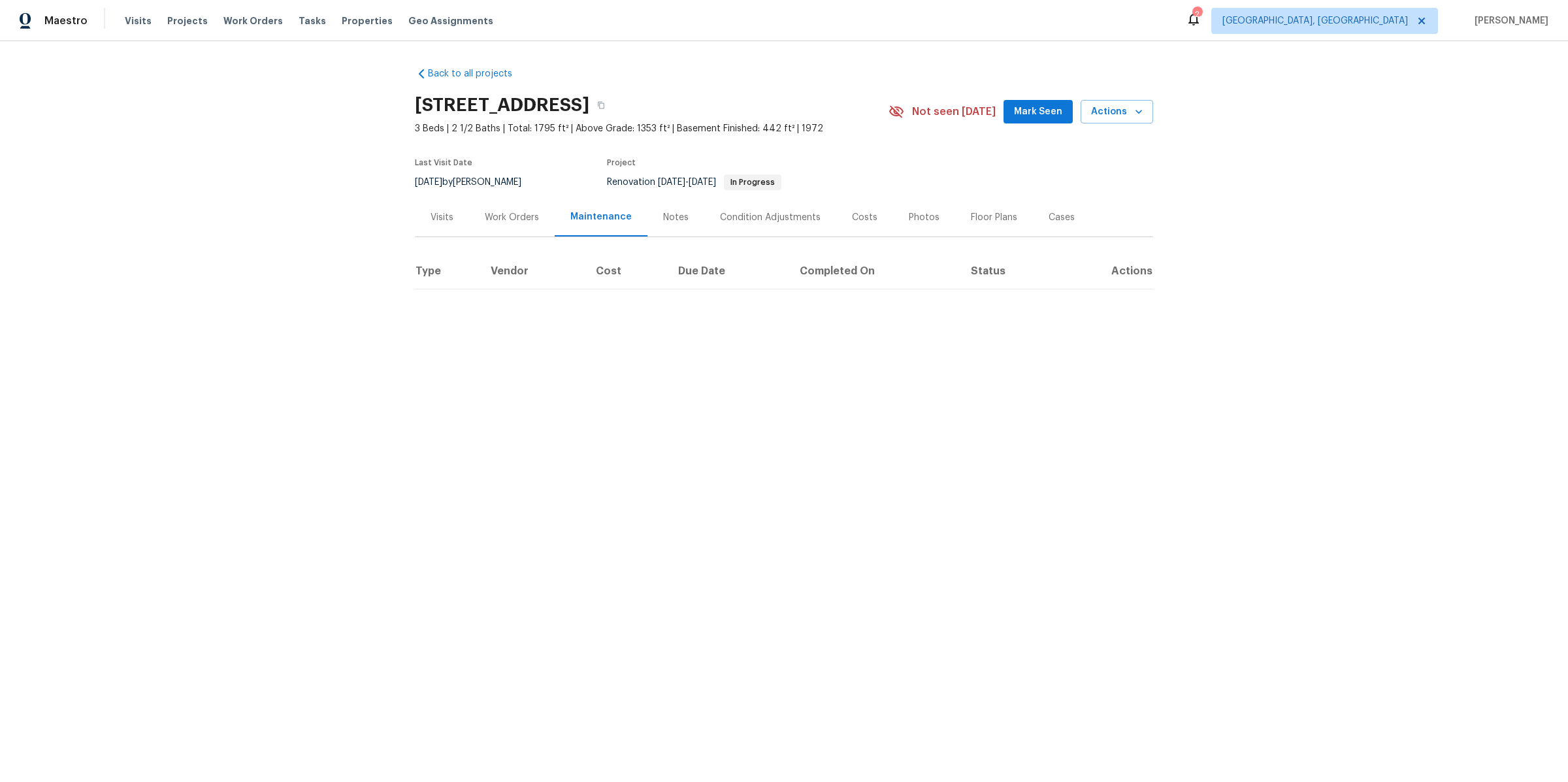
click at [504, 218] on div "Work Orders" at bounding box center [511, 218] width 55 height 13
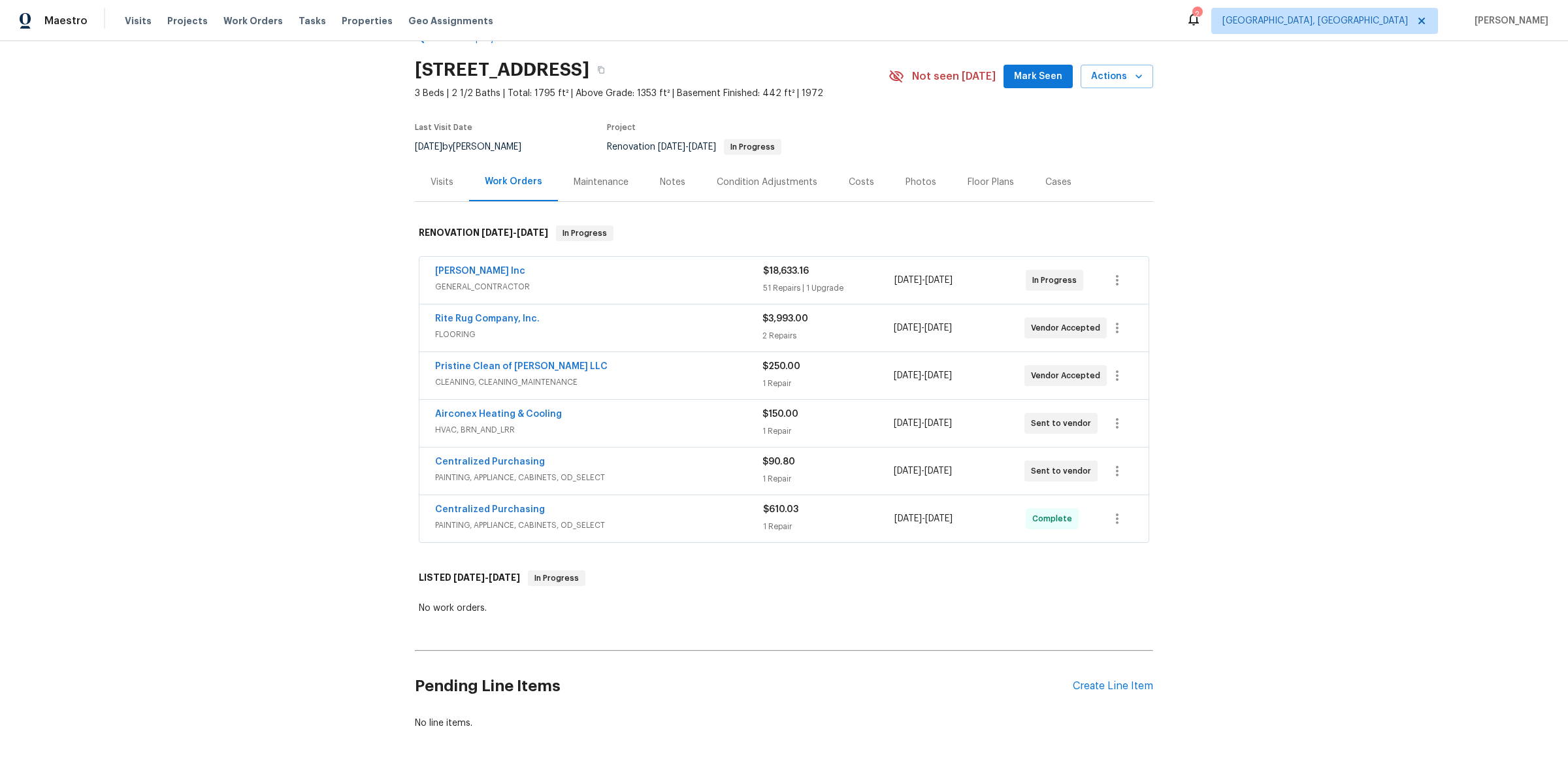
scroll to position [38, 0]
click at [655, 282] on span "GENERAL_CONTRACTOR" at bounding box center [599, 284] width 328 height 13
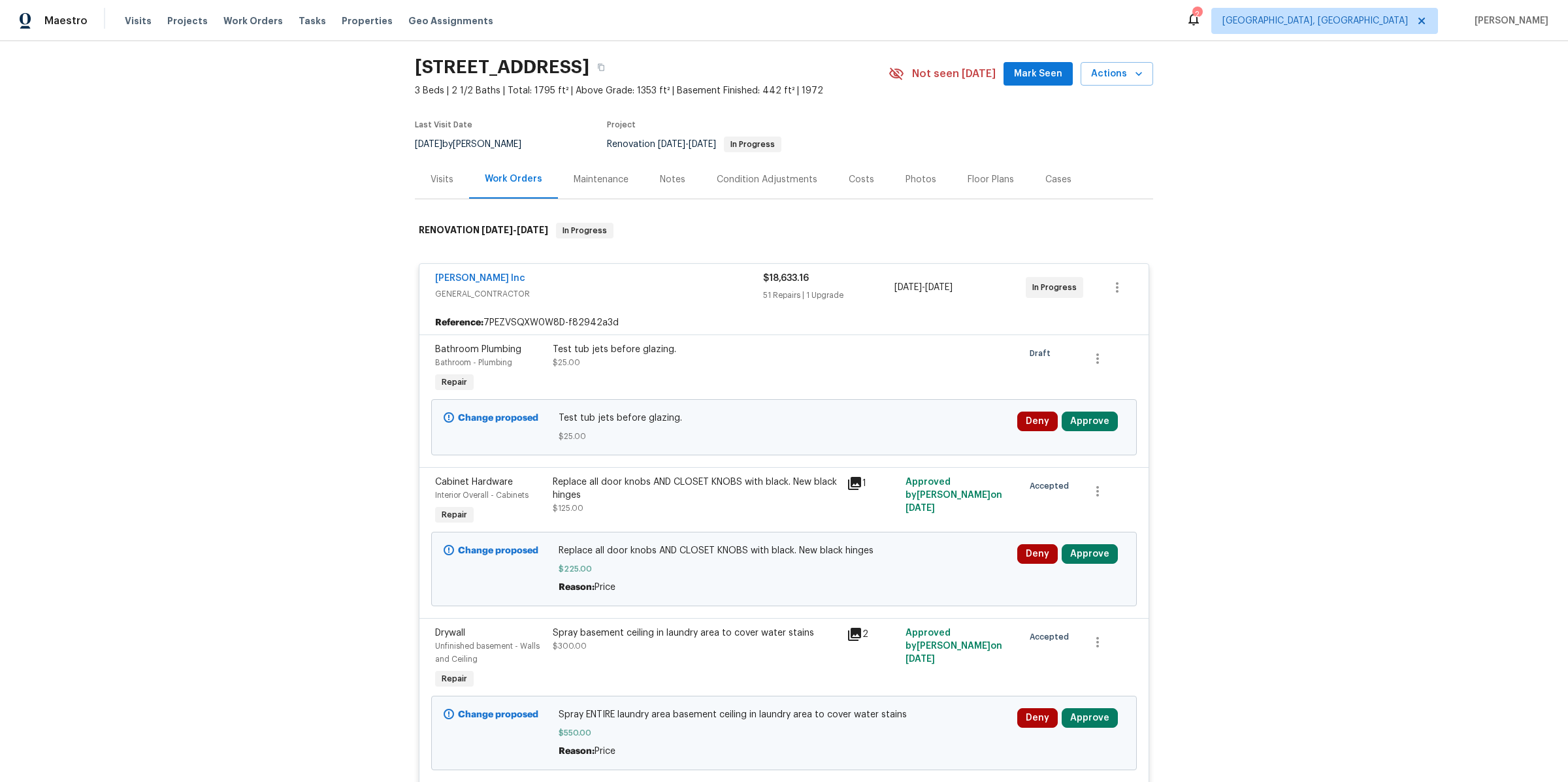
click at [1154, 402] on div "Back to all projects [STREET_ADDRESS] 3 Beds | 2 1/2 Baths | Total: 1795 ft² | …" at bounding box center [784, 411] width 1568 height 741
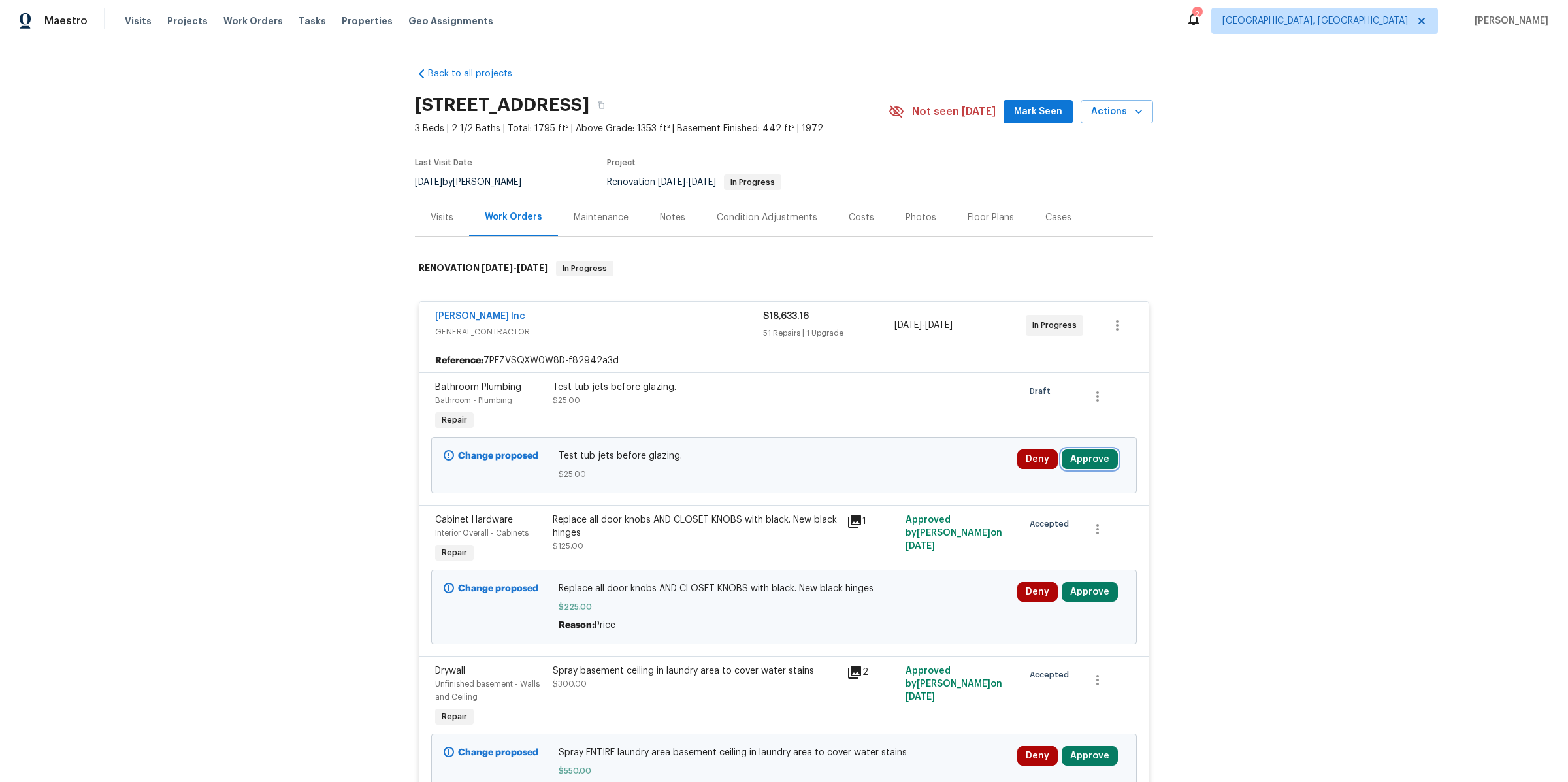
click at [1088, 456] on button "Approve" at bounding box center [1090, 460] width 56 height 20
click at [881, 461] on button "Approve" at bounding box center [903, 470] width 79 height 26
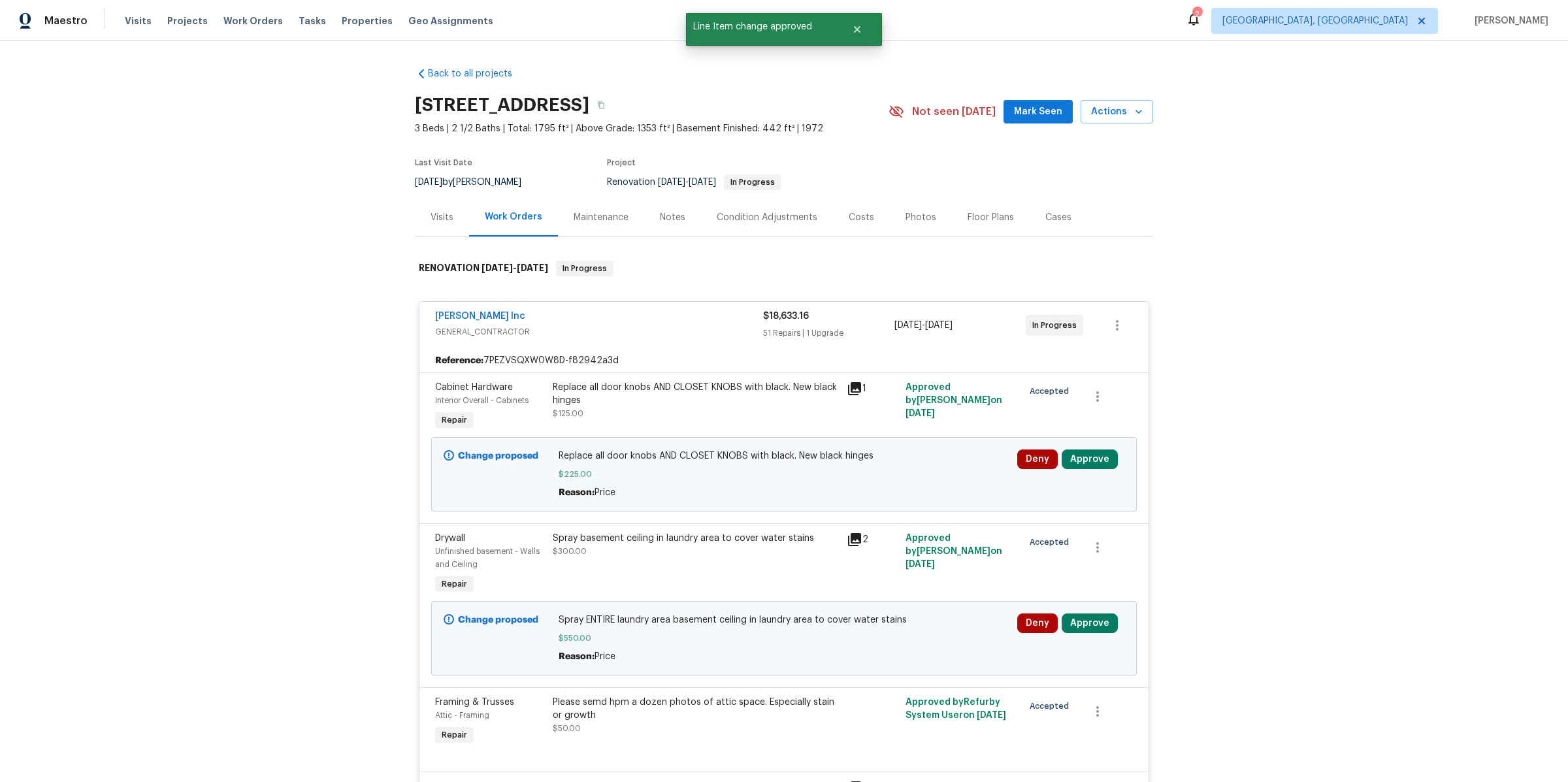
click at [1082, 468] on div "Deny Approve" at bounding box center [1071, 475] width 115 height 57
click at [1075, 456] on button "Approve" at bounding box center [1090, 460] width 56 height 20
click at [903, 463] on button "Approve" at bounding box center [903, 470] width 79 height 26
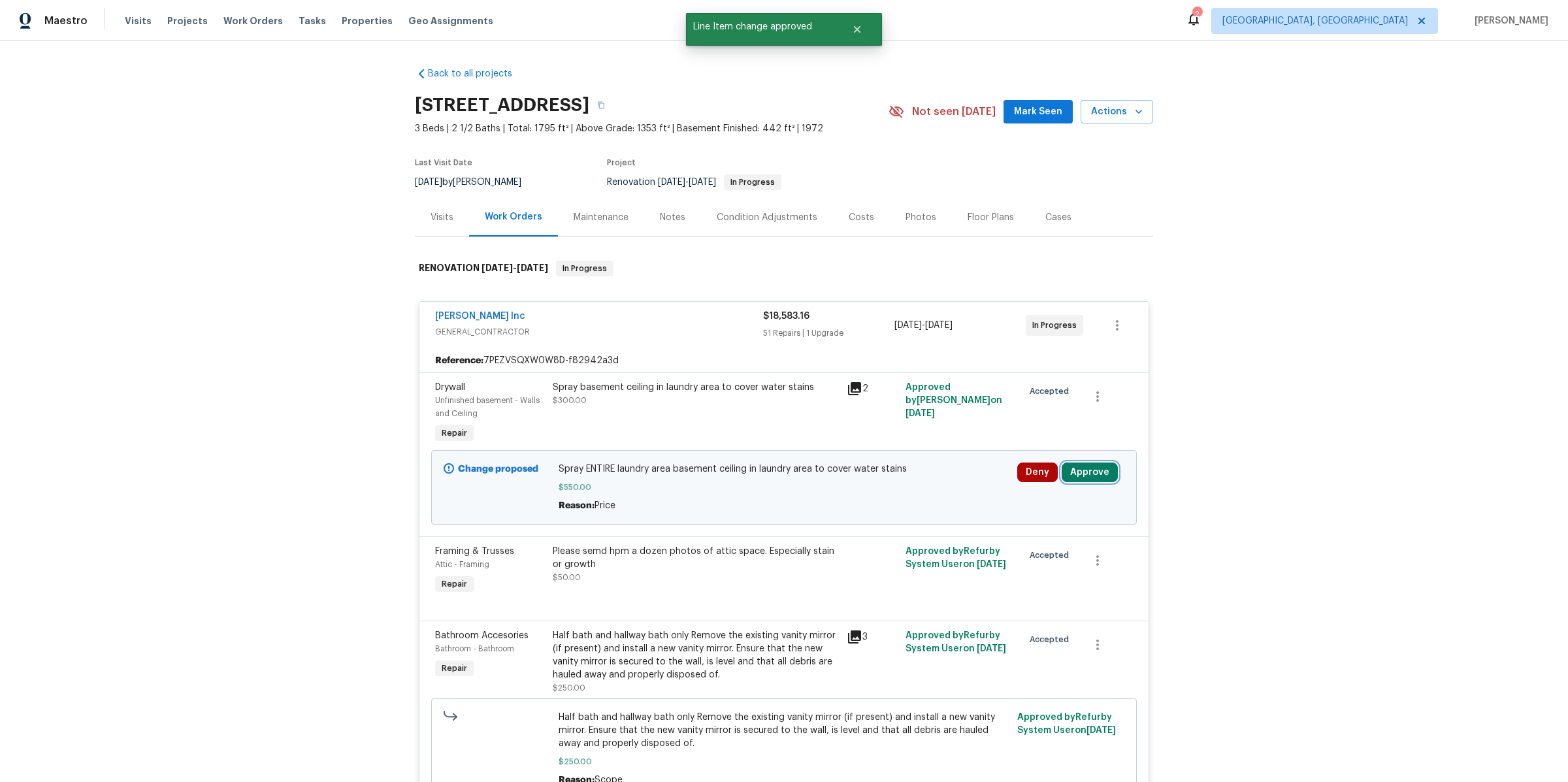
click at [1093, 476] on button "Approve" at bounding box center [1090, 473] width 56 height 20
click at [893, 485] on span "Approve" at bounding box center [902, 484] width 37 height 10
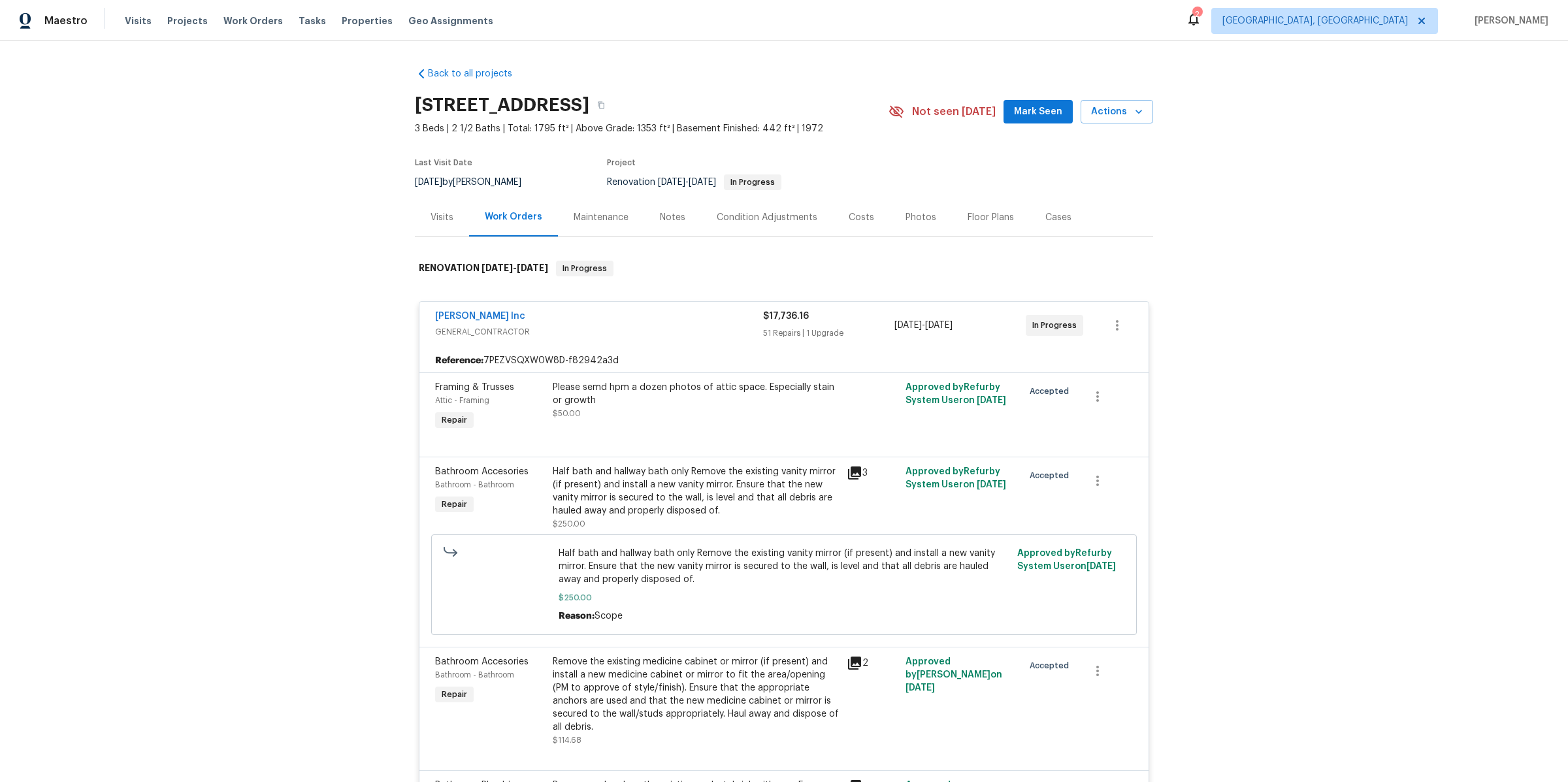
scroll to position [7, 0]
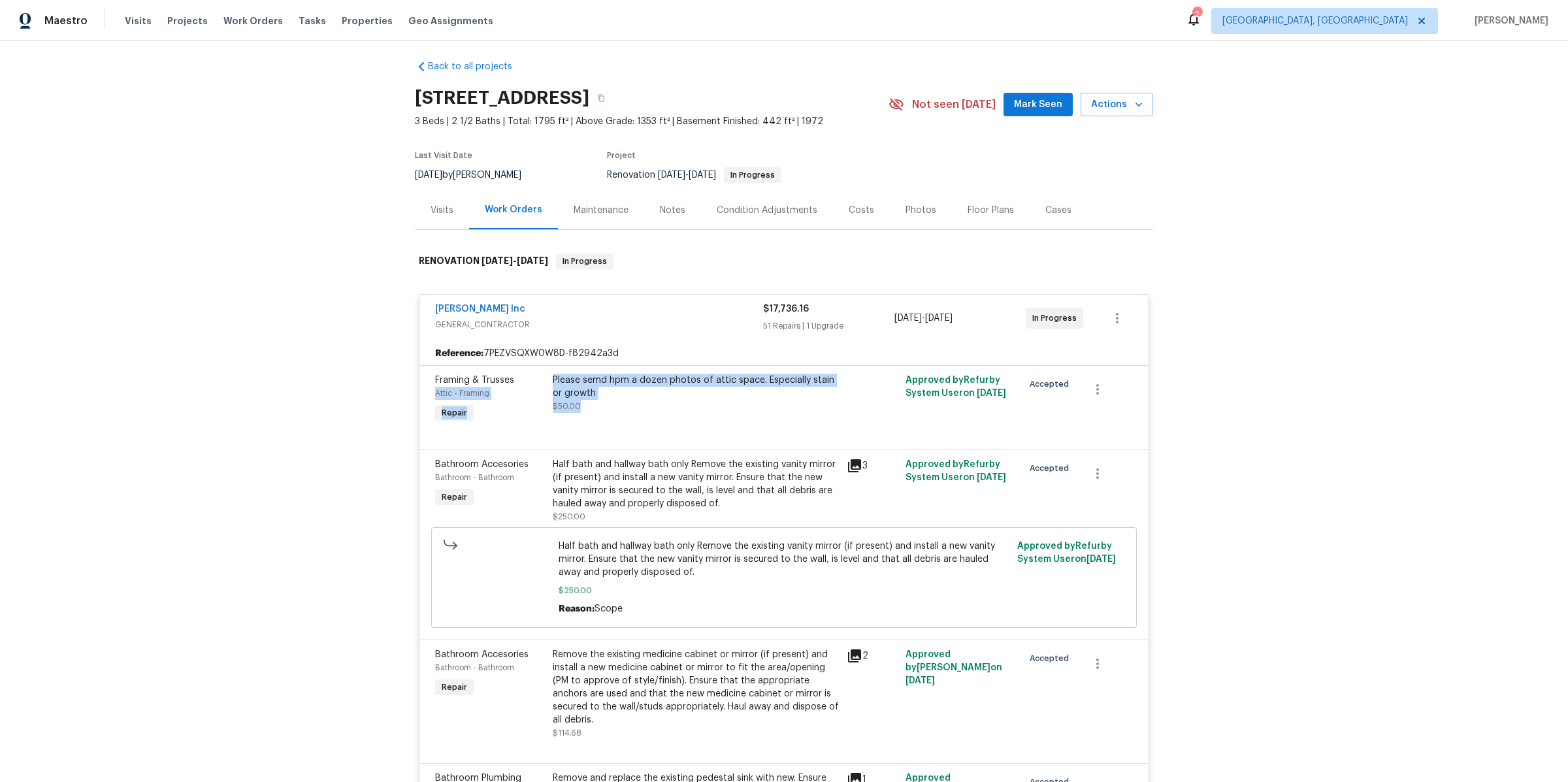
drag, startPoint x: 545, startPoint y: 376, endPoint x: 711, endPoint y: 414, distance: 170.3
click at [711, 414] on div "Framing & Trusses Attic - Framing Repair Please semd hpm a dozen photos of atti…" at bounding box center [784, 400] width 706 height 60
